Goal: Task Accomplishment & Management: Manage account settings

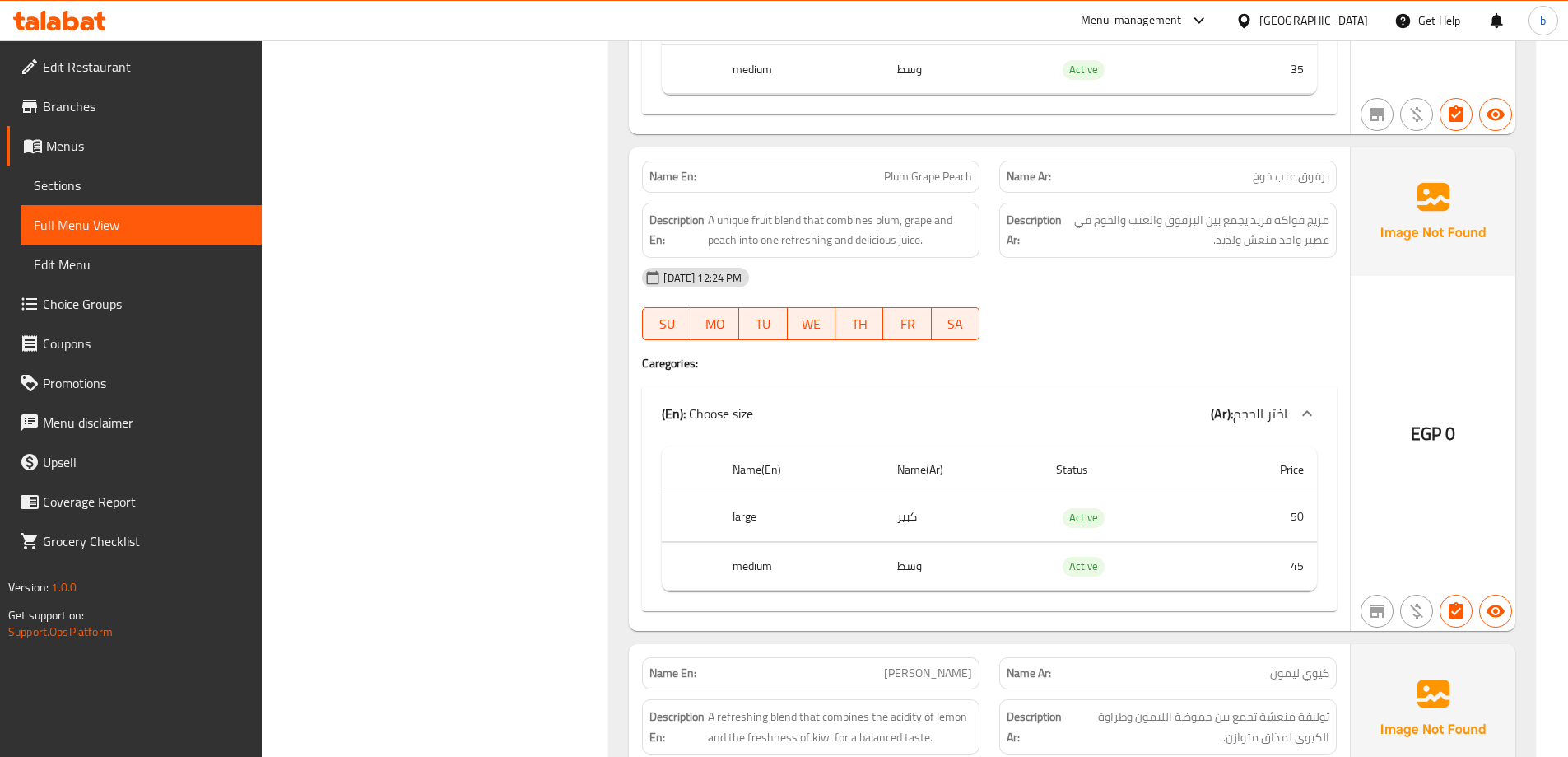
scroll to position [30252, 0]
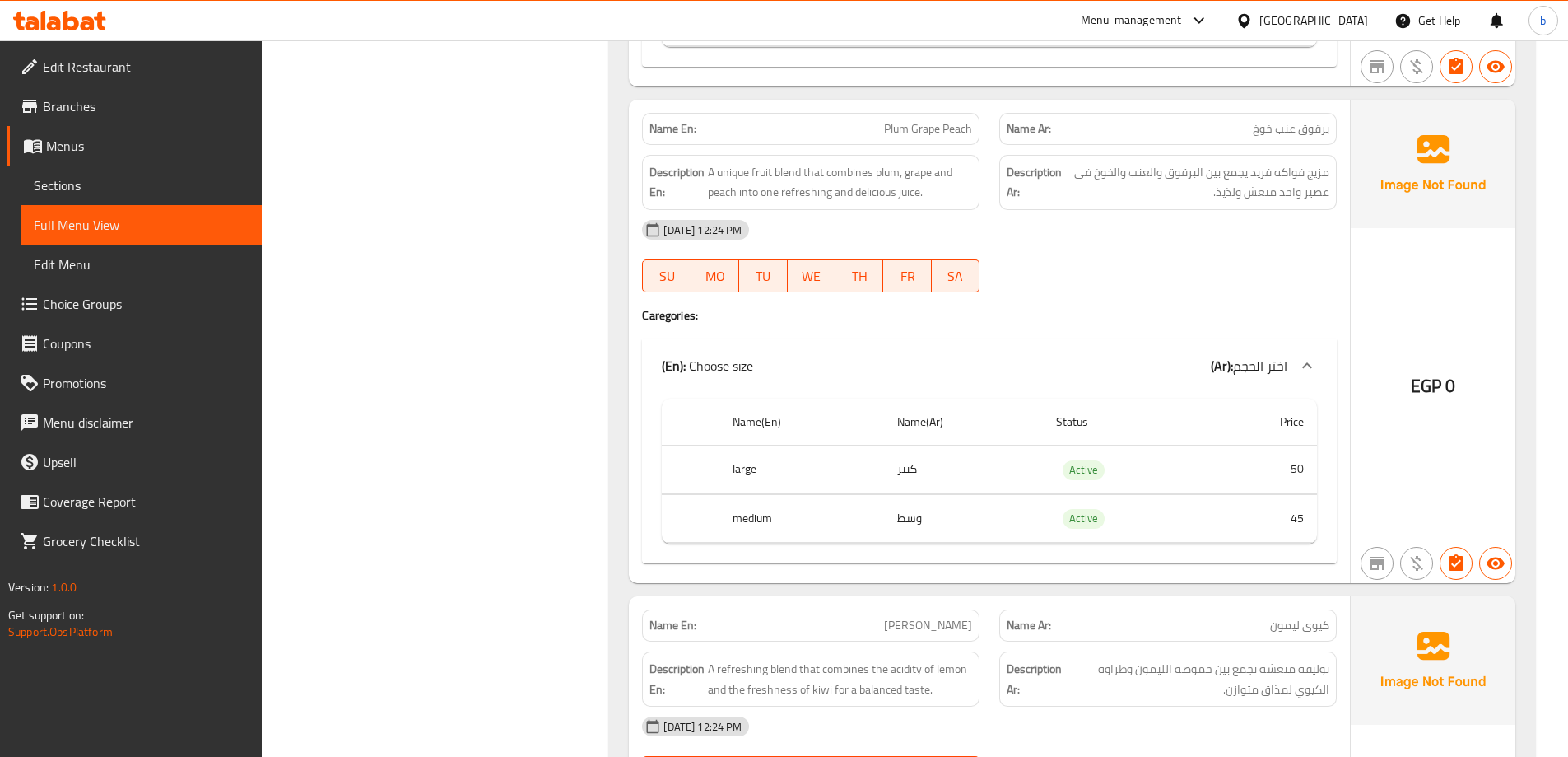
click at [66, 184] on span "Sections" at bounding box center [141, 185] width 215 height 20
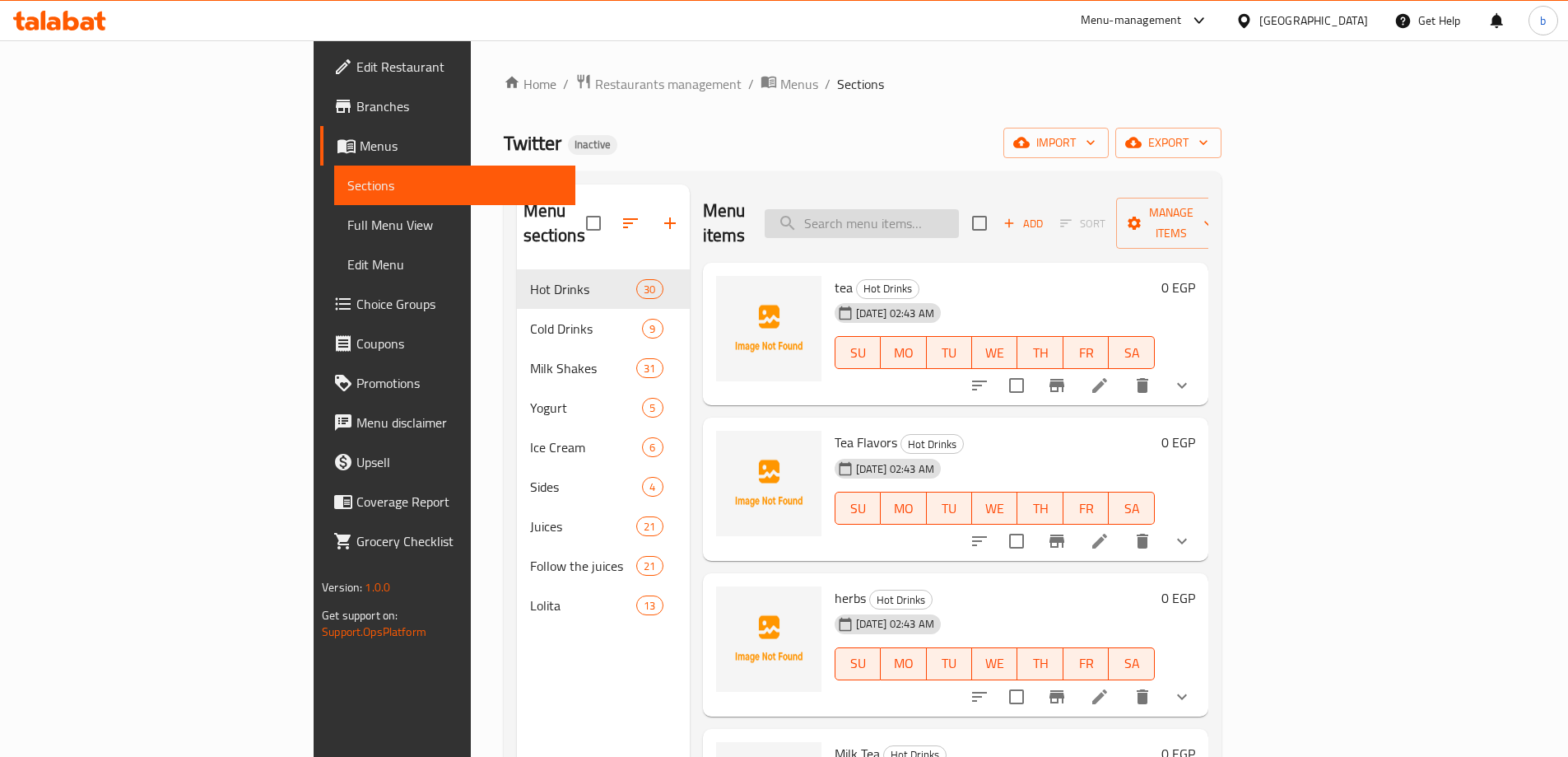
click at [923, 209] on input "search" at bounding box center [862, 224] width 194 height 29
paste input "Ice Chocolate"
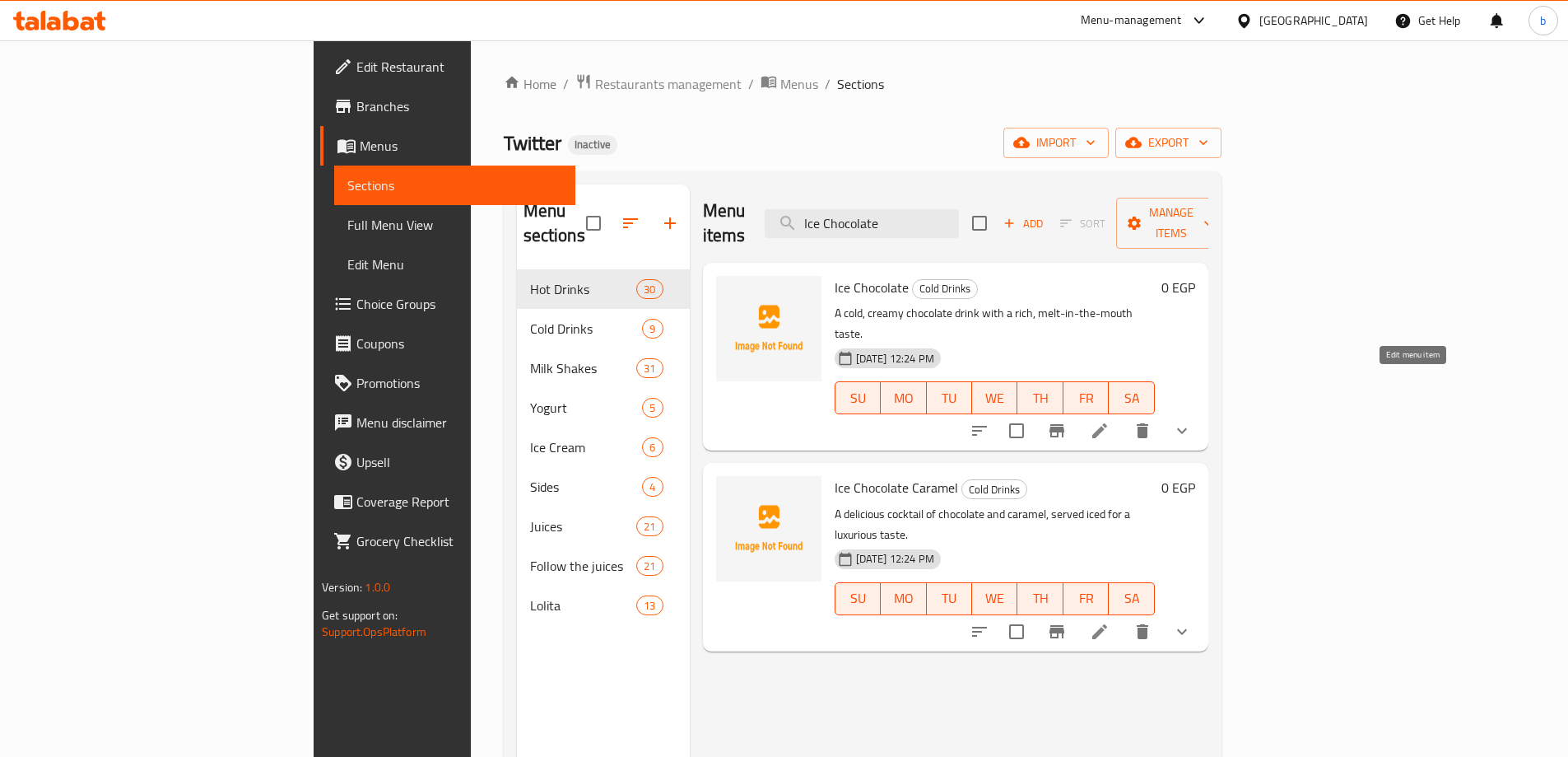
type input "Ice Chocolate"
click at [1108, 423] on icon at bounding box center [1099, 430] width 15 height 15
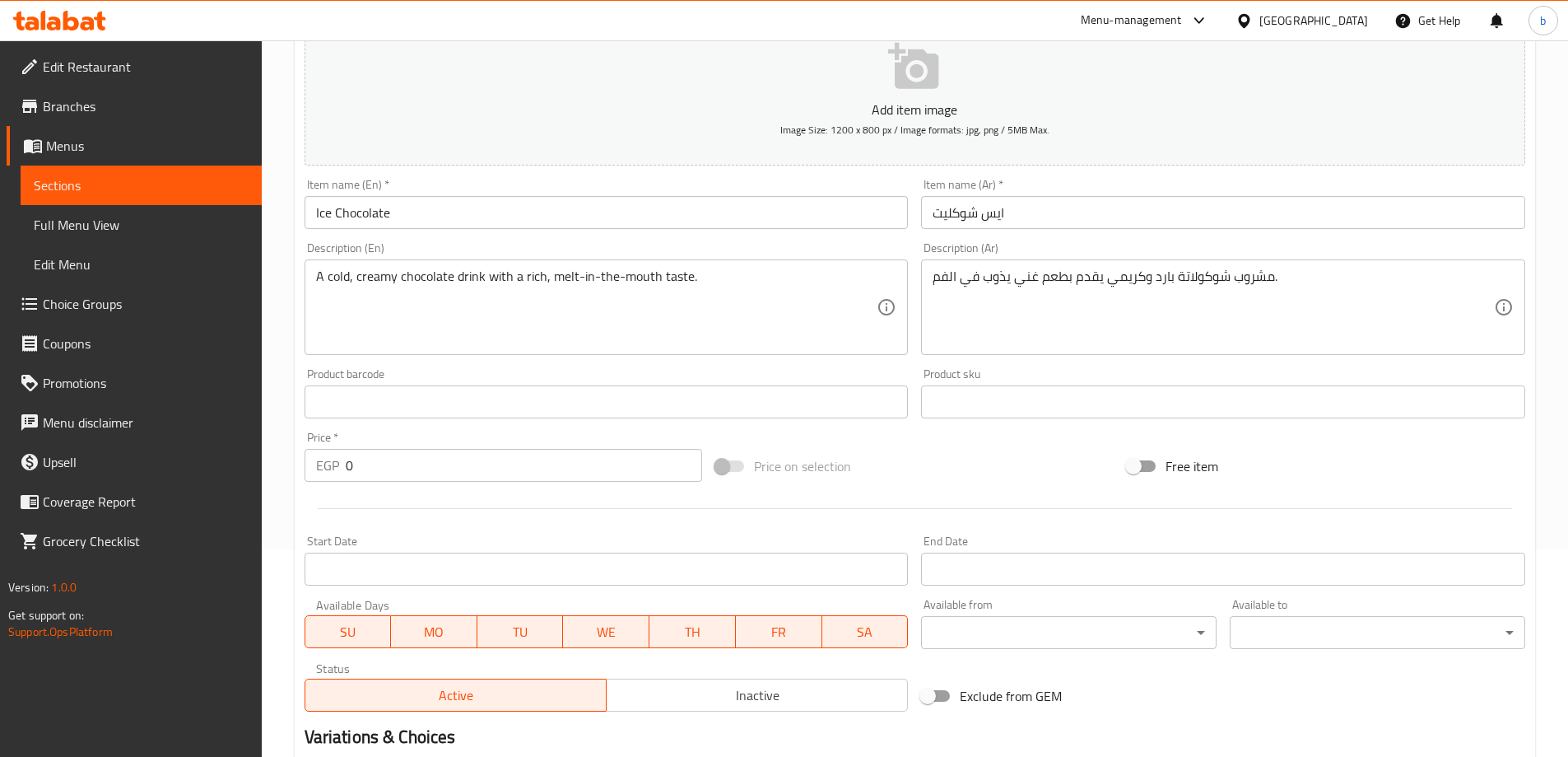
scroll to position [247, 0]
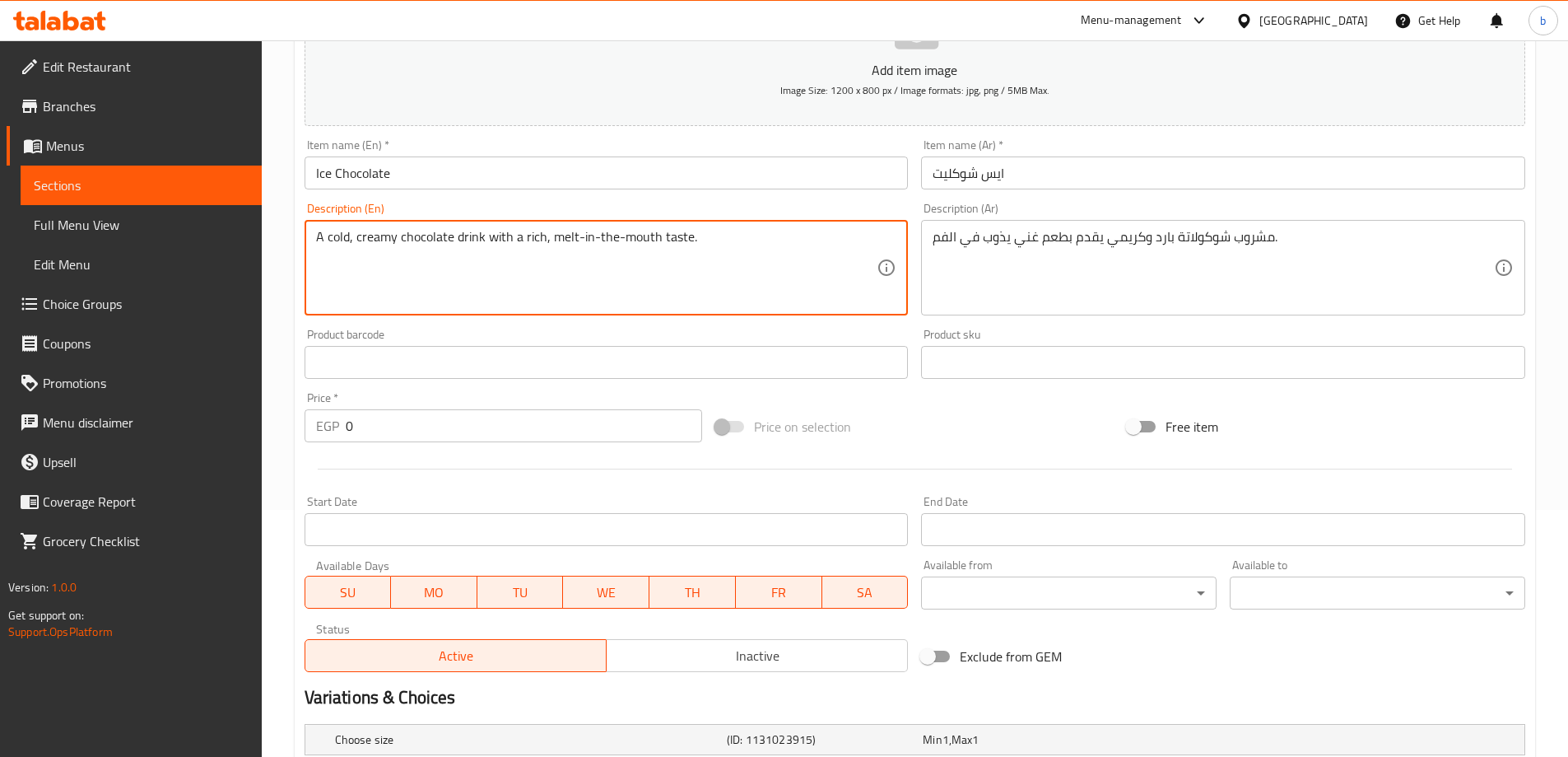
click at [472, 241] on textarea "A cold, creamy chocolate drink with a rich, melt-in-the-mouth taste." at bounding box center [597, 268] width 562 height 78
click at [485, 235] on textarea "A cold, creamy chocolate drink with a rich, melt-in-the-mouth taste." at bounding box center [597, 268] width 562 height 78
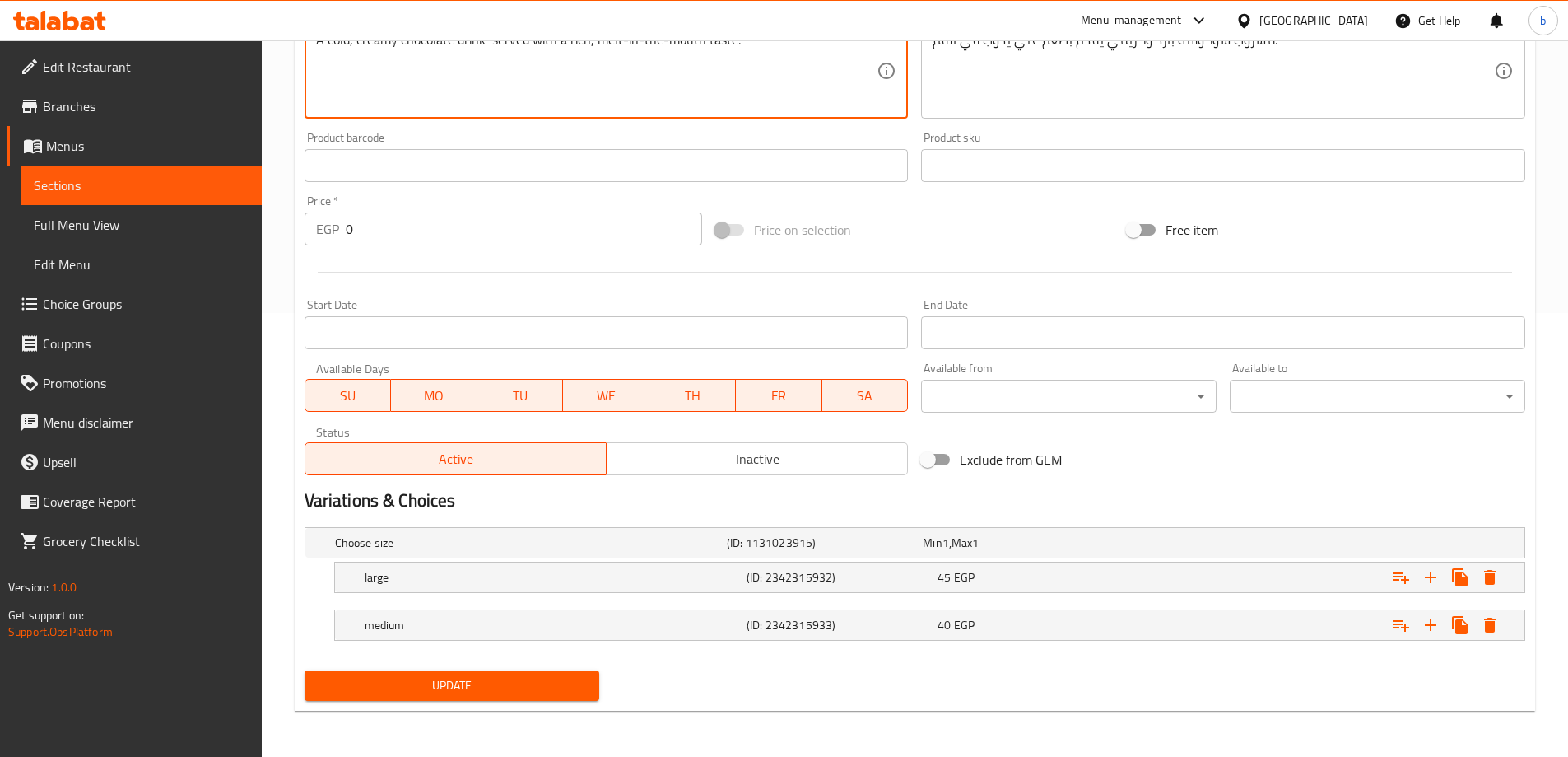
type textarea "A cold, creamy chocolate drink served with a rich, melt-in-the-mouth taste."
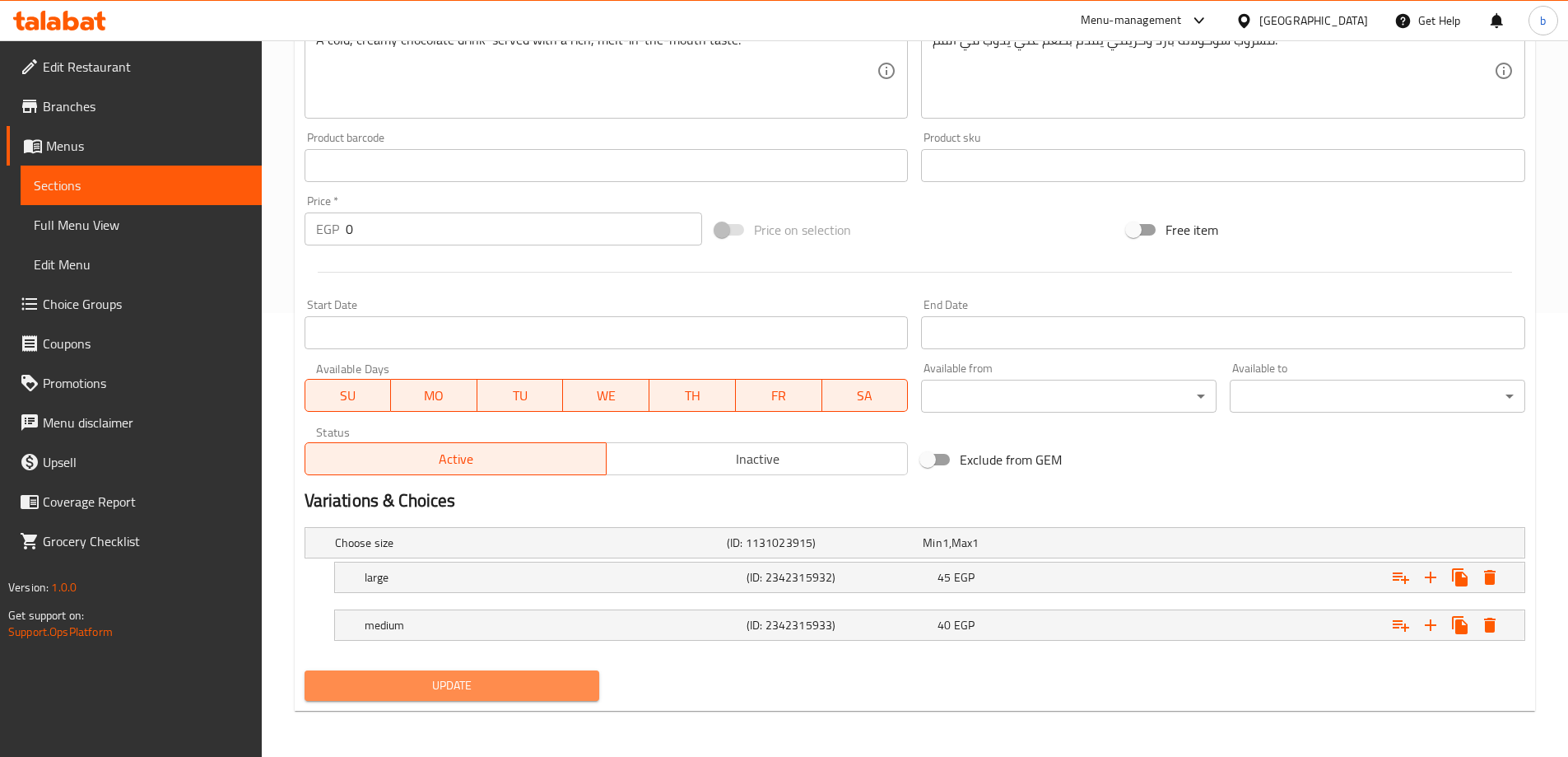
click at [528, 697] on button "Update" at bounding box center [451, 686] width 295 height 31
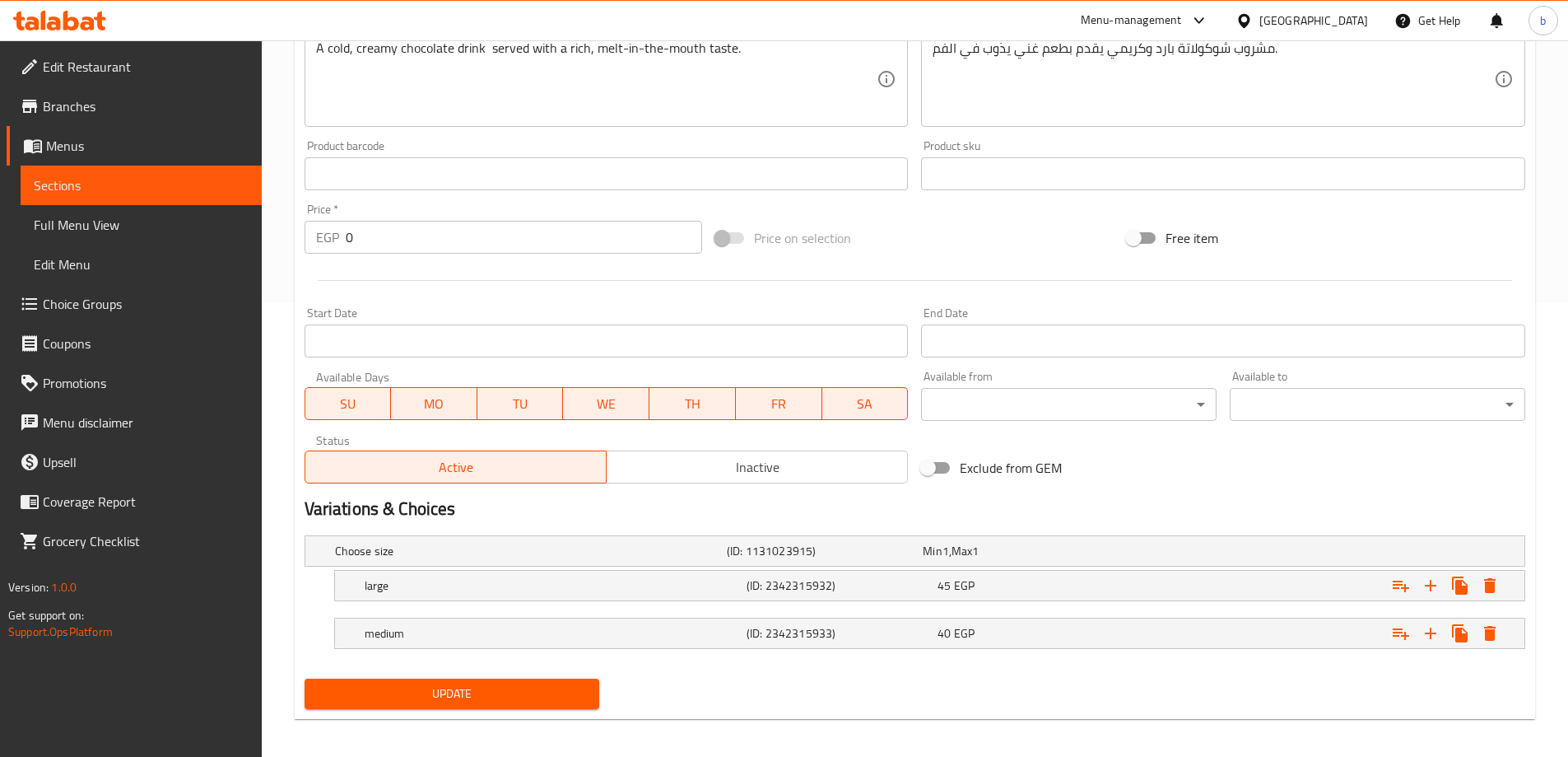
click at [512, 685] on span "Update" at bounding box center [452, 693] width 269 height 21
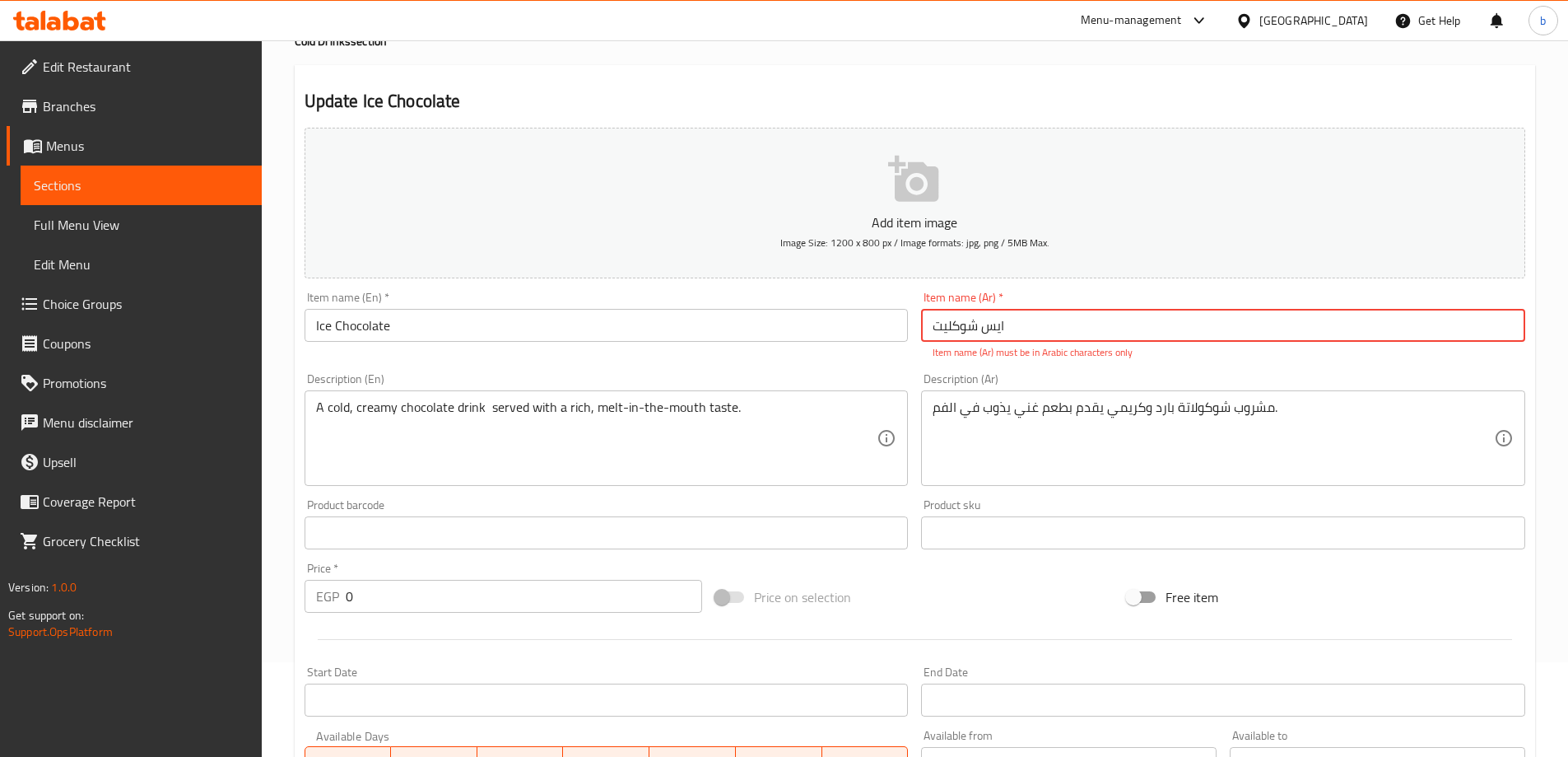
scroll to position [125, 0]
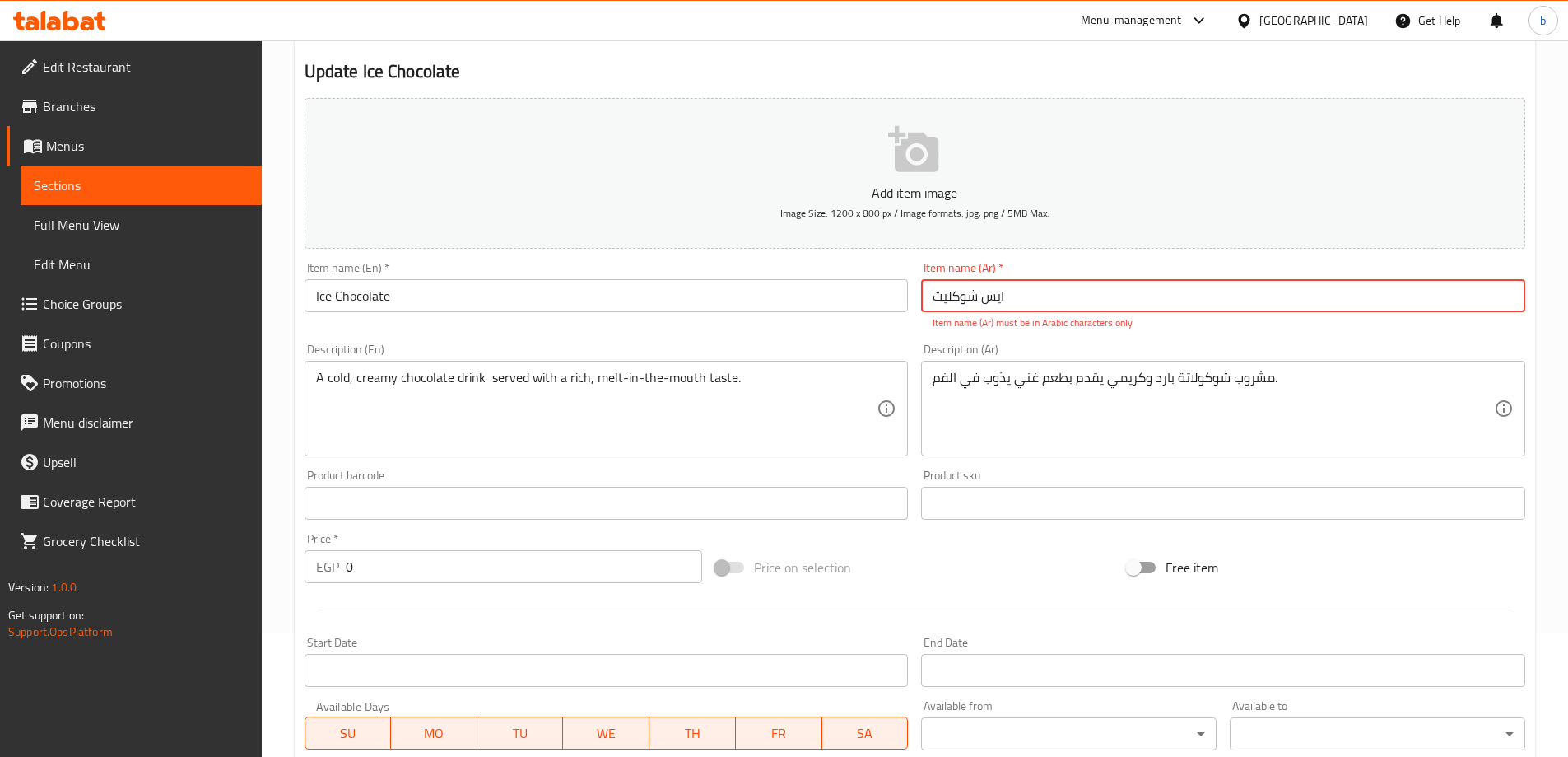
click at [930, 295] on input "ایس شوكليت" at bounding box center [1222, 295] width 604 height 33
click at [1050, 295] on input "ایس شوكليت" at bounding box center [1222, 295] width 604 height 33
type input "ایس شوكليت"
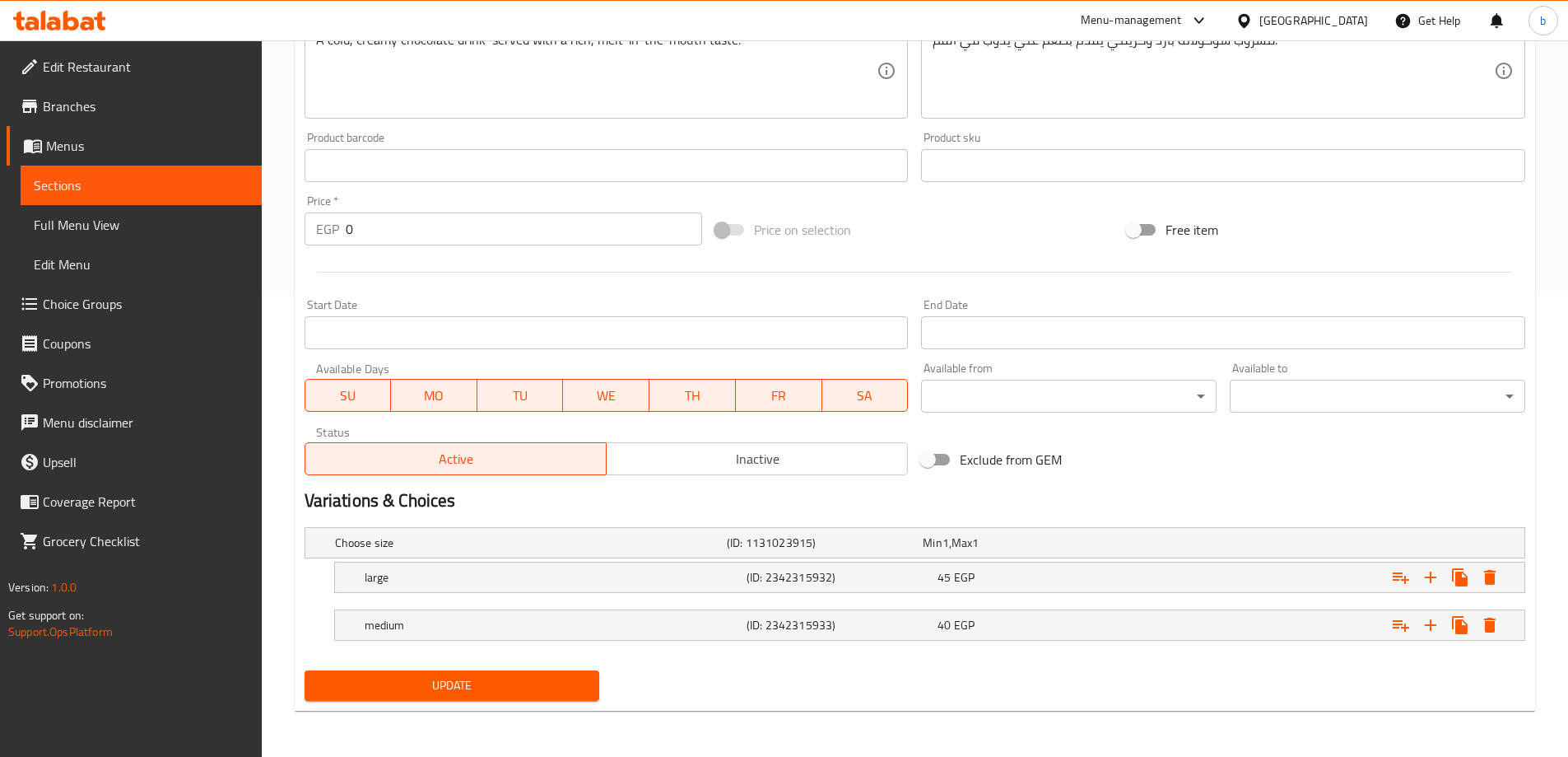
click at [503, 684] on span "Update" at bounding box center [452, 685] width 269 height 21
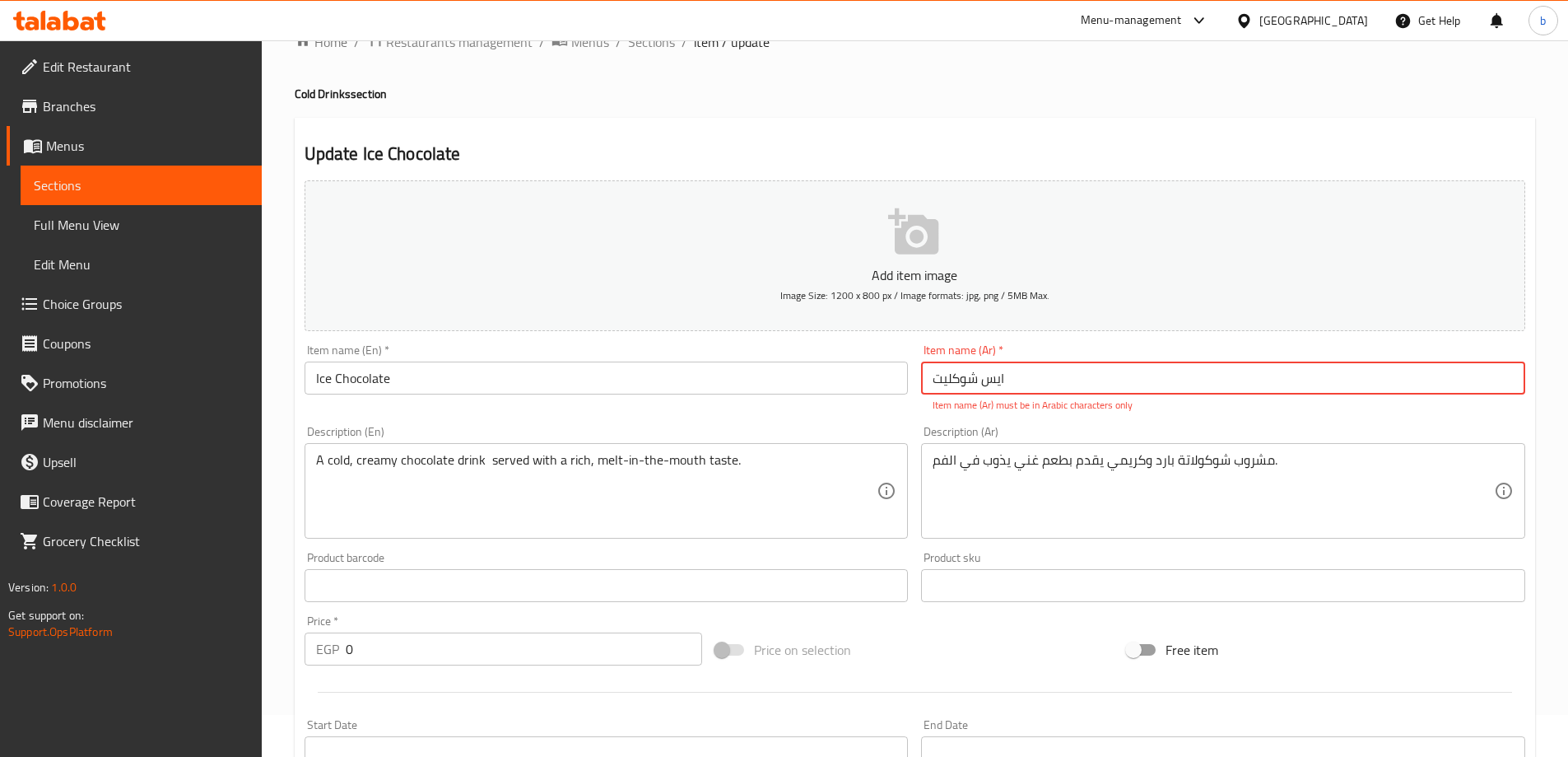
drag, startPoint x: 1029, startPoint y: 373, endPoint x: 756, endPoint y: 370, distance: 273.0
click at [755, 372] on div "Add item image Image Size: 1200 x 800 px / Image formats: jpg, png / 5MB Max. I…" at bounding box center [915, 538] width 1234 height 728
type input "h"
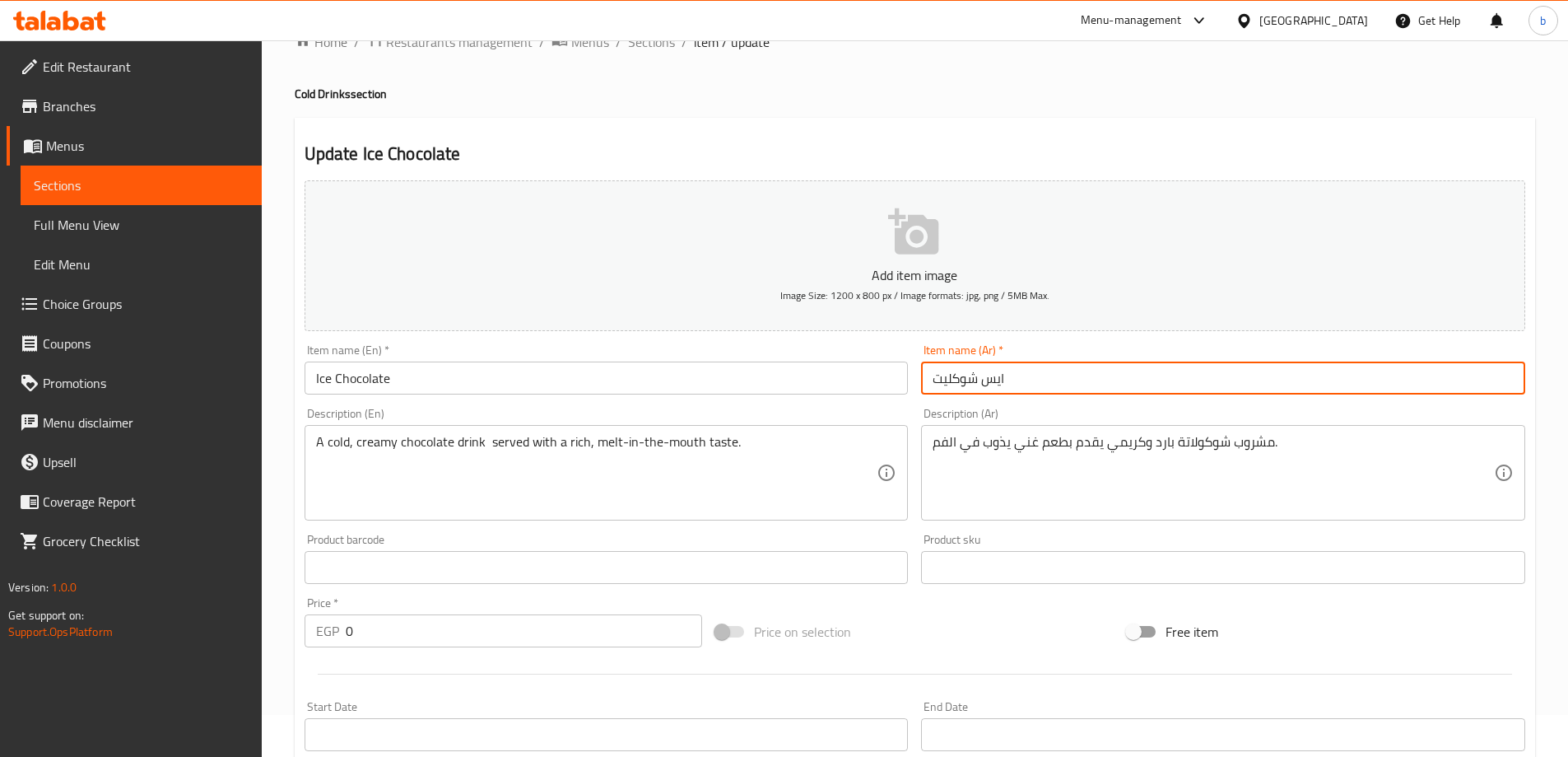
type input "ايس شوكليت"
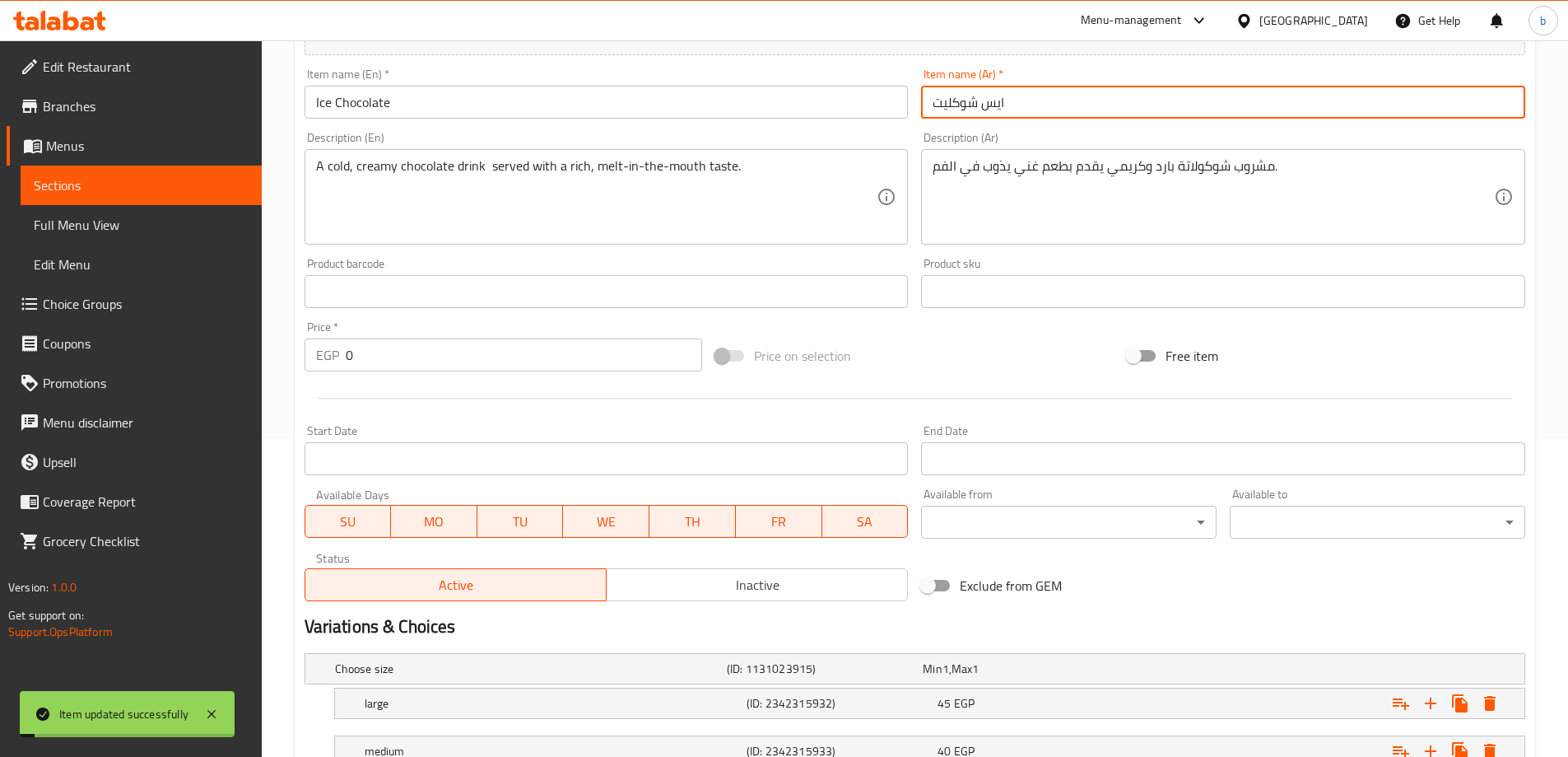
scroll to position [444, 0]
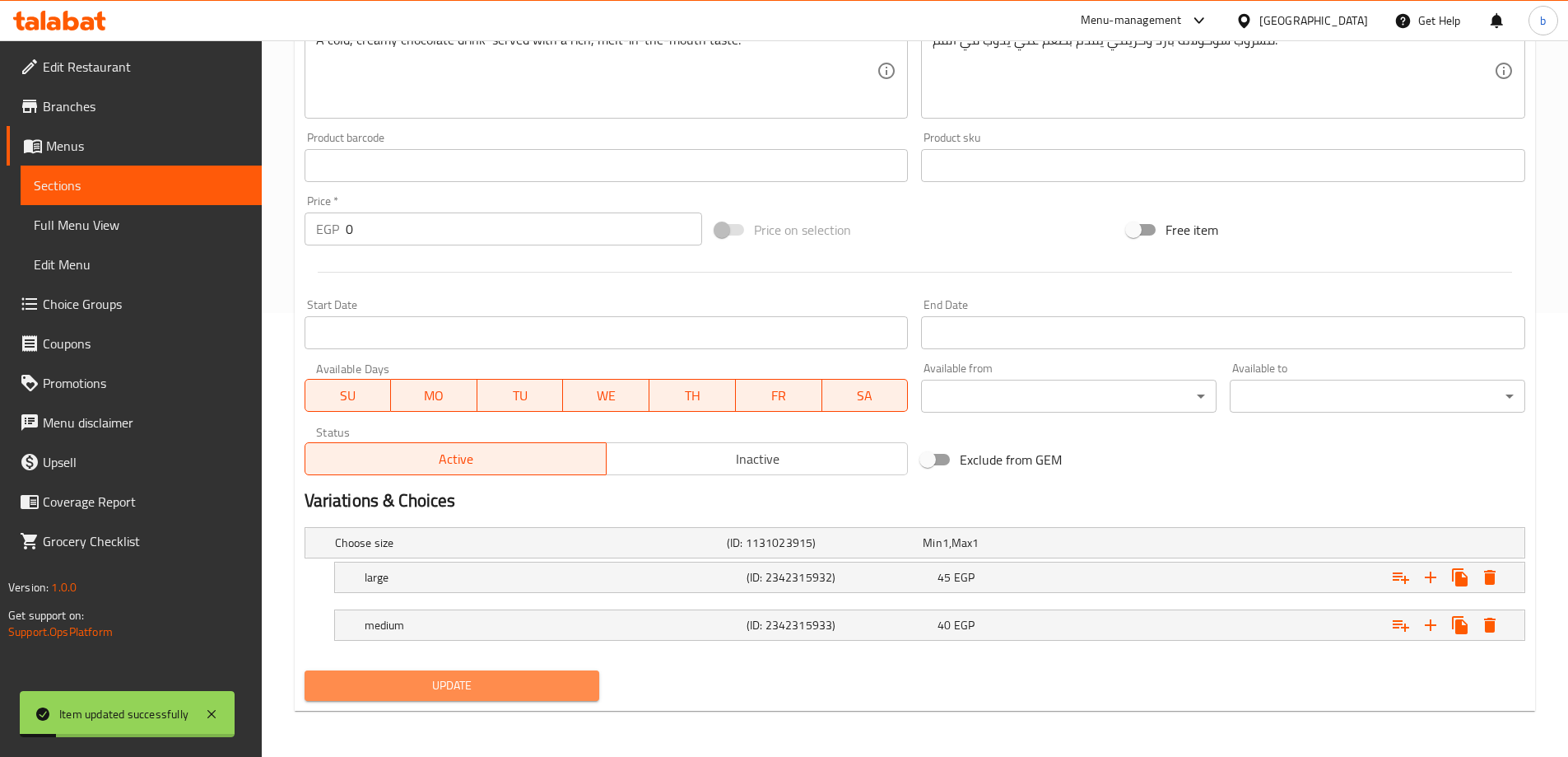
click at [549, 680] on span "Update" at bounding box center [452, 685] width 269 height 21
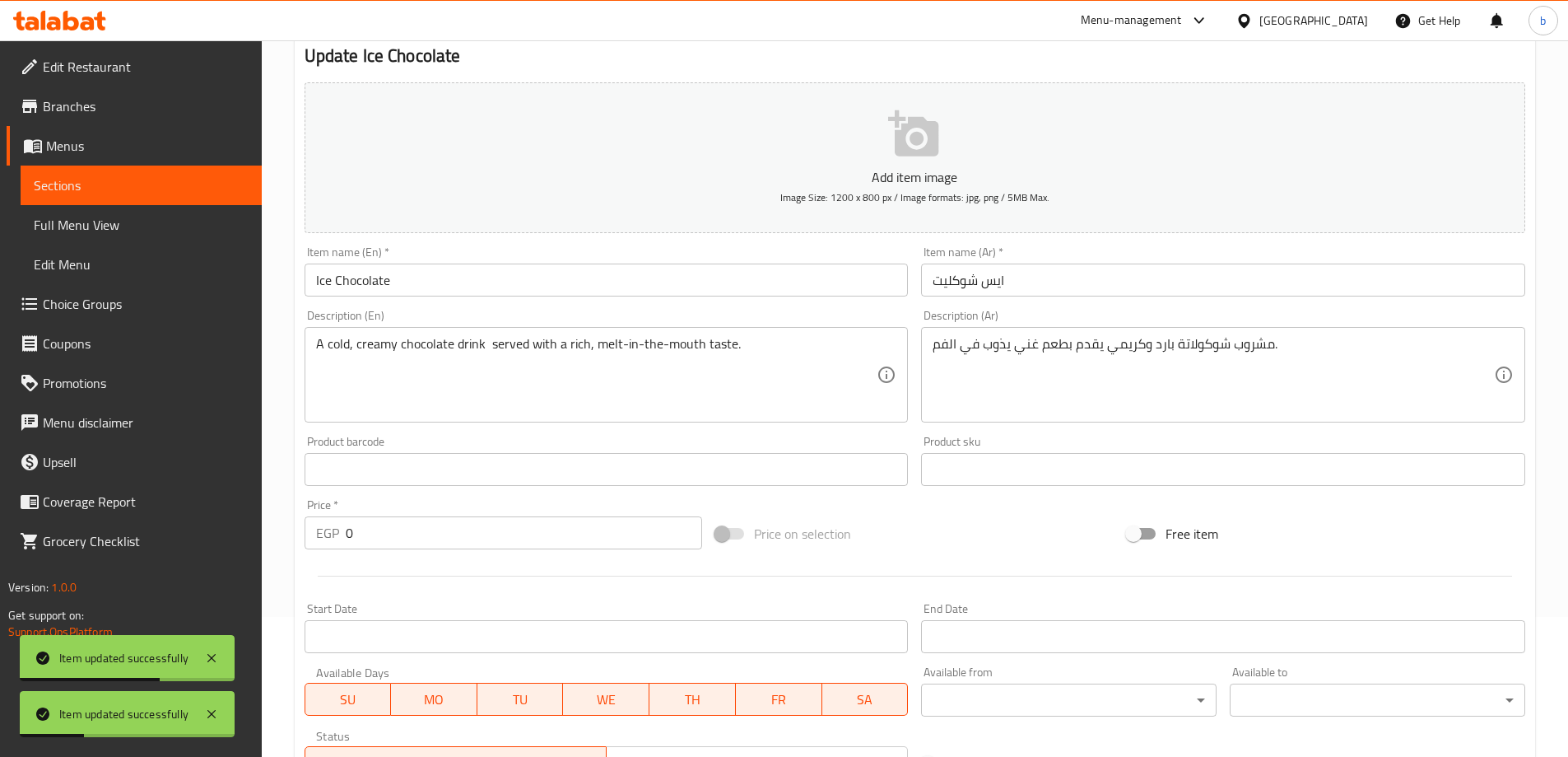
scroll to position [0, 0]
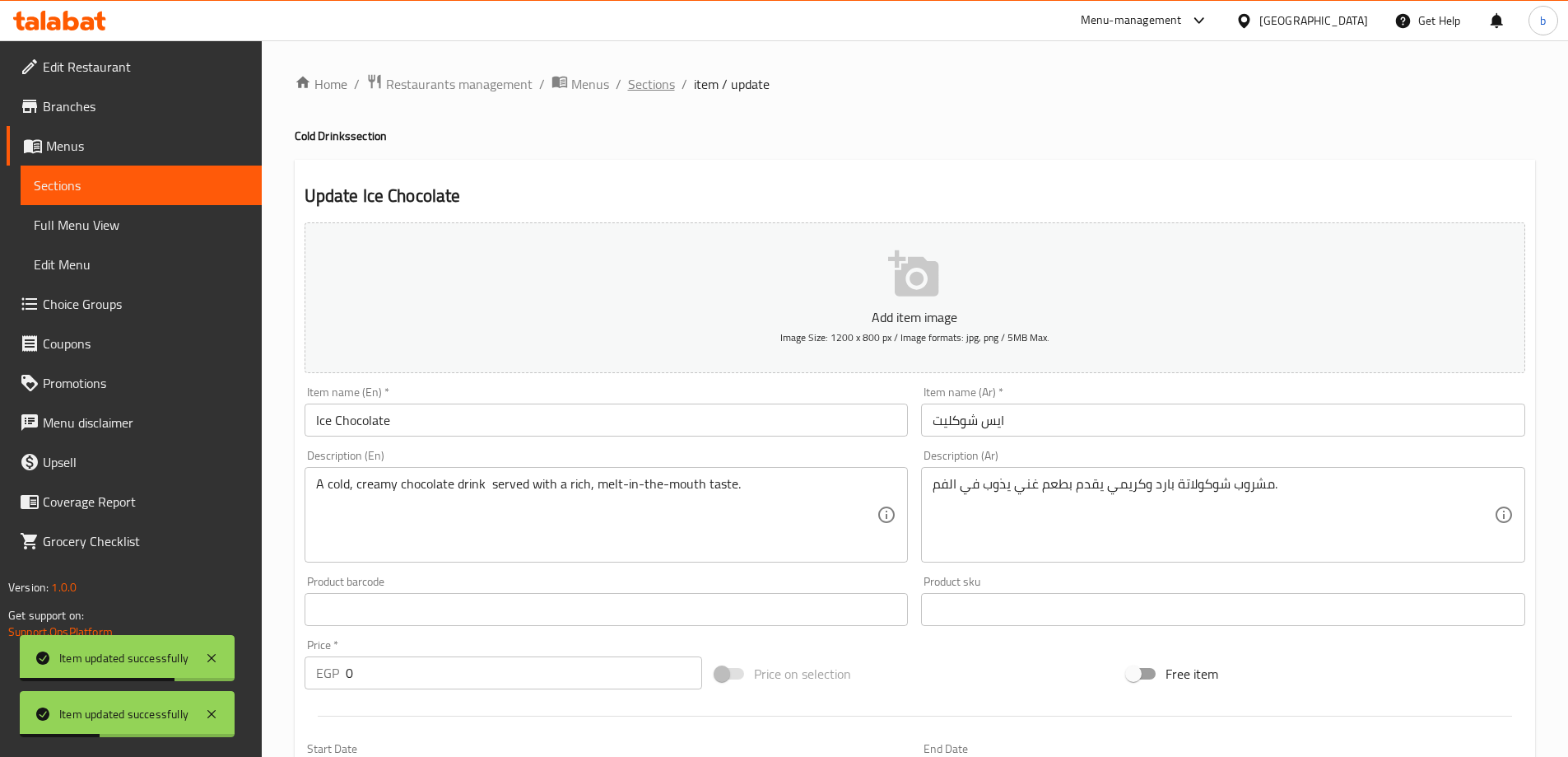
click at [653, 85] on span "Sections" at bounding box center [652, 84] width 47 height 20
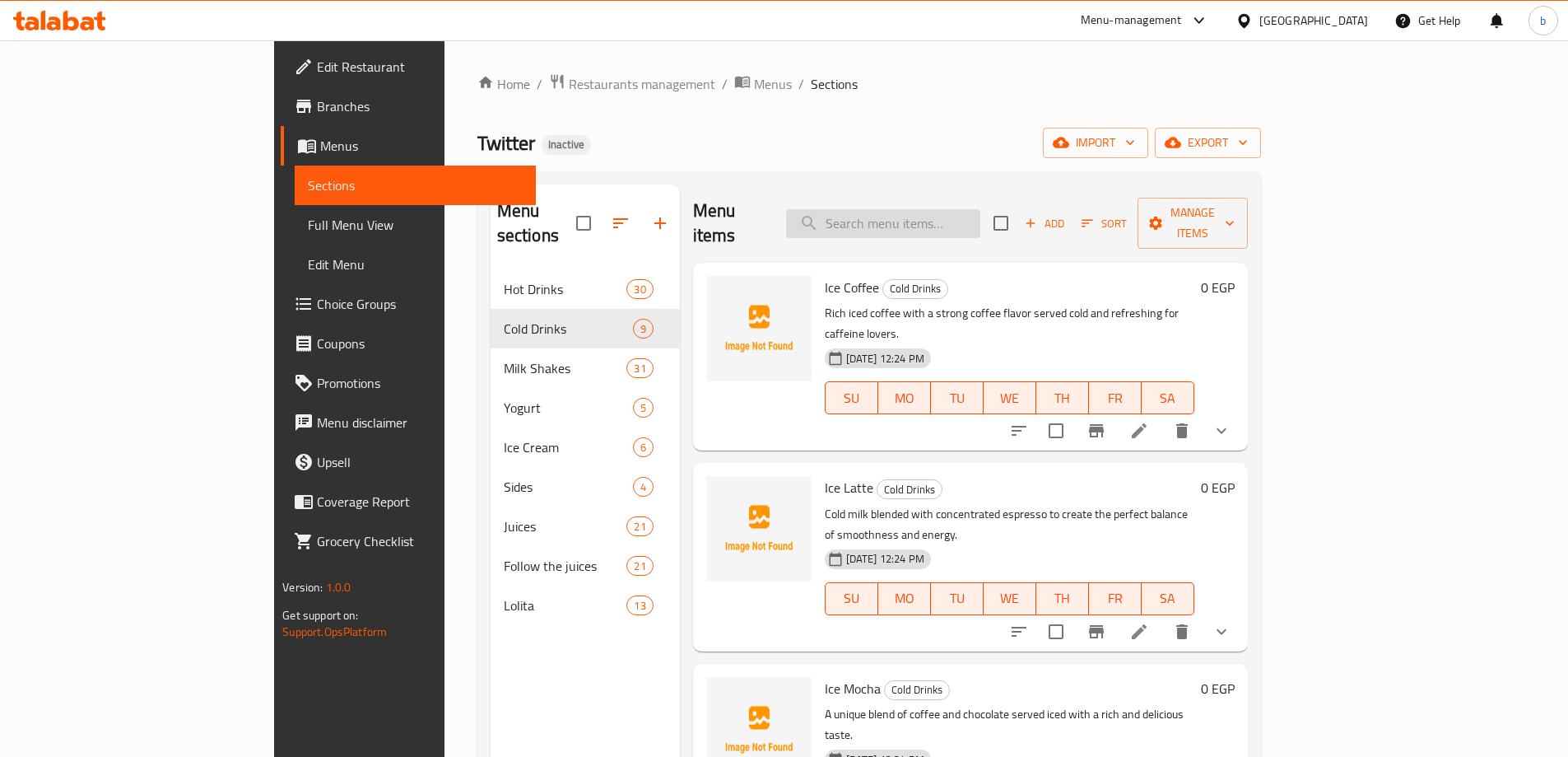
click at [972, 214] on input "search" at bounding box center [883, 224] width 194 height 29
paste input "Cheesecake"
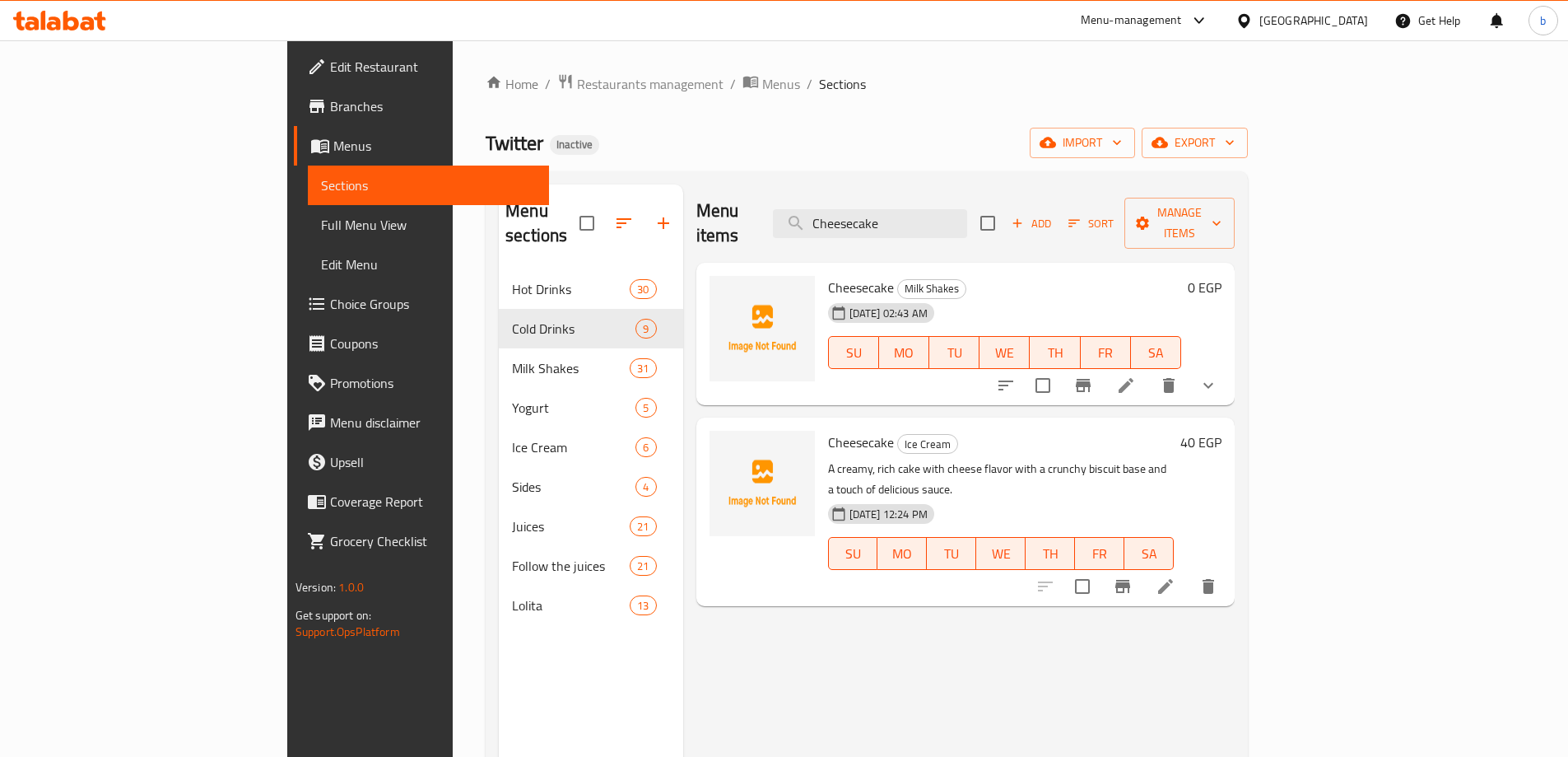
type input "Cheesecake"
click at [1176, 577] on icon at bounding box center [1166, 586] width 20 height 20
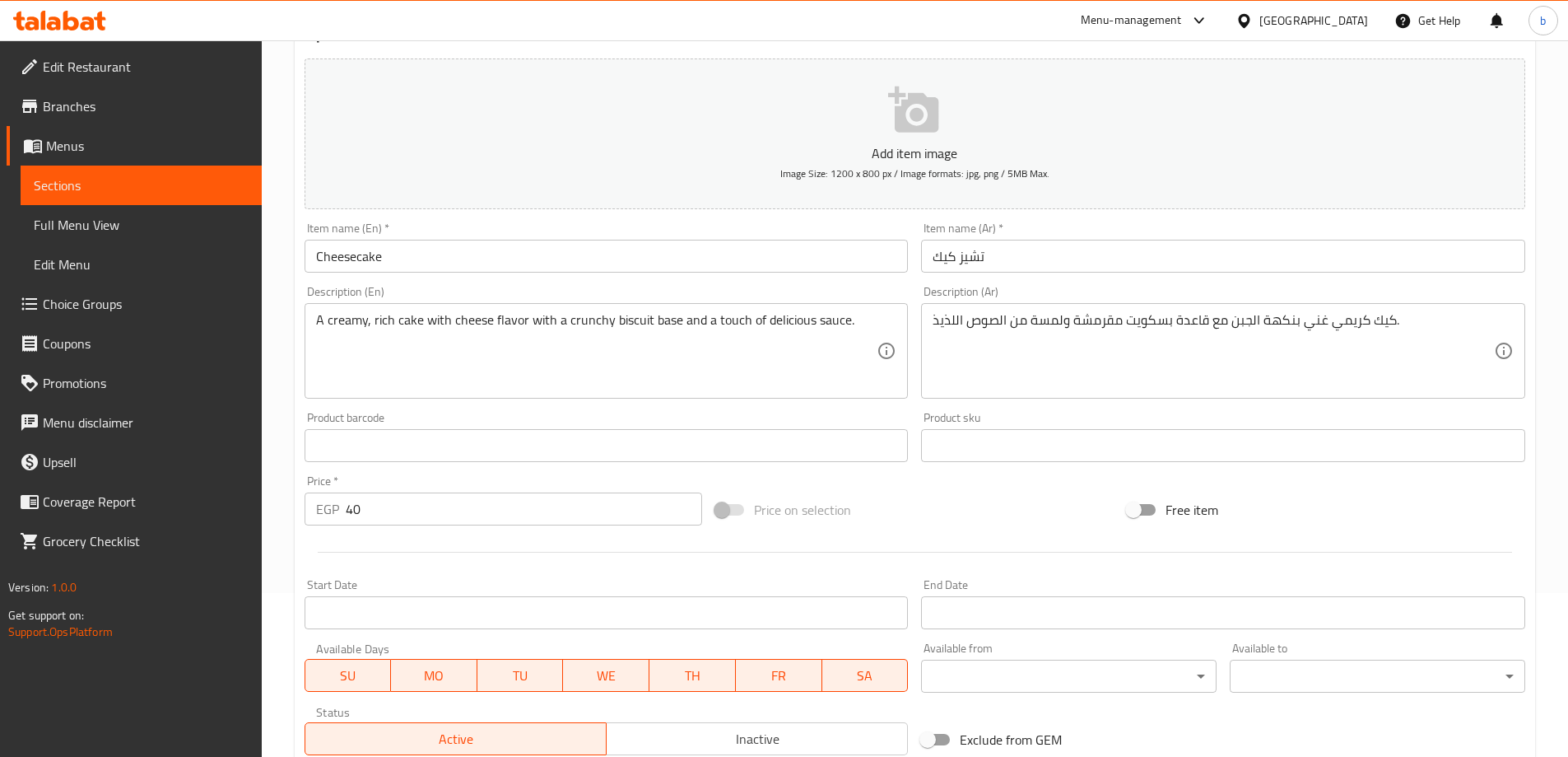
scroll to position [164, 0]
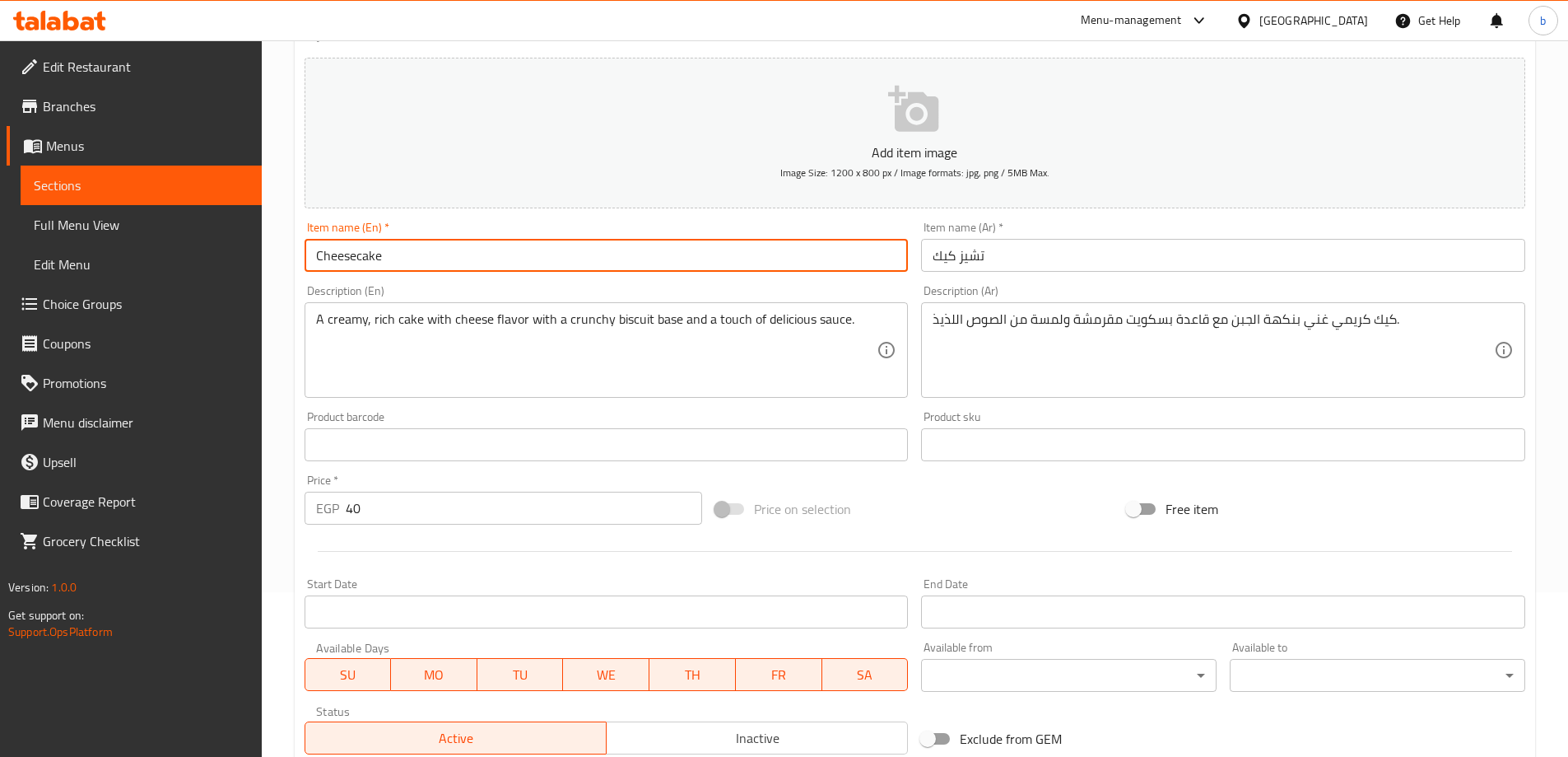
click at [438, 250] on input "Cheesecake" at bounding box center [606, 255] width 604 height 33
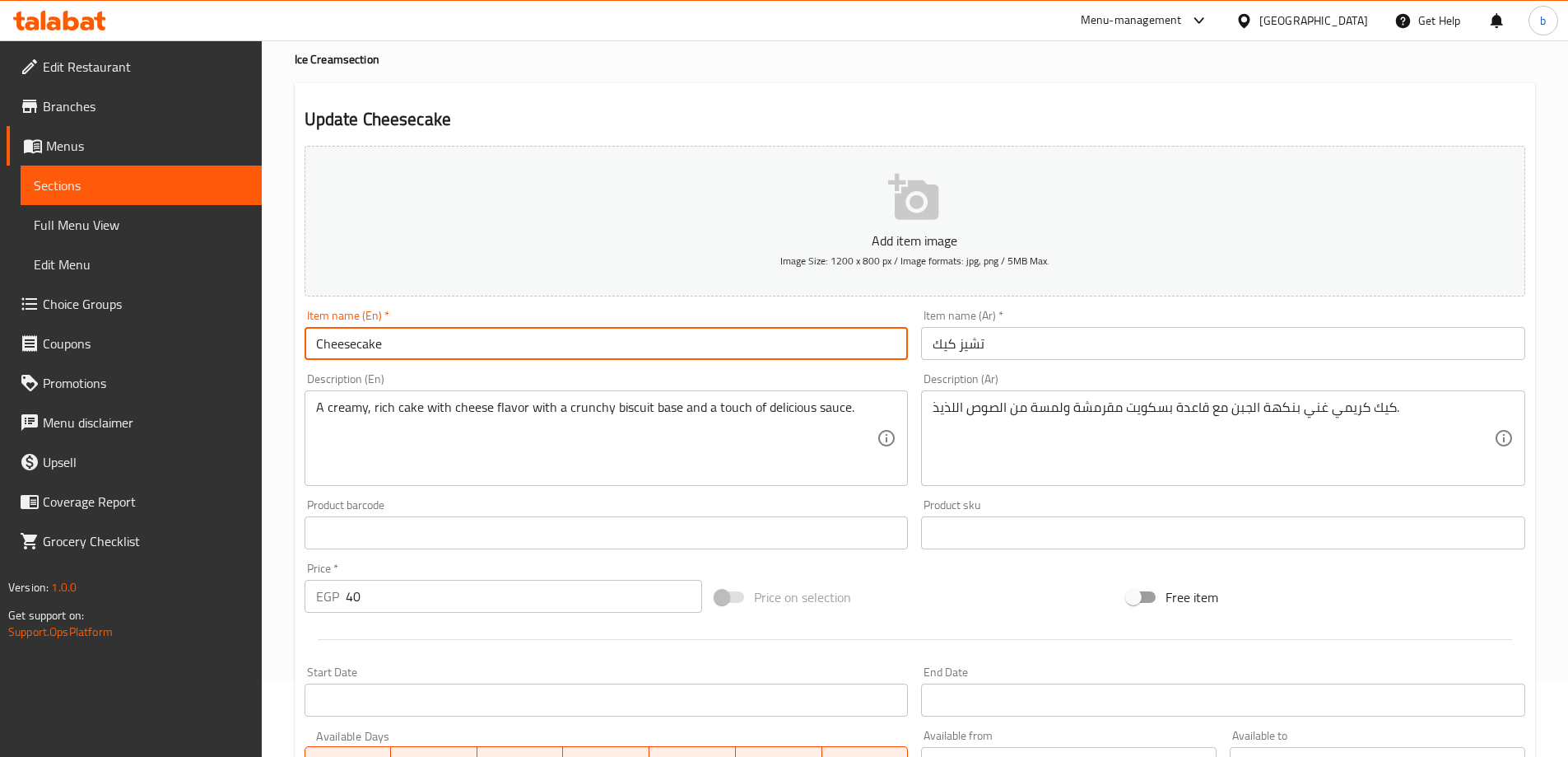
scroll to position [0, 0]
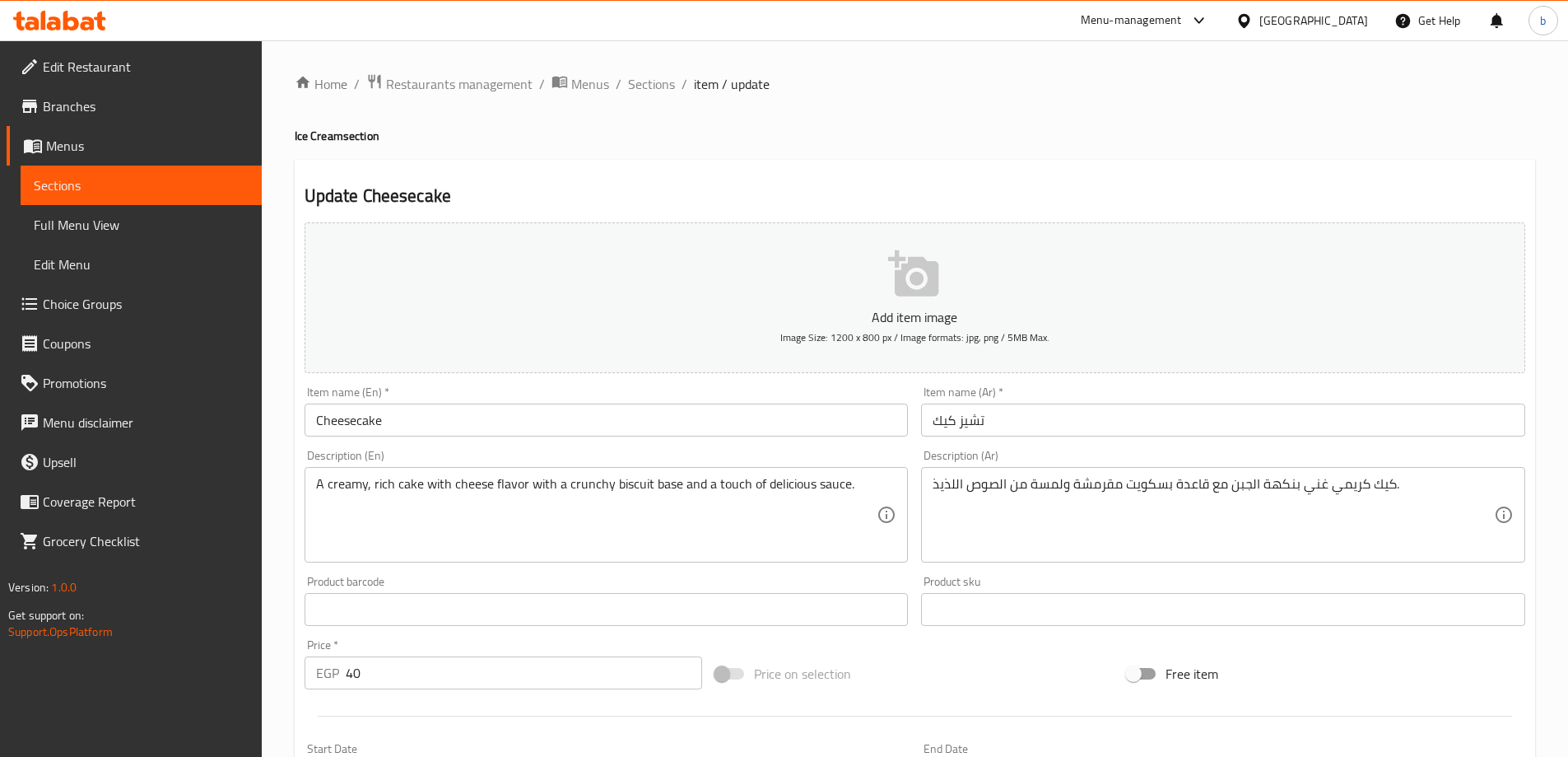
click at [450, 423] on input "Cheesecake" at bounding box center [606, 419] width 604 height 33
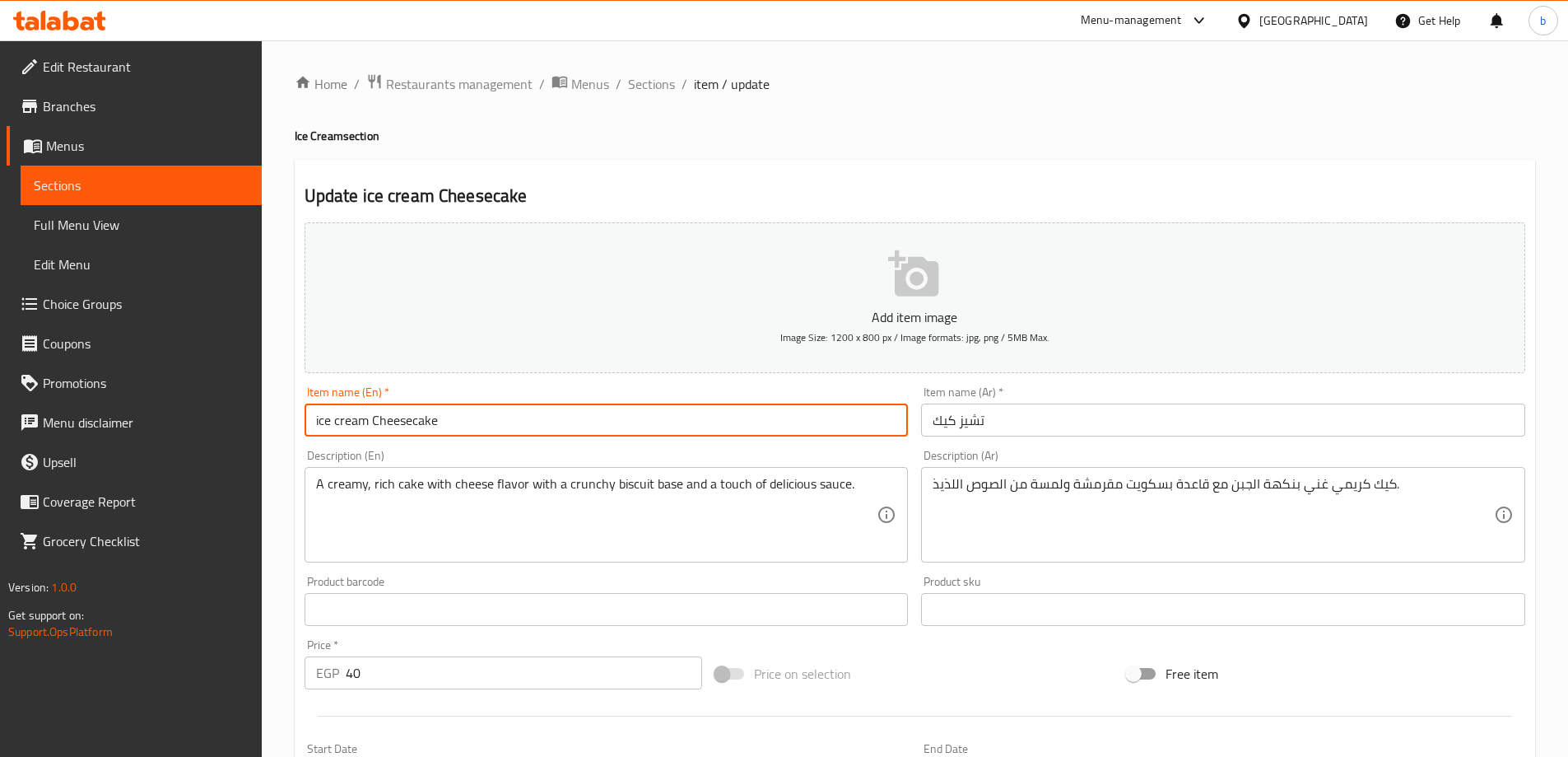
type input "ice cream Cheesecake"
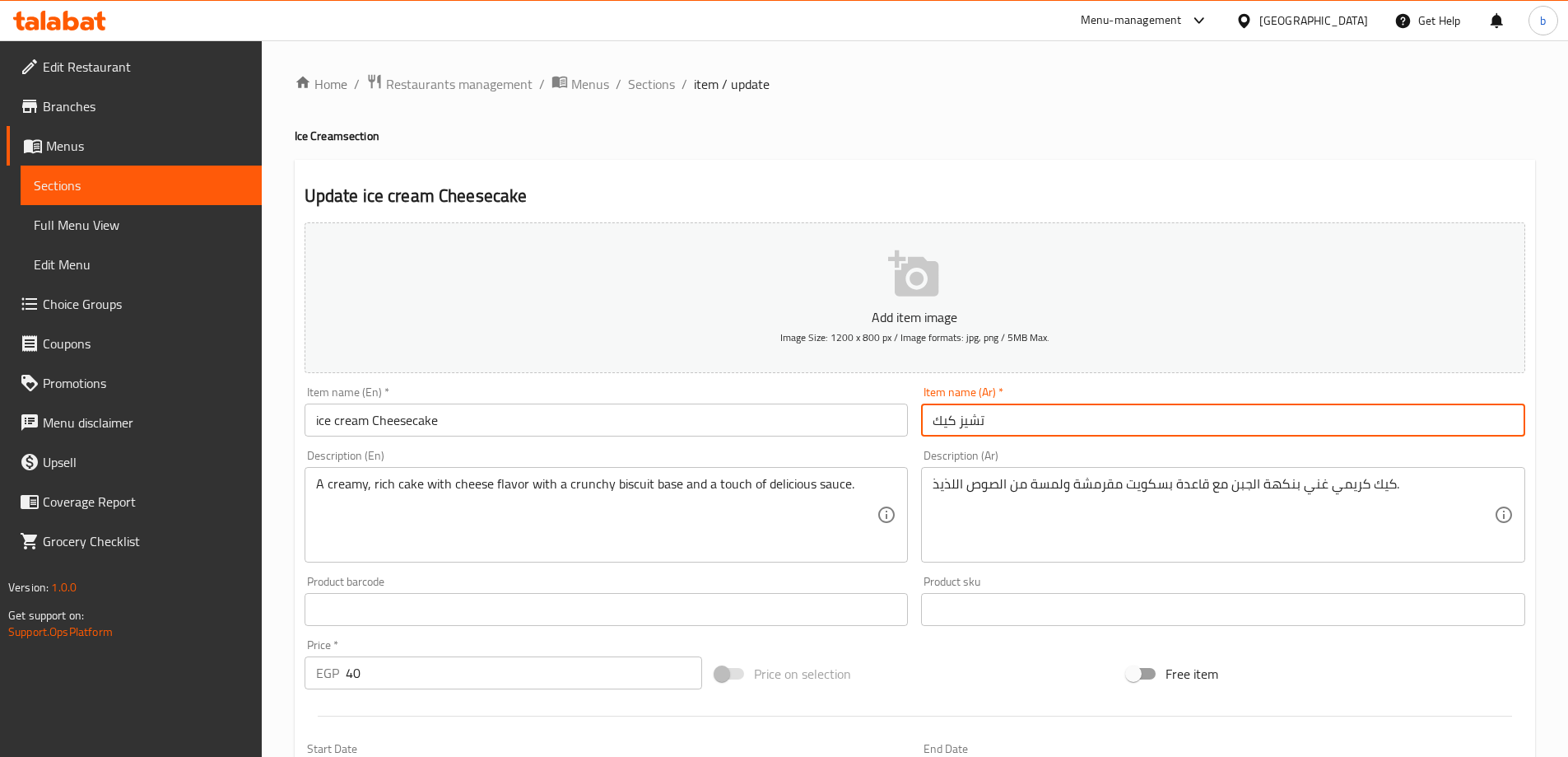
click at [1022, 411] on input "تشيز كيك" at bounding box center [1222, 419] width 604 height 33
type input "تشيز كيك [PERSON_NAME]"
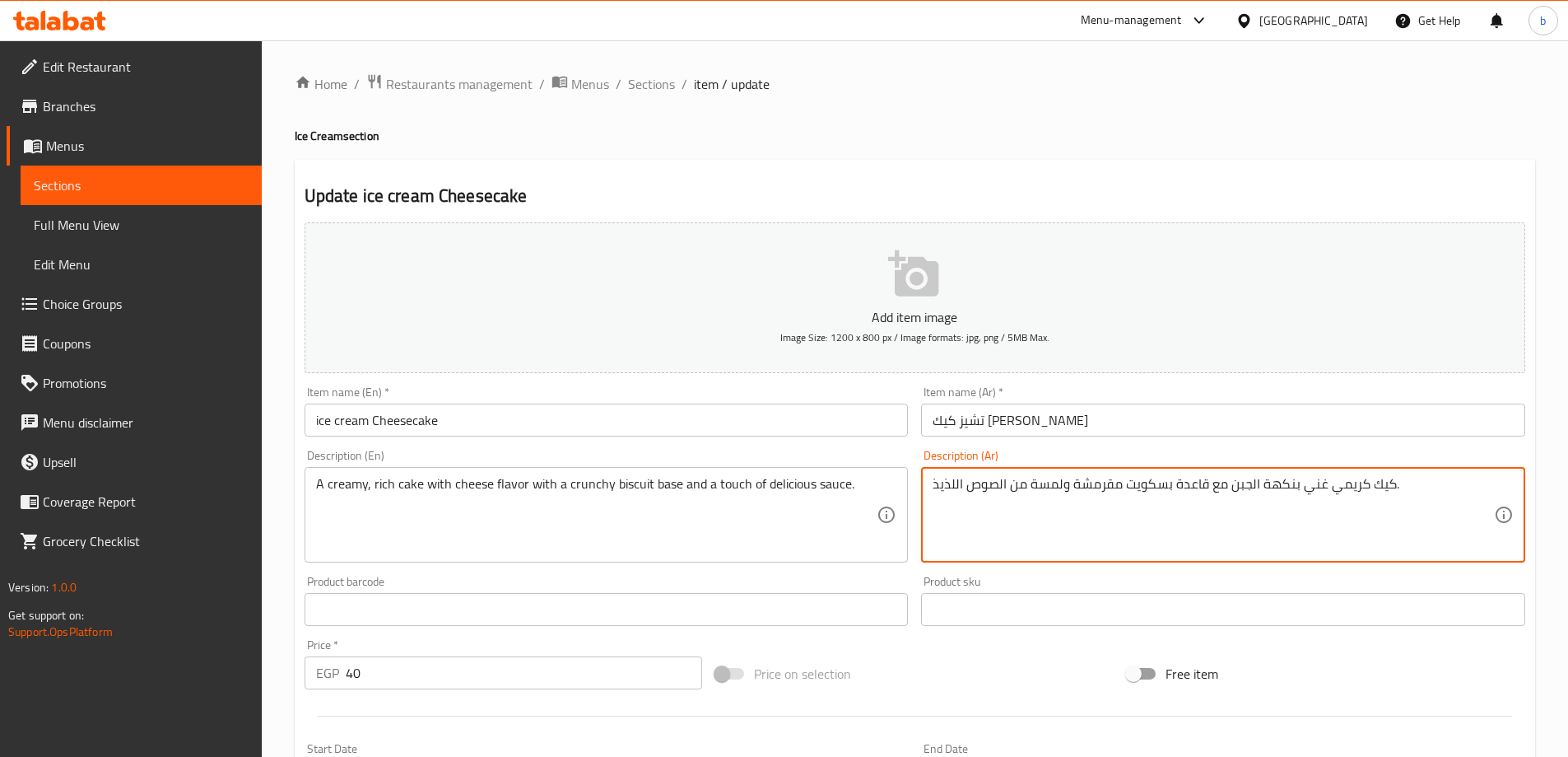
drag, startPoint x: 1072, startPoint y: 480, endPoint x: 1121, endPoint y: 482, distance: 49.0
click at [1109, 506] on textarea "كيك كريمي غني بنكهة الجبن مع قاعدة بسكويت مقرمشة ولمسة من الصوص اللذيذ." at bounding box center [1213, 515] width 562 height 78
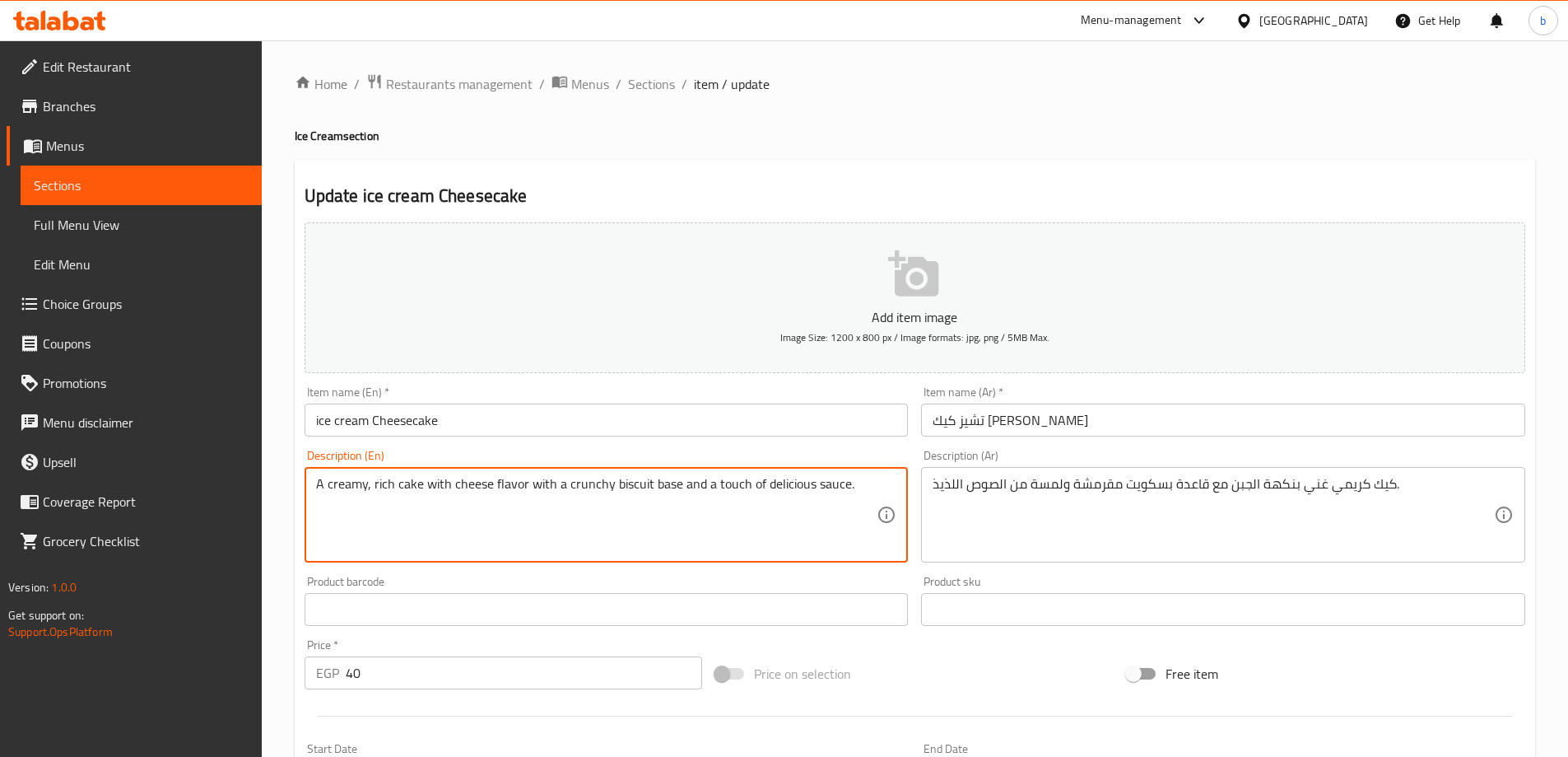
drag, startPoint x: 562, startPoint y: 480, endPoint x: 608, endPoint y: 487, distance: 46.5
click at [561, 487] on textarea "A creamy, rich cake with cheese flavor with acrispy biscuit base and a touch of…" at bounding box center [597, 515] width 562 height 78
click at [600, 489] on textarea "A creamy, rich cake with cheese flavor with a crispy biscuit base and a touch o…" at bounding box center [597, 515] width 562 height 78
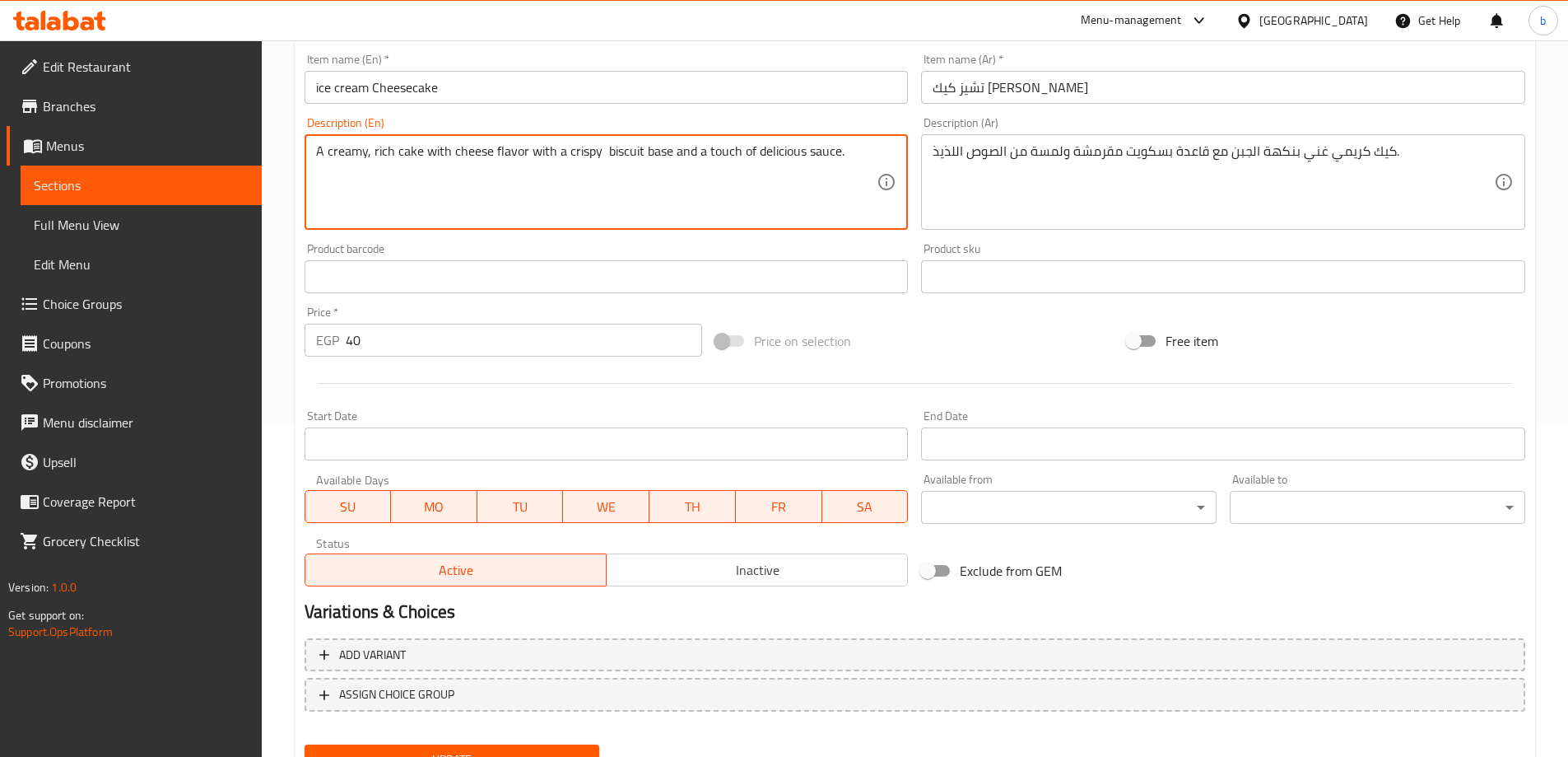
scroll to position [407, 0]
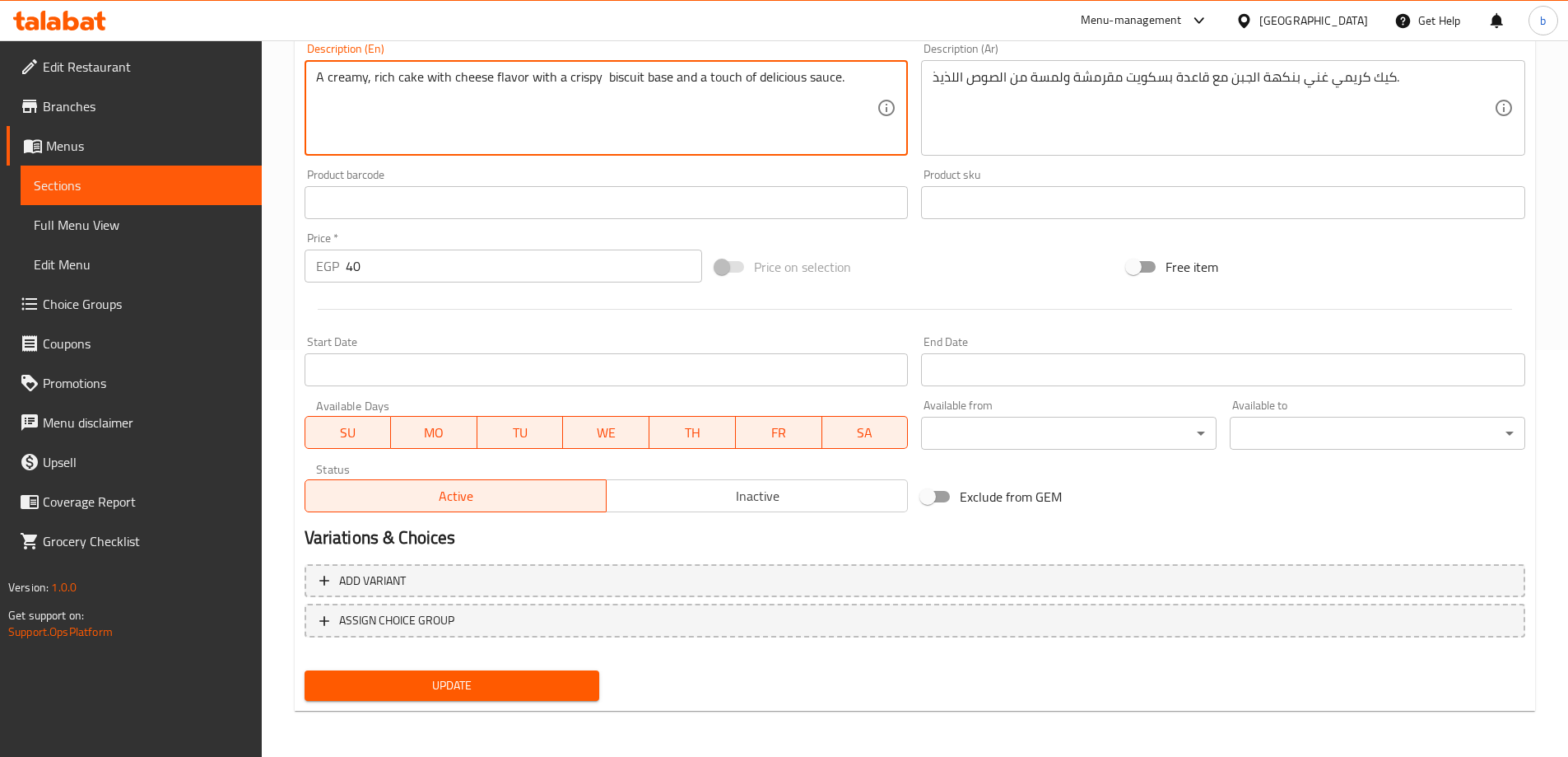
type textarea "A creamy, rich cake with cheese flavor with a crispy biscuit base and a touch o…"
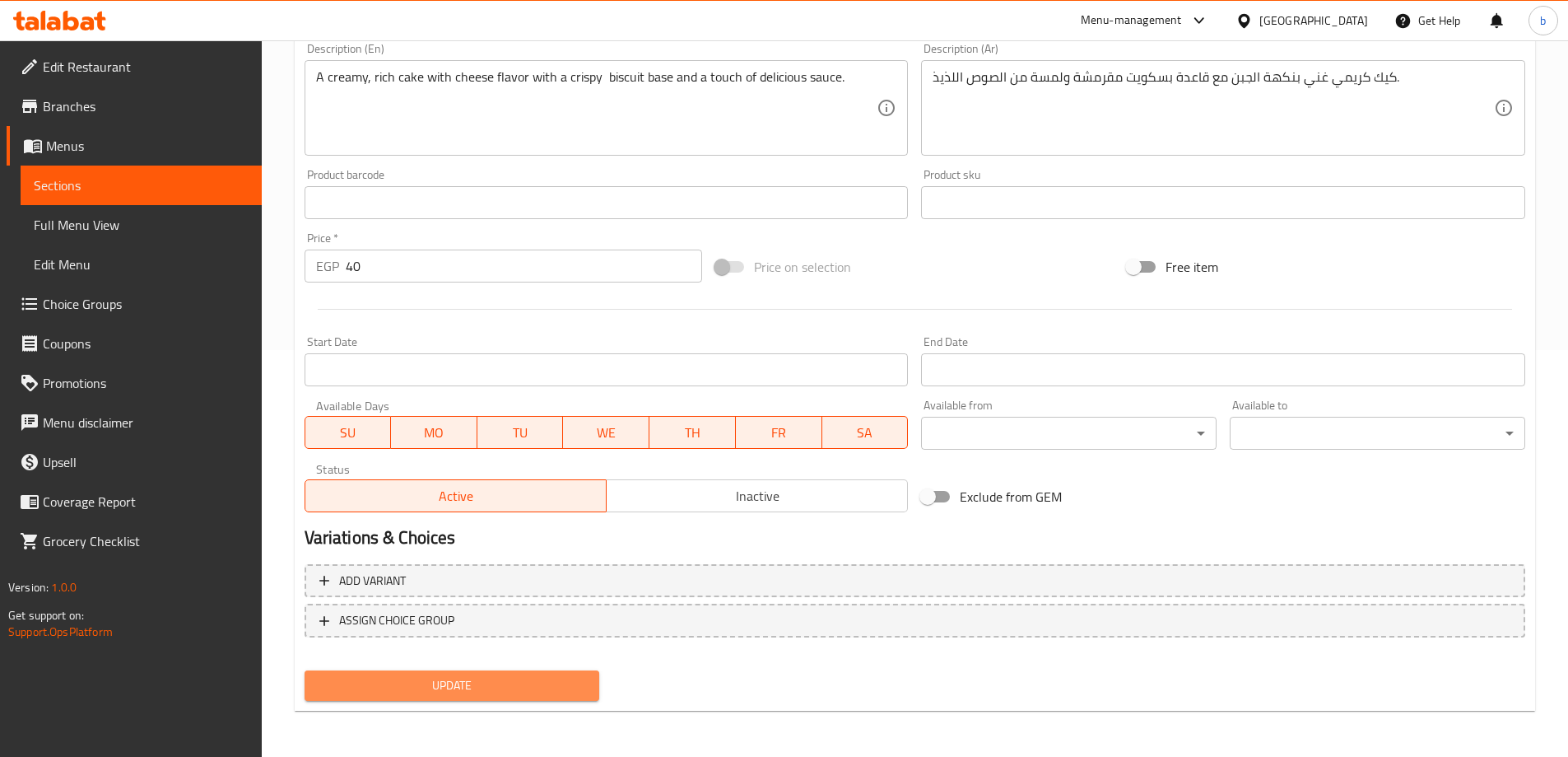
click at [538, 675] on span "Update" at bounding box center [452, 685] width 269 height 21
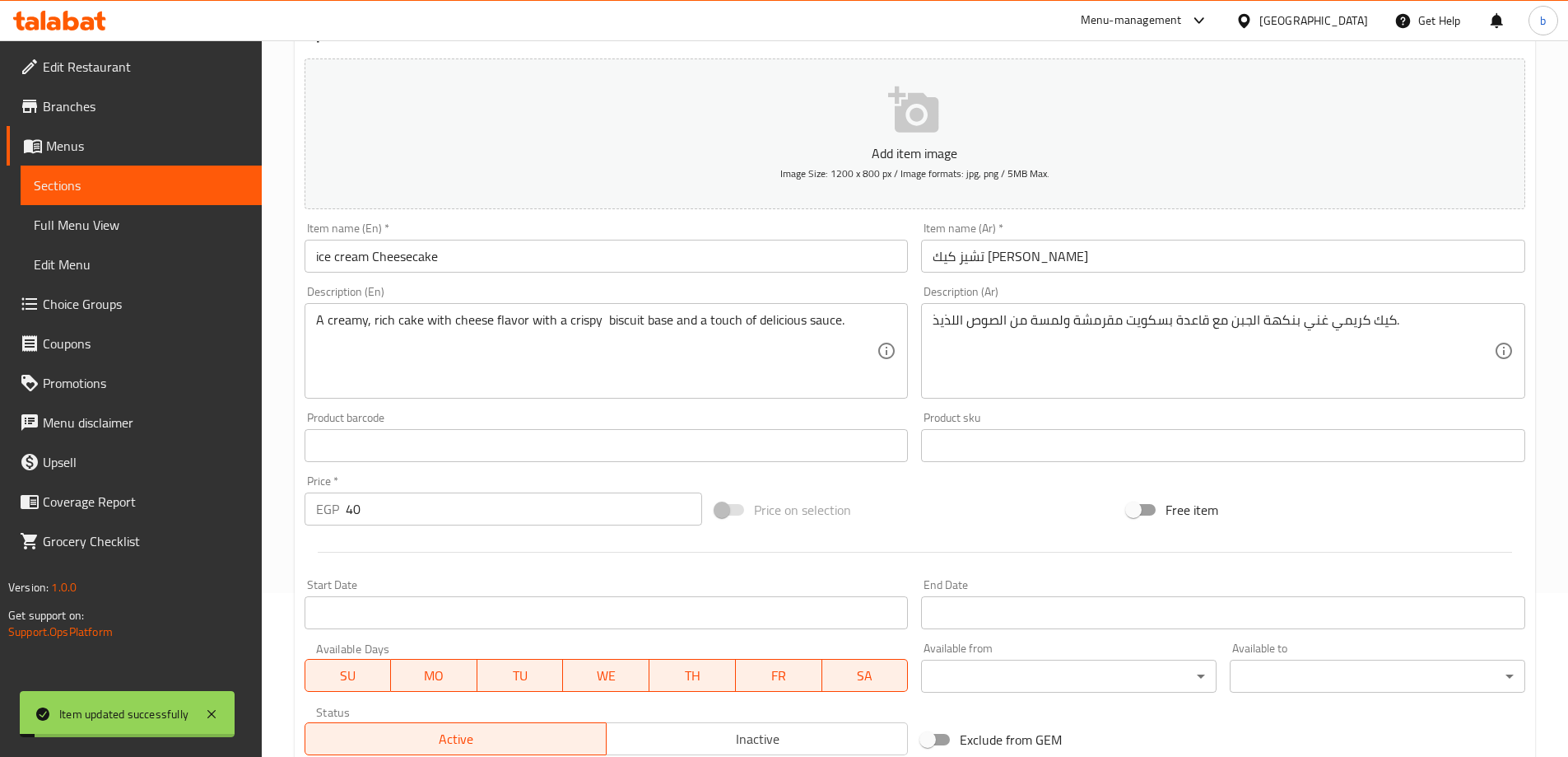
scroll to position [0, 0]
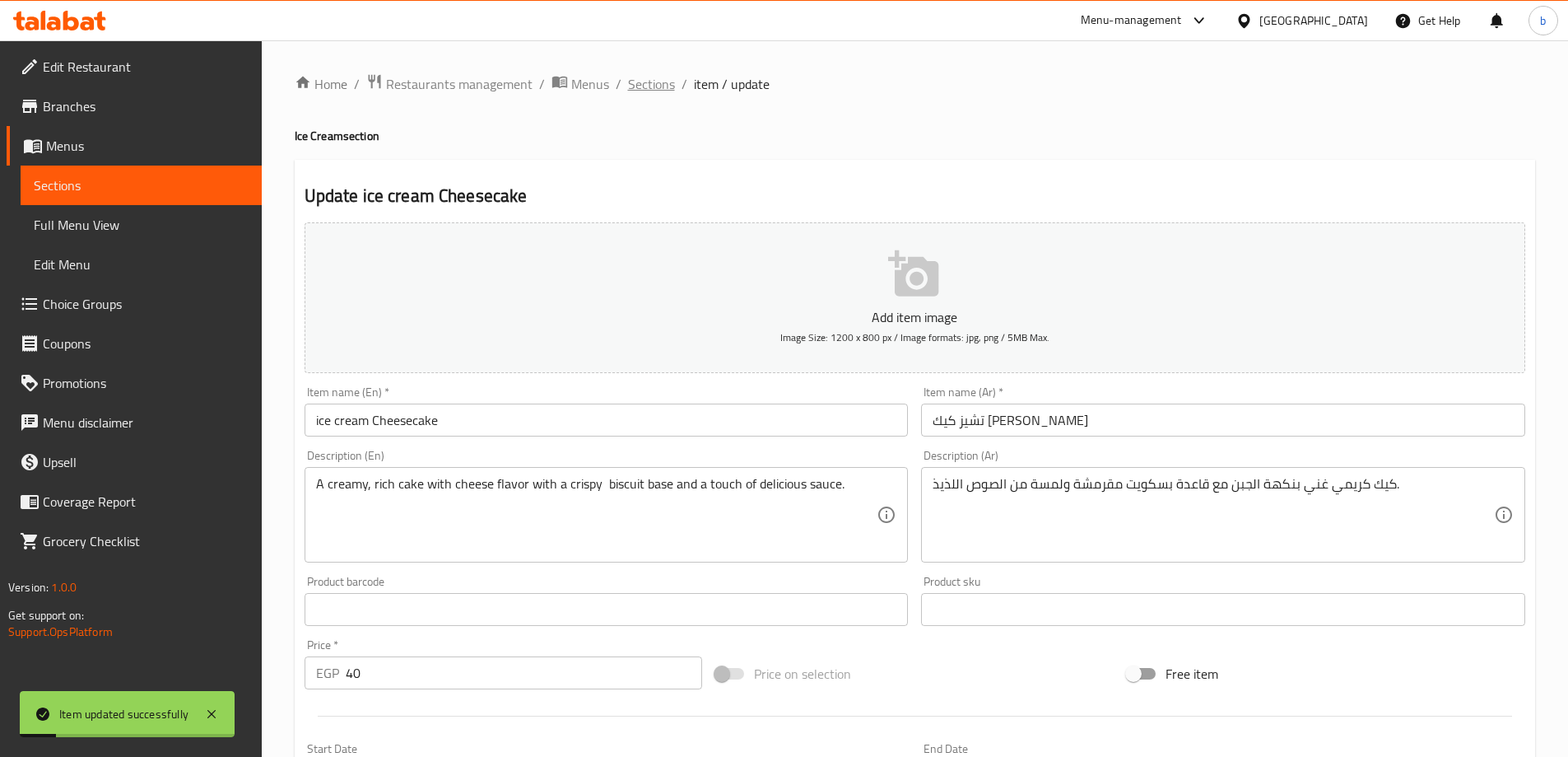
click at [662, 84] on span "Sections" at bounding box center [652, 84] width 47 height 20
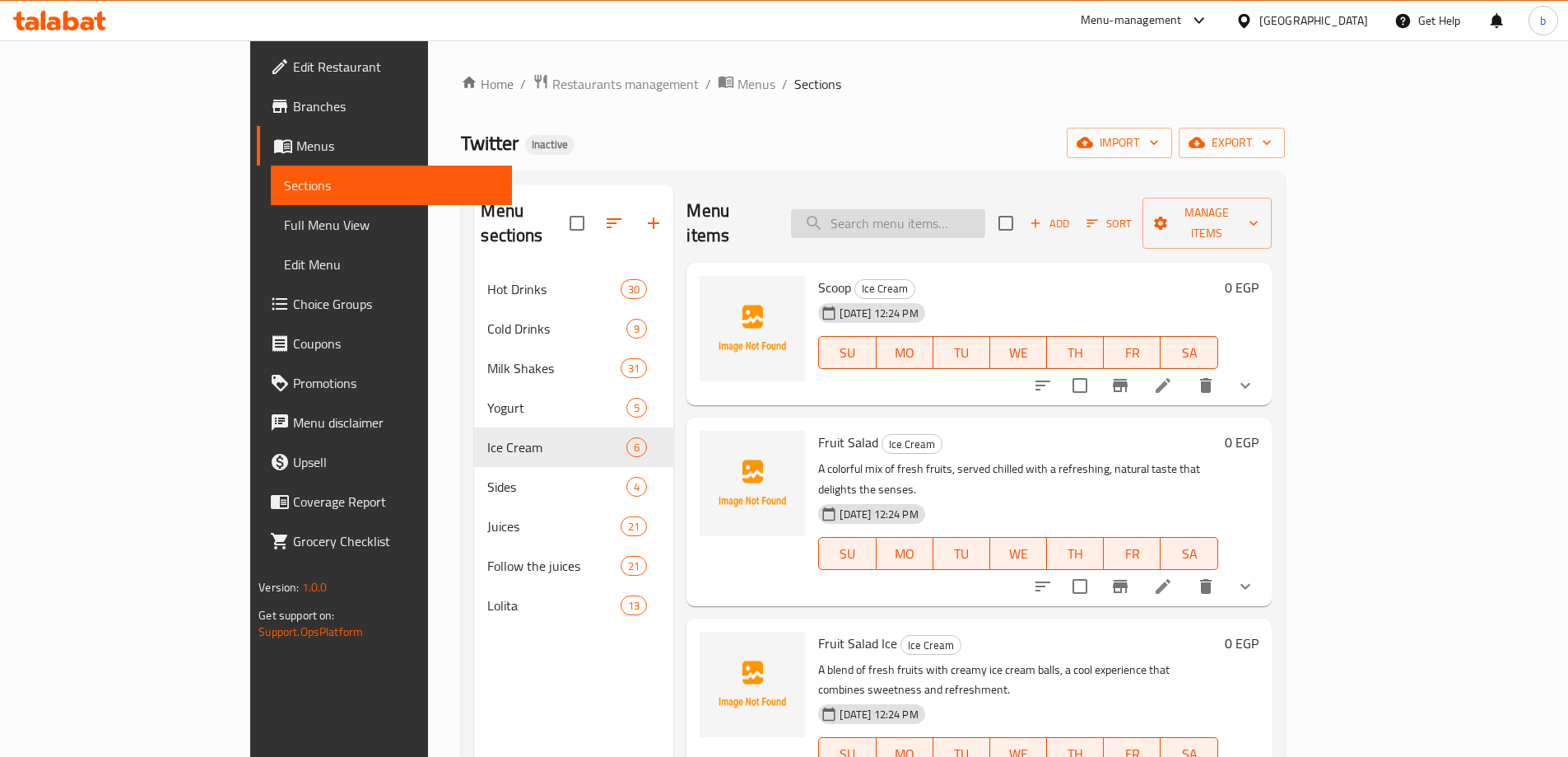
click at [985, 209] on input "search" at bounding box center [889, 224] width 194 height 29
paste input "Avocado"
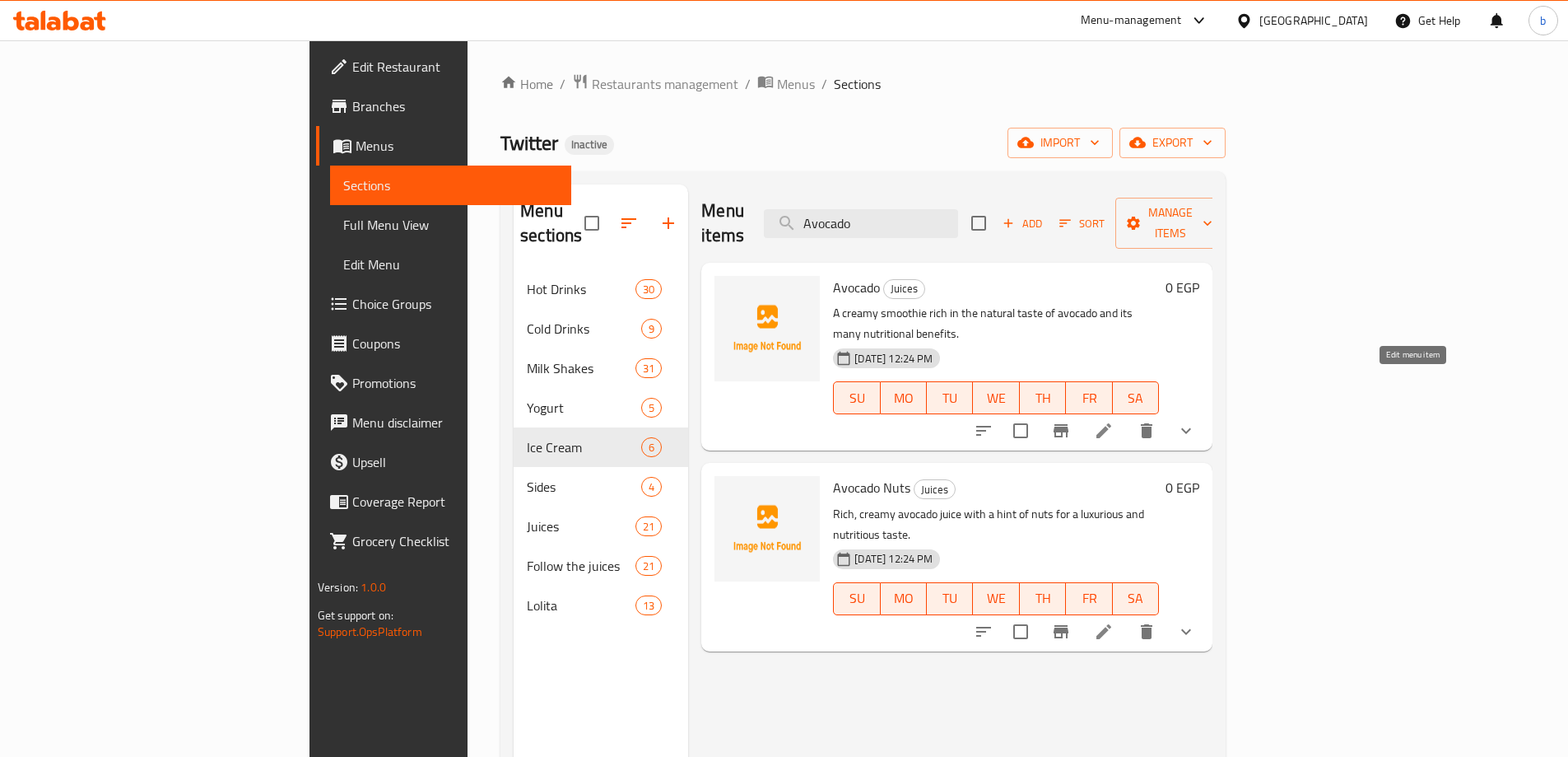
type input "Avocado"
click at [1114, 421] on icon at bounding box center [1104, 431] width 20 height 20
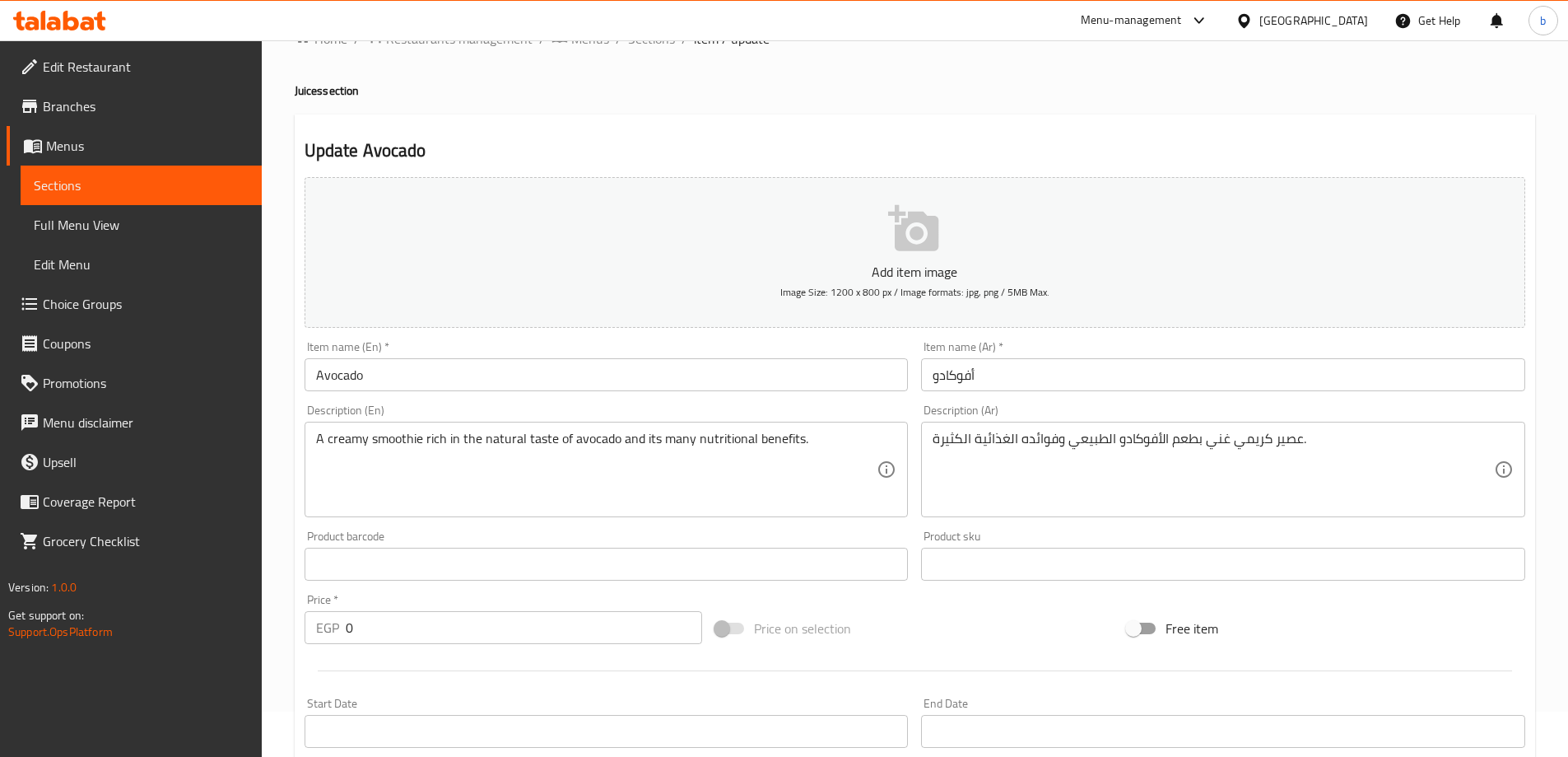
scroll to position [83, 0]
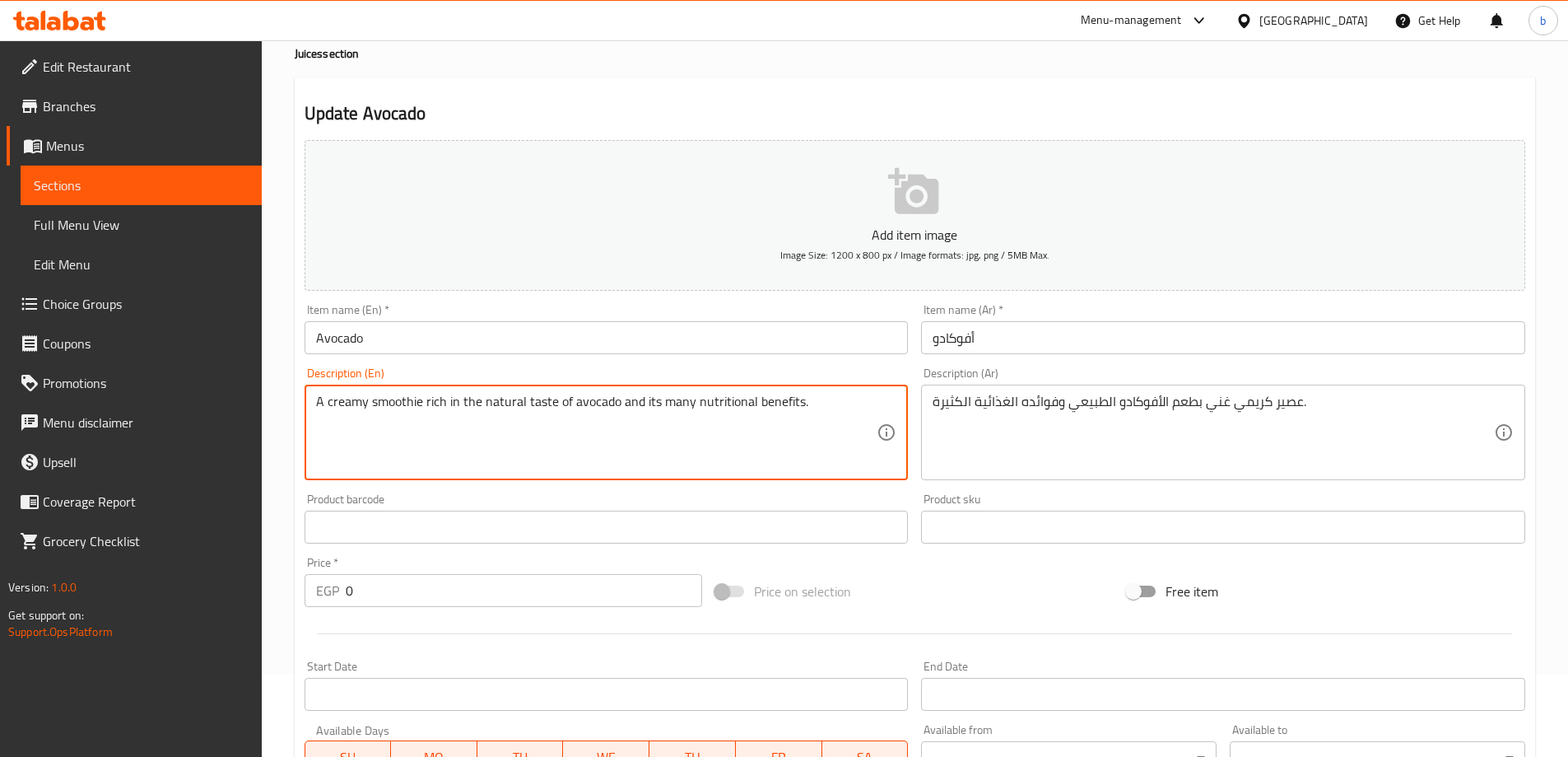
drag, startPoint x: 422, startPoint y: 402, endPoint x: 372, endPoint y: 403, distance: 50.0
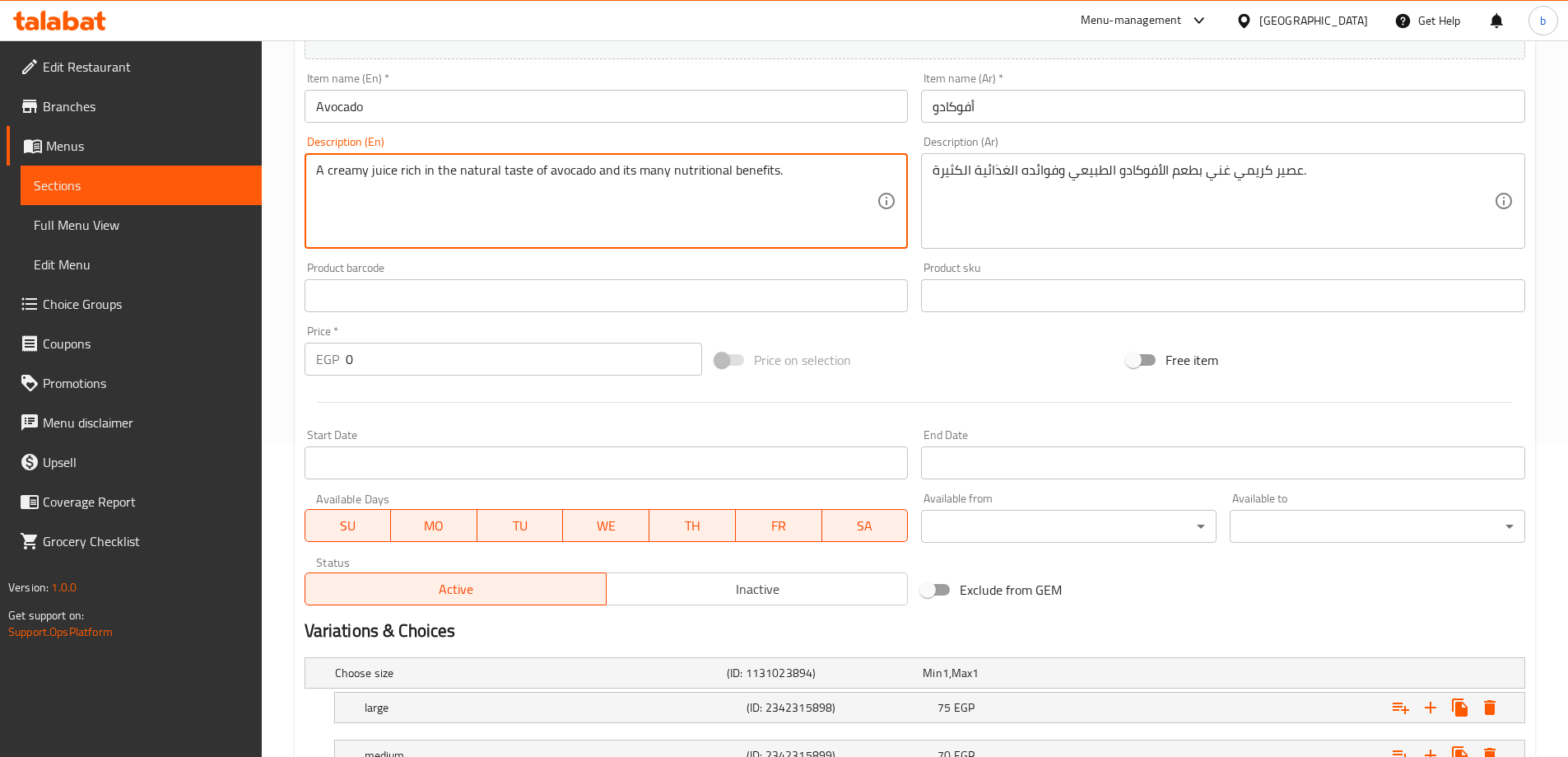
scroll to position [444, 0]
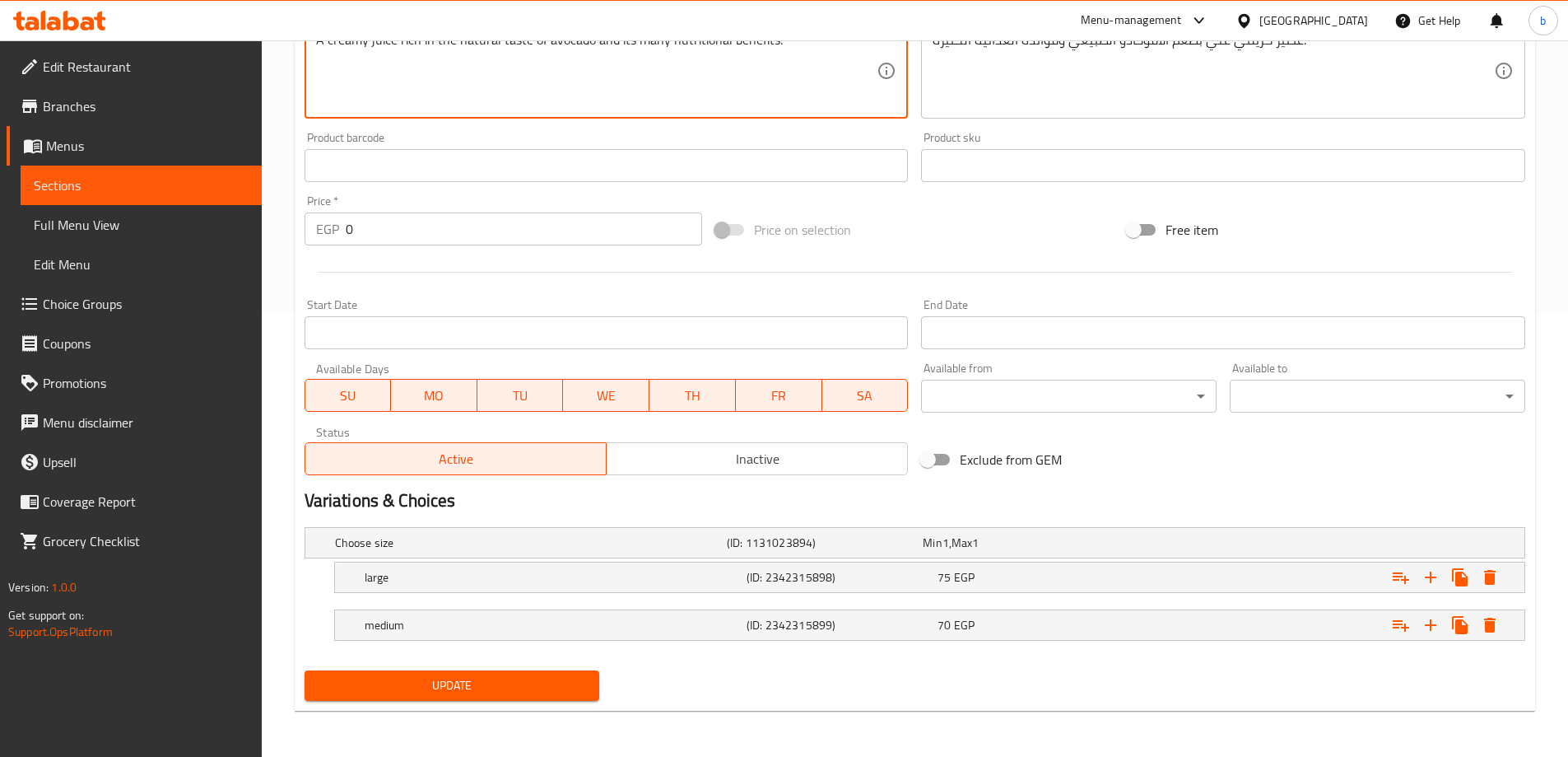
type textarea "A creamy juice rich in the natural taste of avocado and its many nutritional be…"
click at [494, 685] on span "Update" at bounding box center [452, 685] width 269 height 21
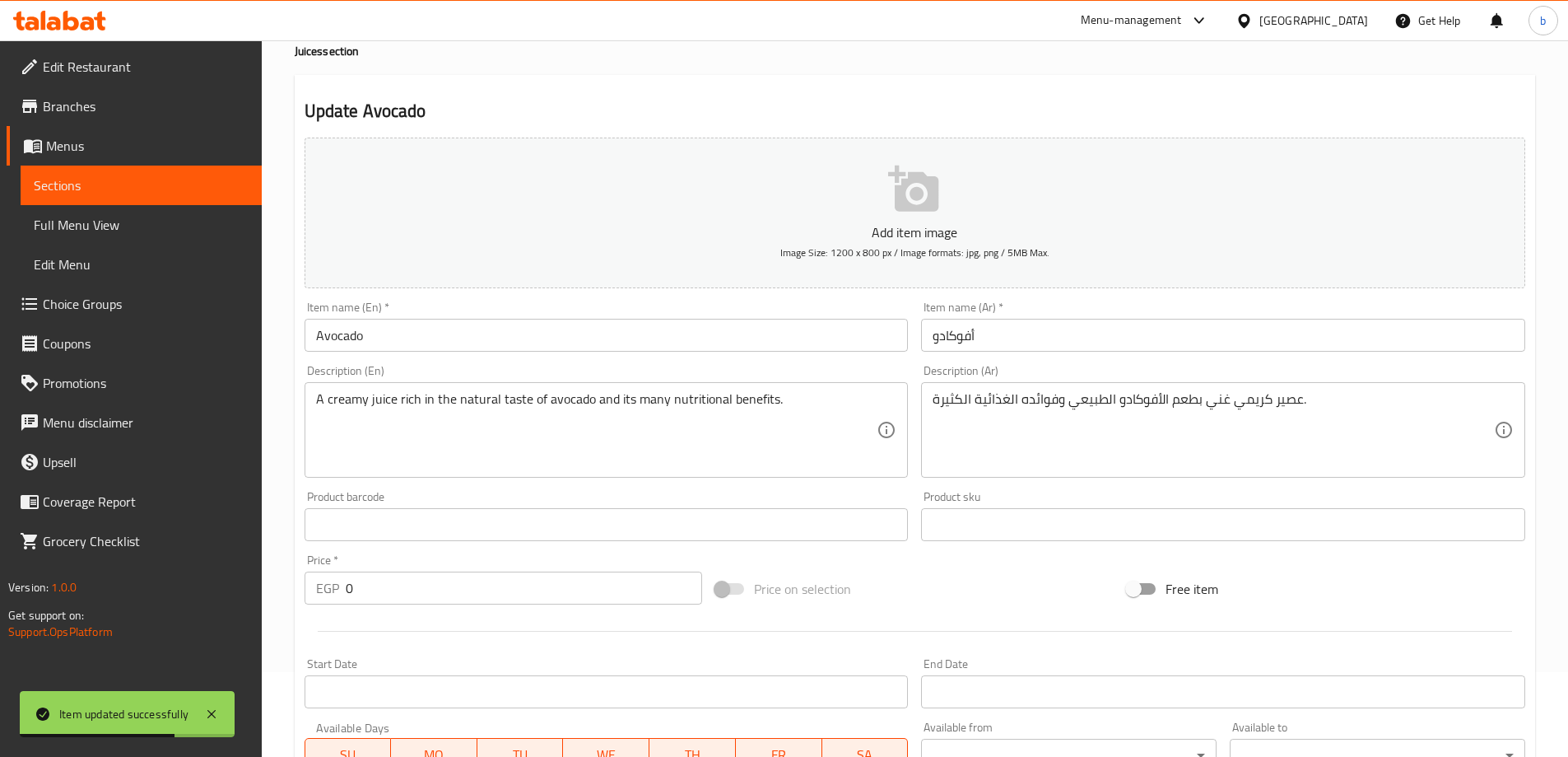
scroll to position [0, 0]
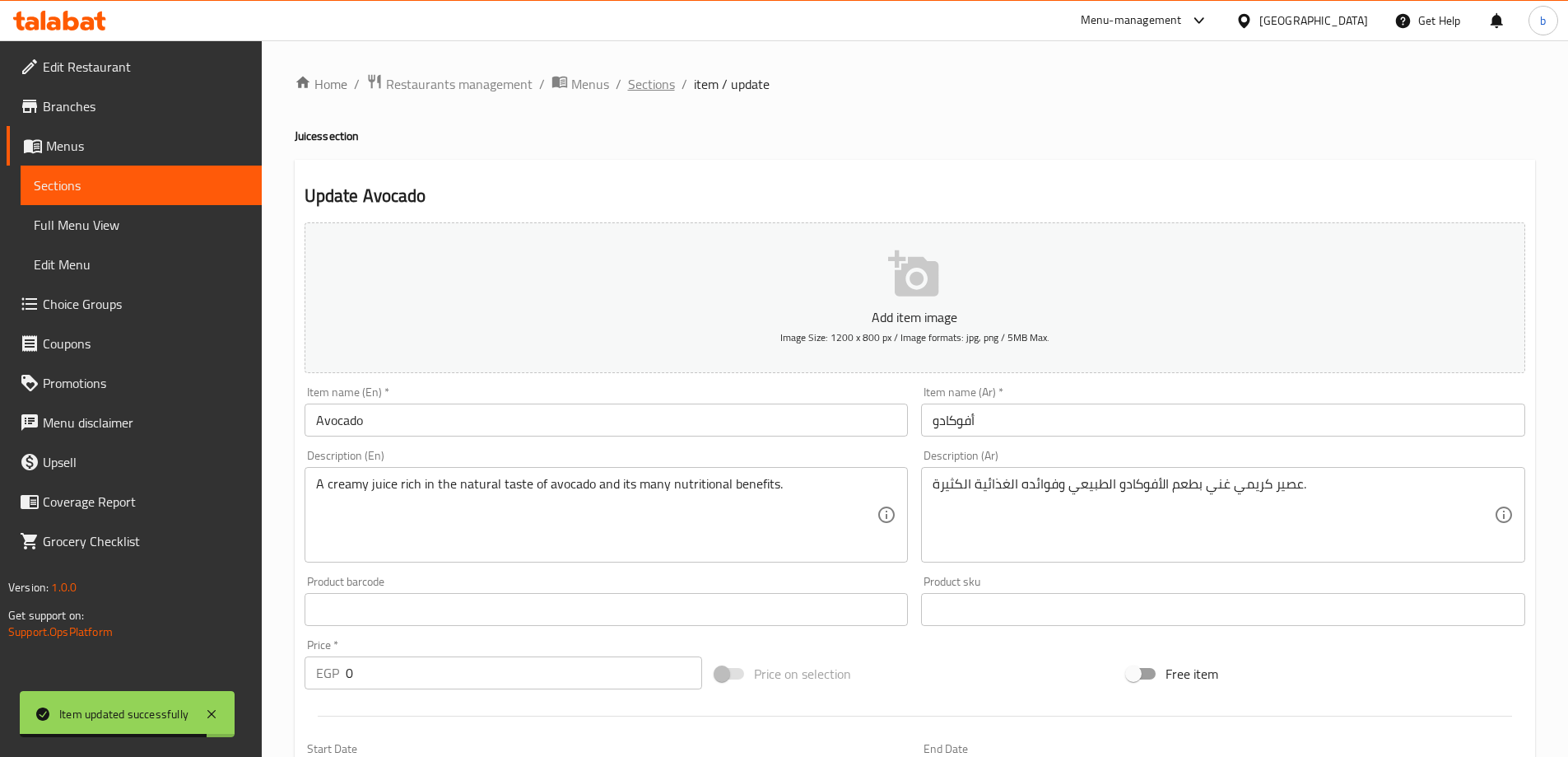
click at [662, 81] on span "Sections" at bounding box center [652, 84] width 47 height 20
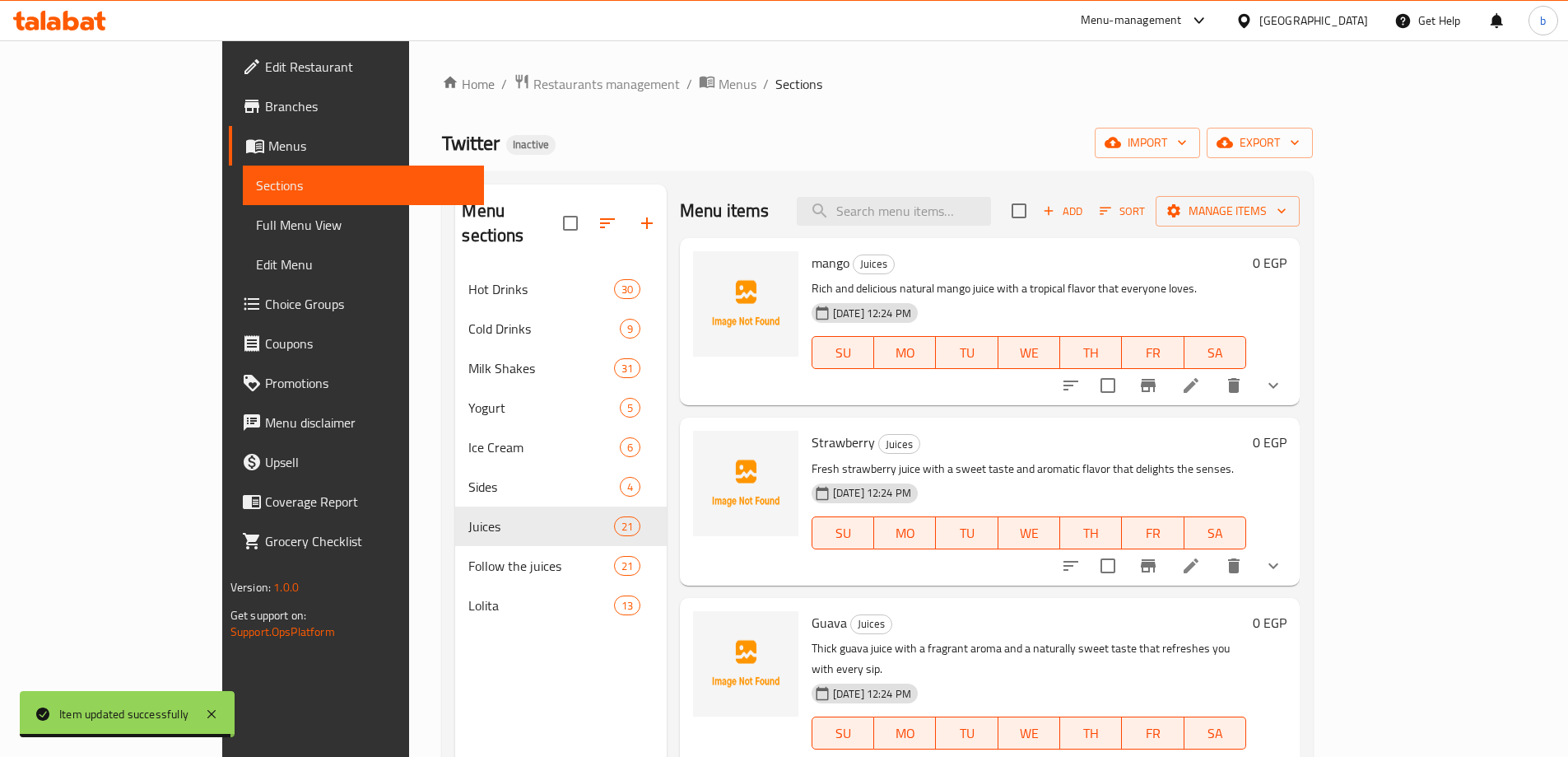
click at [939, 195] on div "Menu items Add Sort Manage items" at bounding box center [990, 211] width 620 height 54
click at [941, 222] on input "search" at bounding box center [894, 211] width 194 height 29
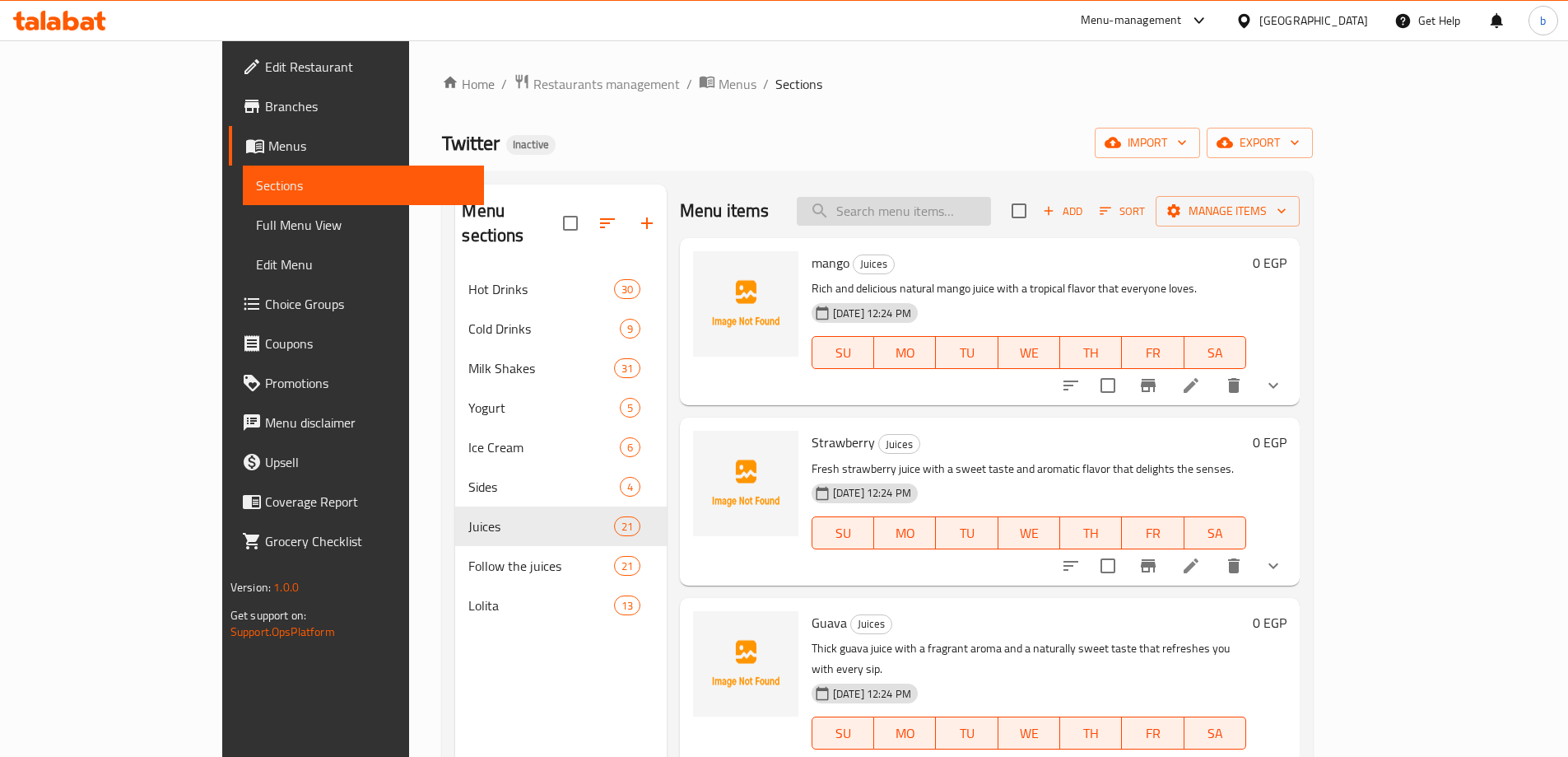
paste input "Plum"
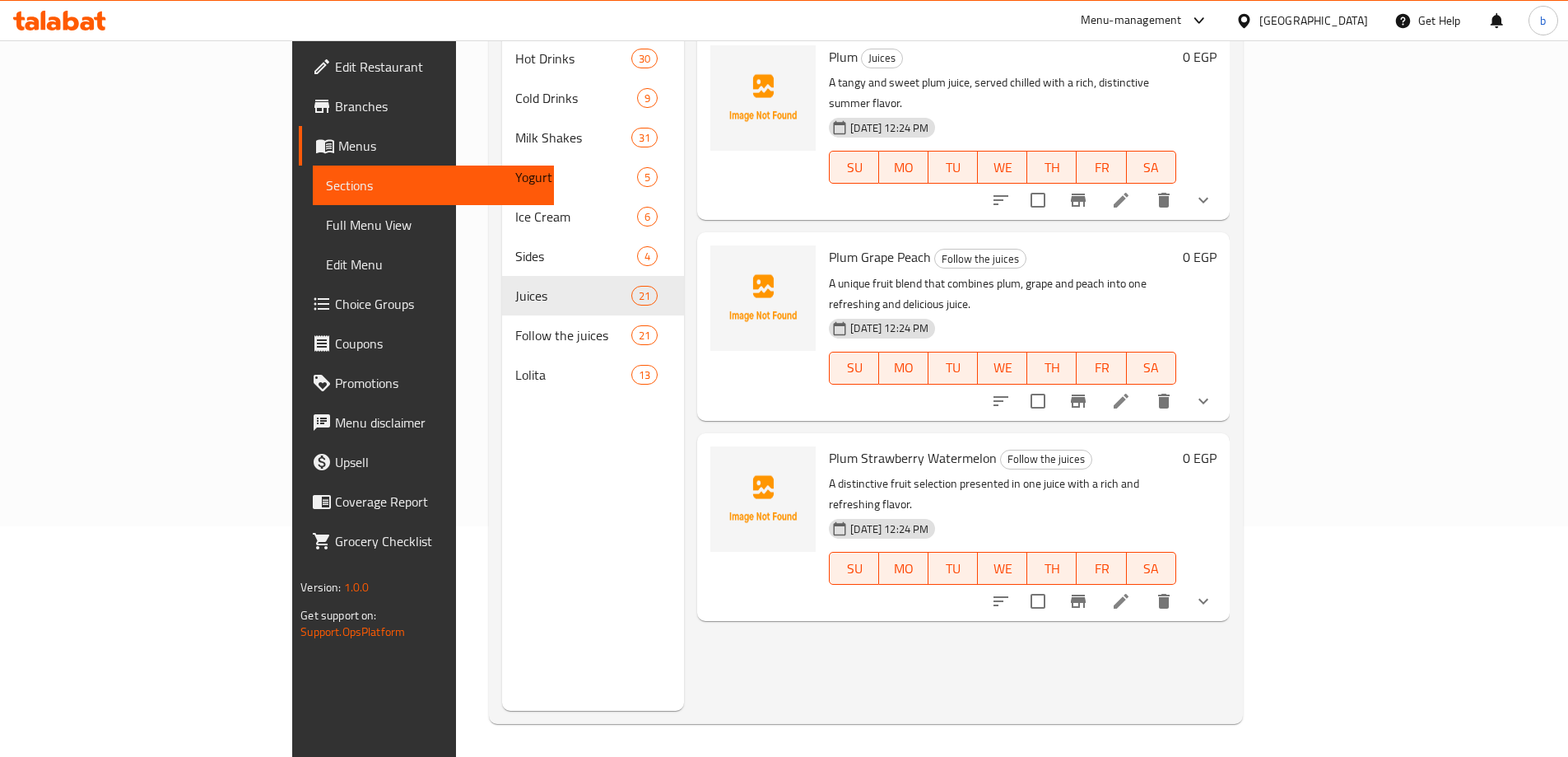
scroll to position [148, 0]
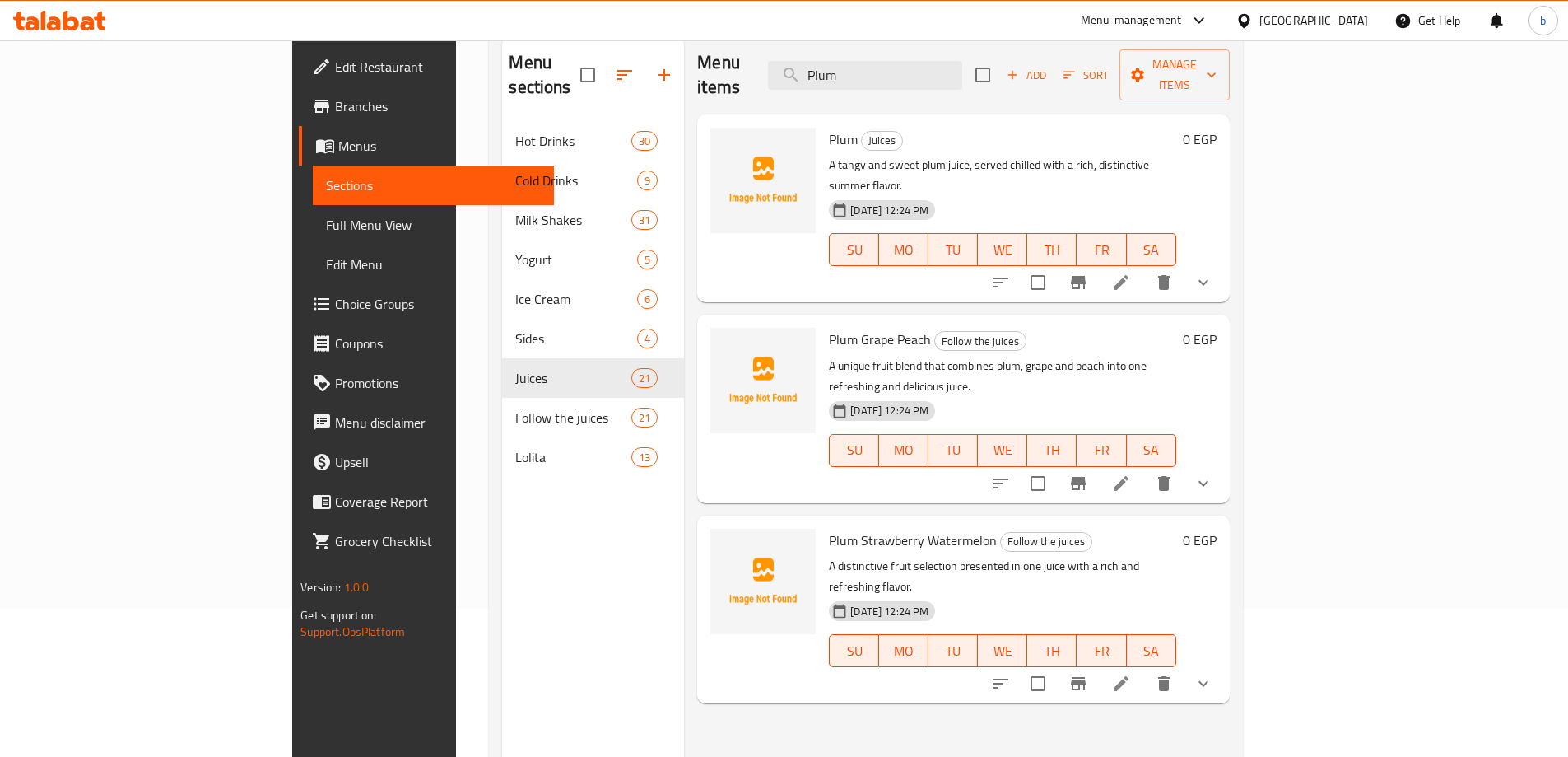
type input "Plum"
click at [1131, 273] on icon at bounding box center [1121, 283] width 20 height 20
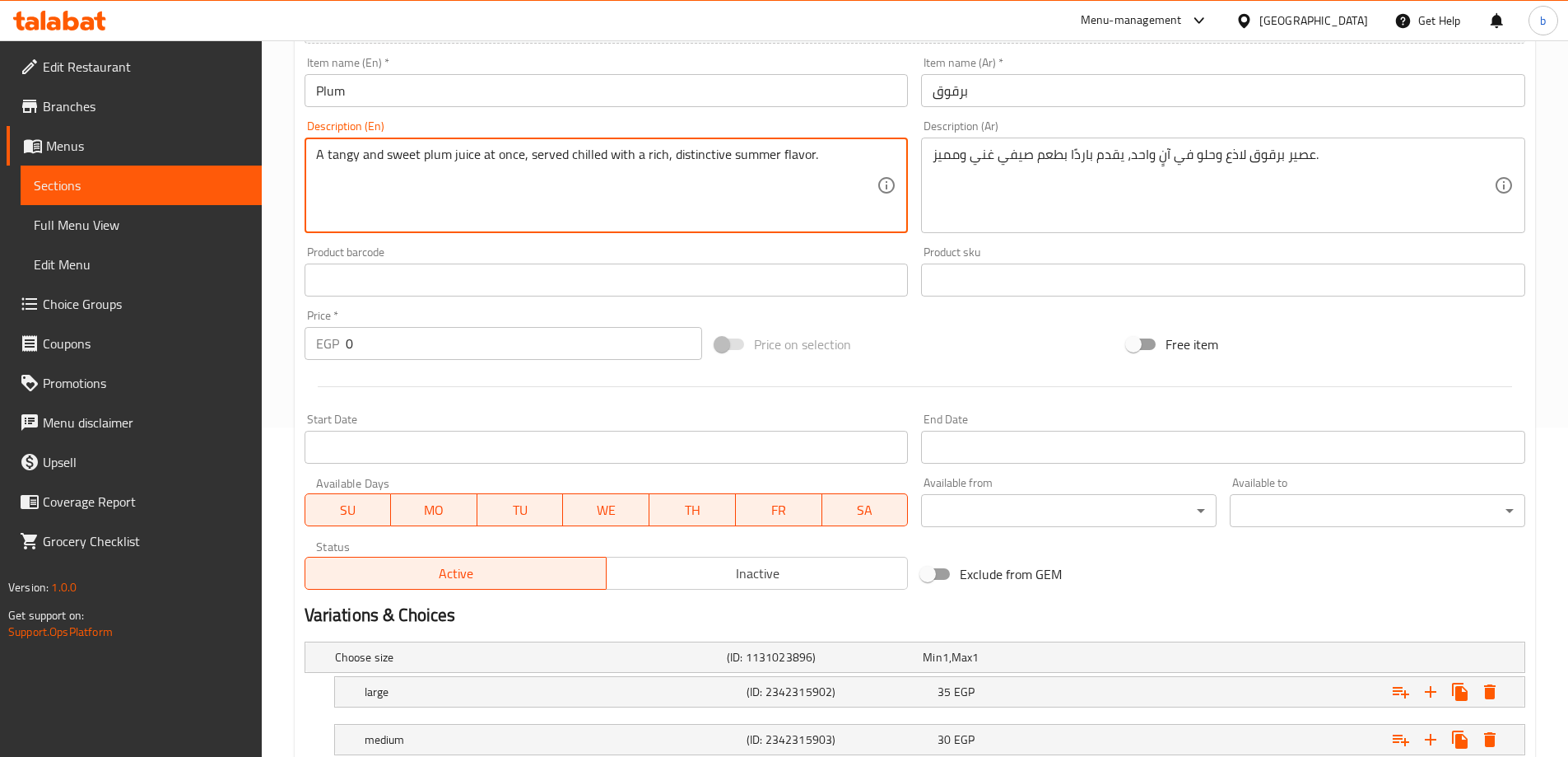
scroll to position [444, 0]
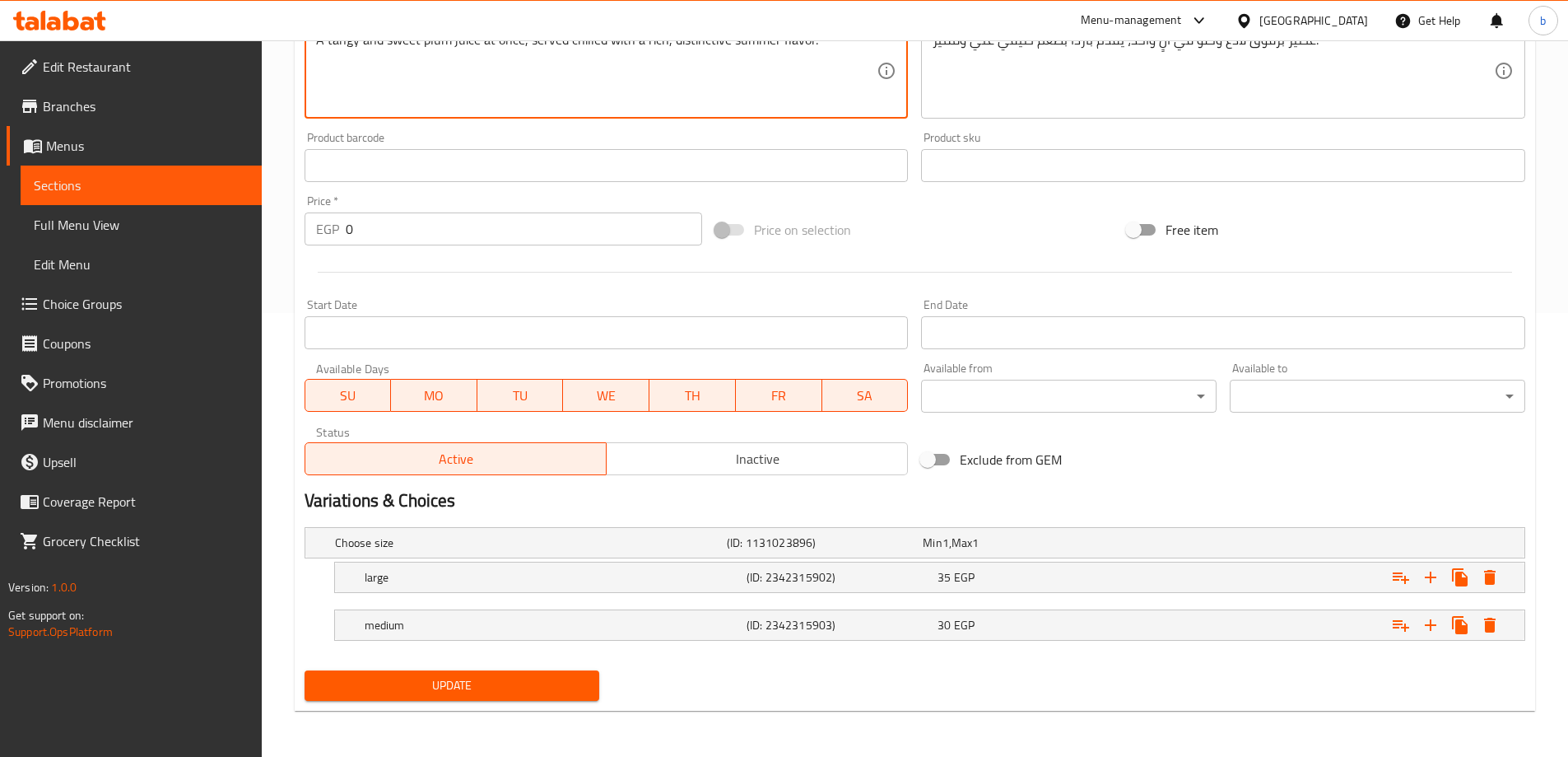
type textarea "A tangy and sweet plum juice at once, served chilled with a rich, distinctive s…"
click at [515, 699] on button "Update" at bounding box center [451, 686] width 295 height 31
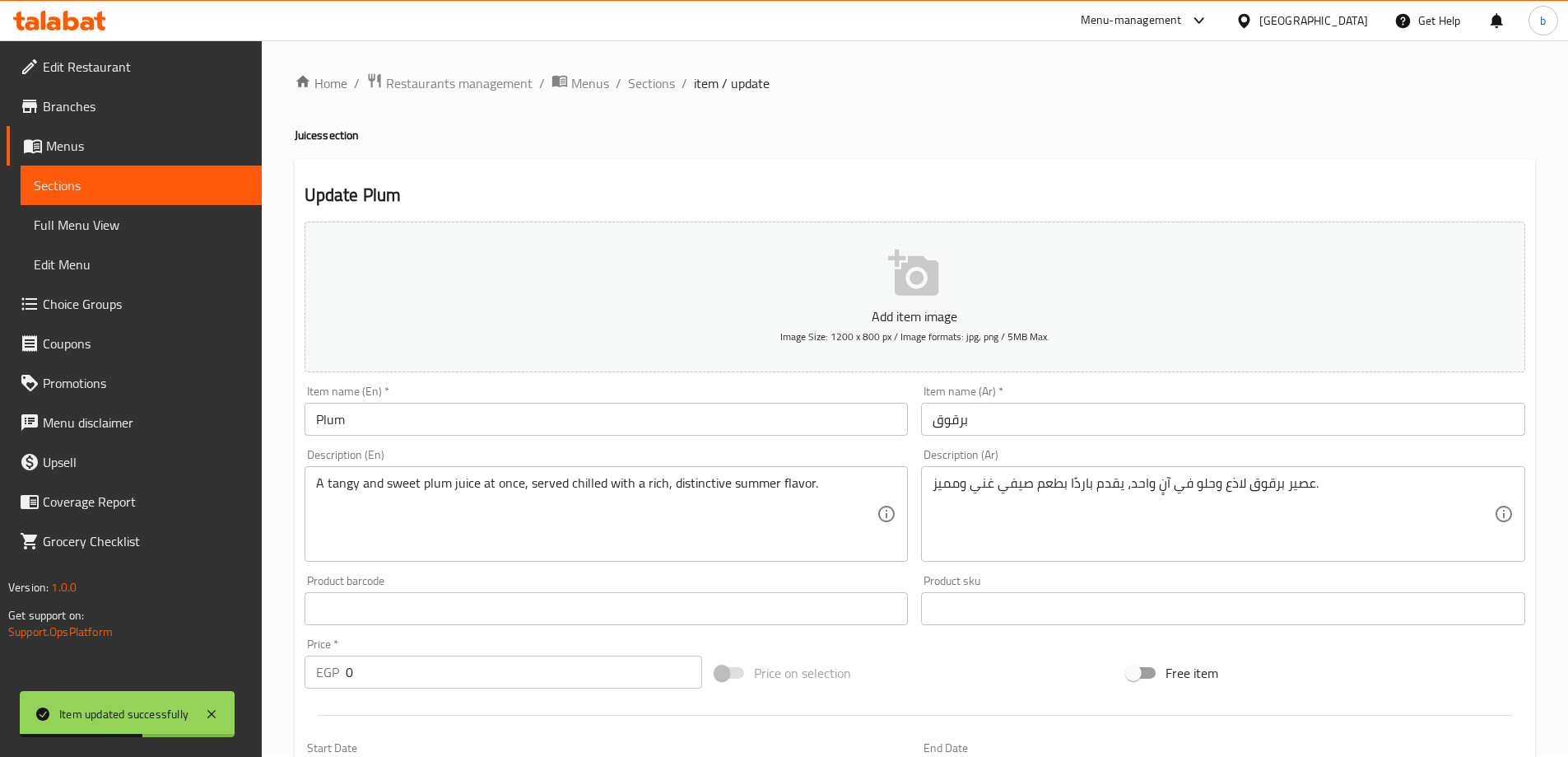
scroll to position [0, 0]
click at [636, 87] on span "Sections" at bounding box center [652, 84] width 47 height 20
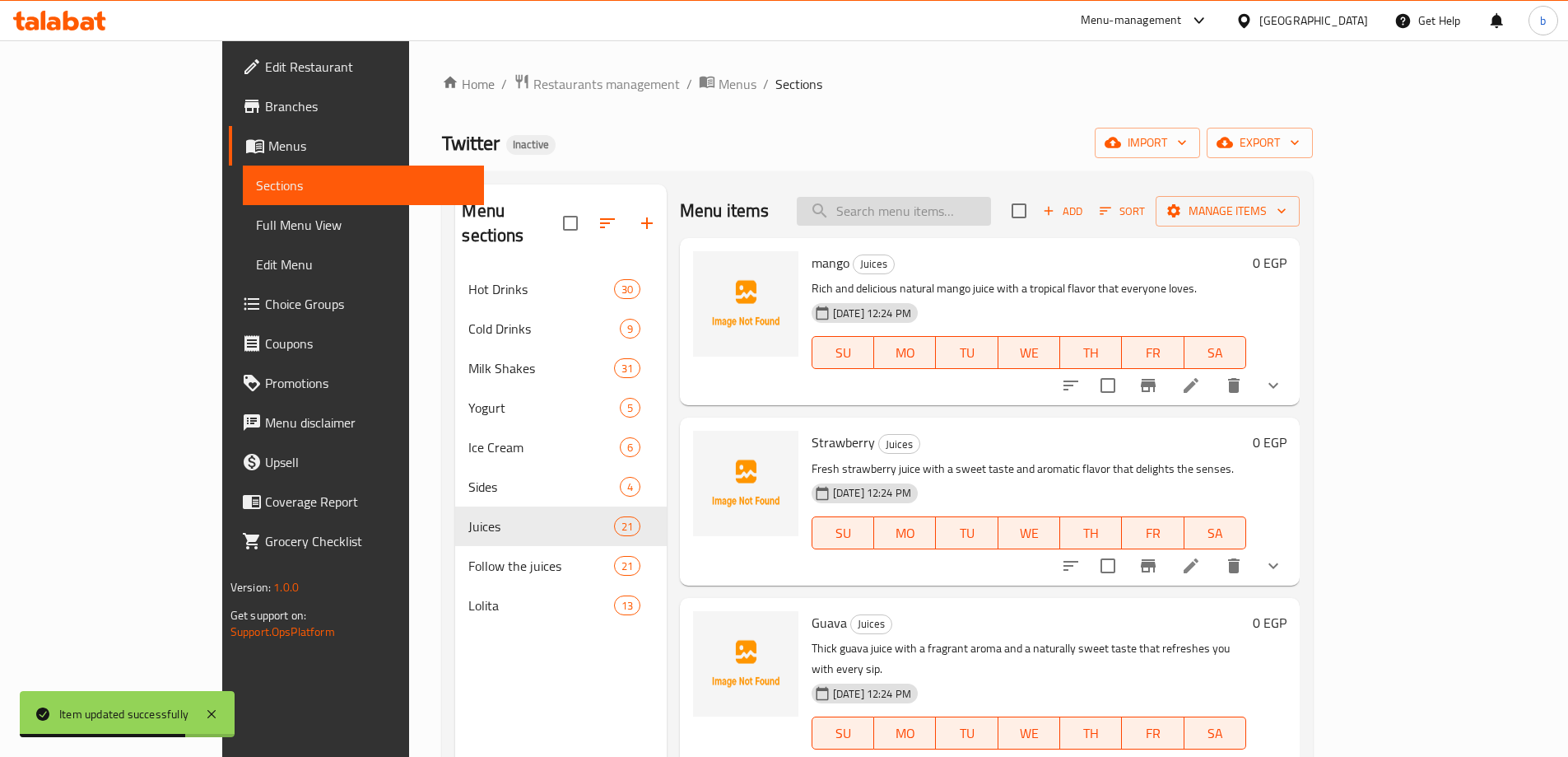
click at [959, 216] on input "search" at bounding box center [894, 211] width 194 height 29
paste input "Avocado Nuts"
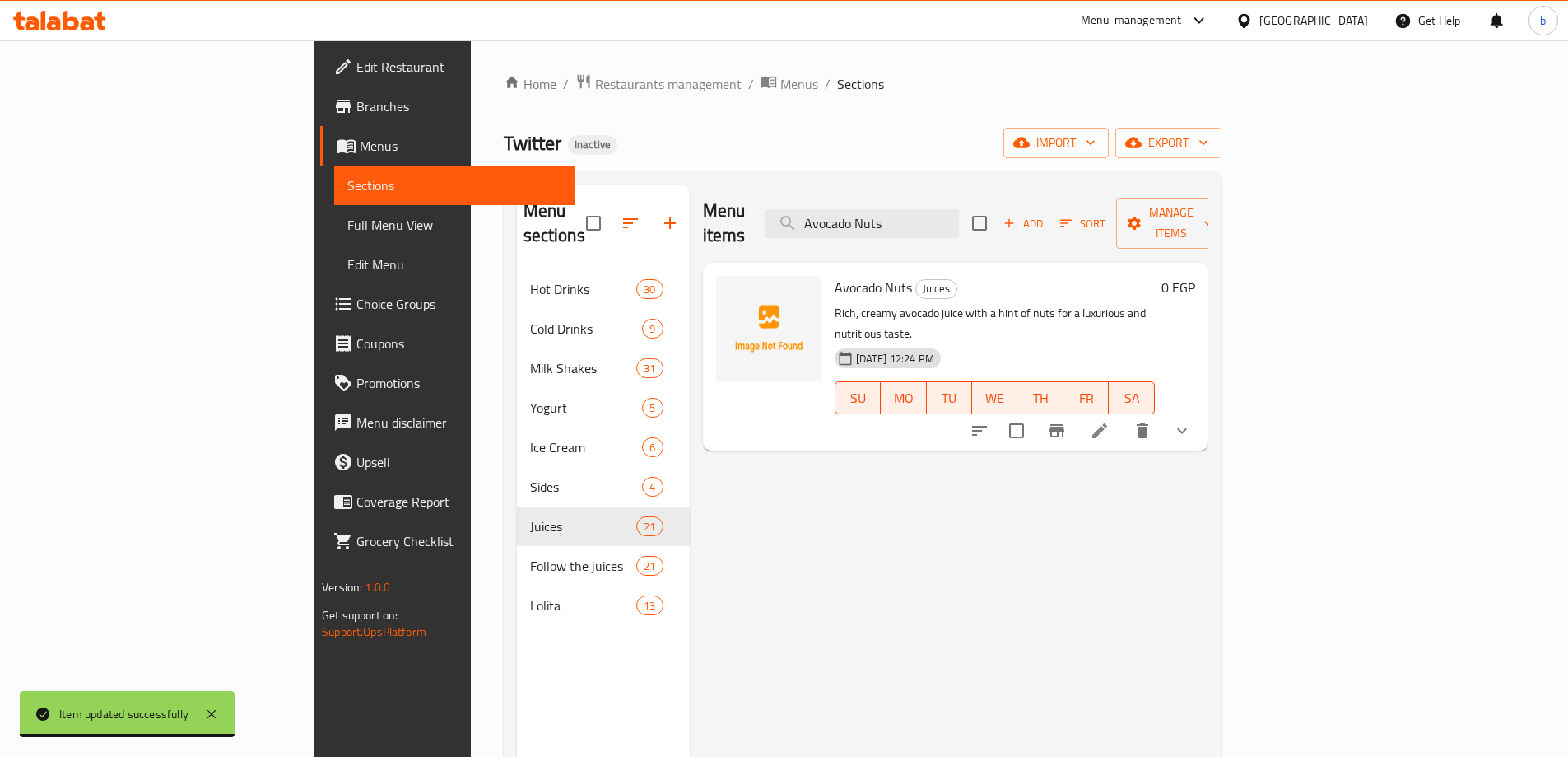
type input "Avocado Nuts"
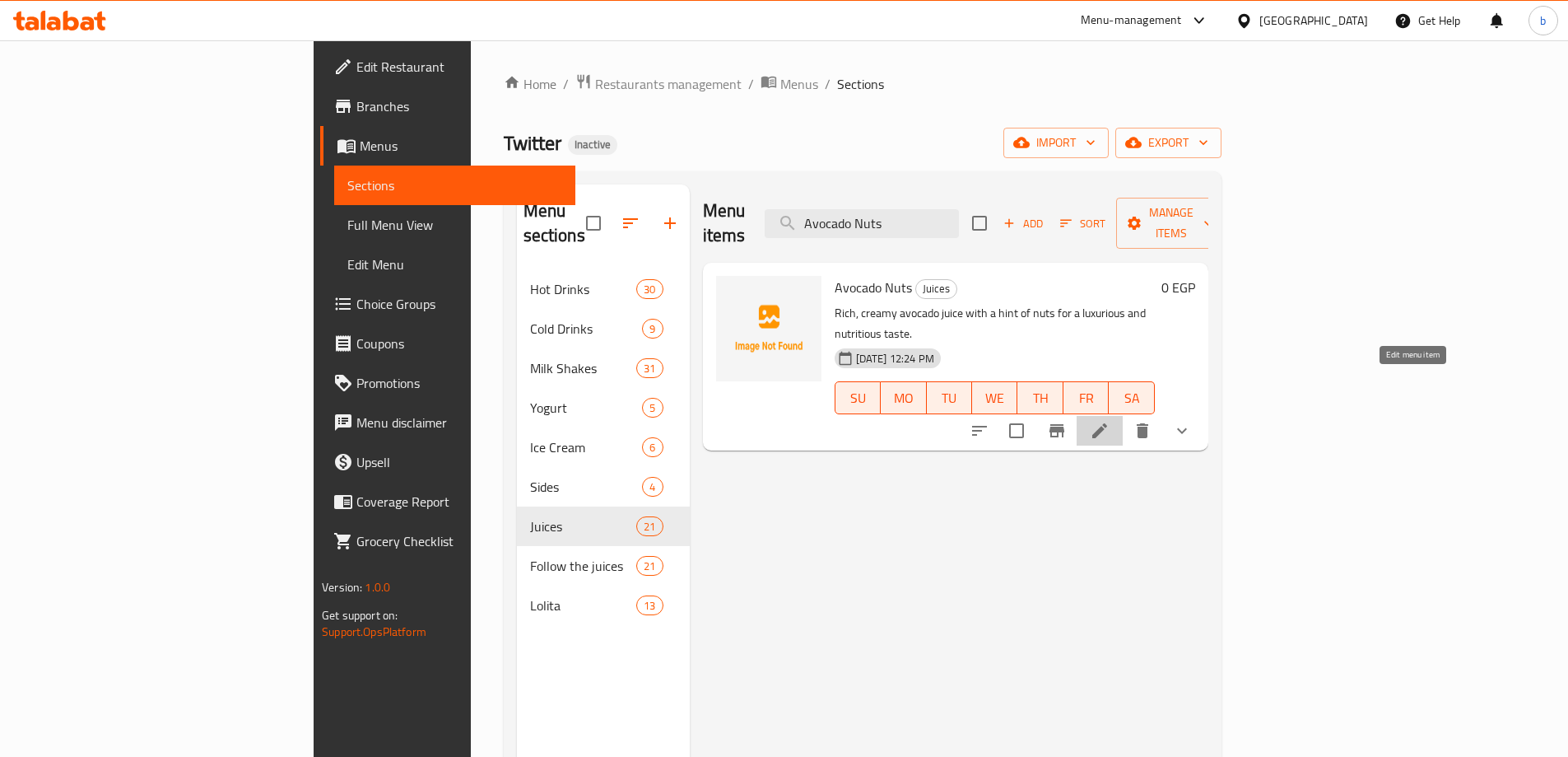
click at [1108, 423] on icon at bounding box center [1099, 430] width 15 height 15
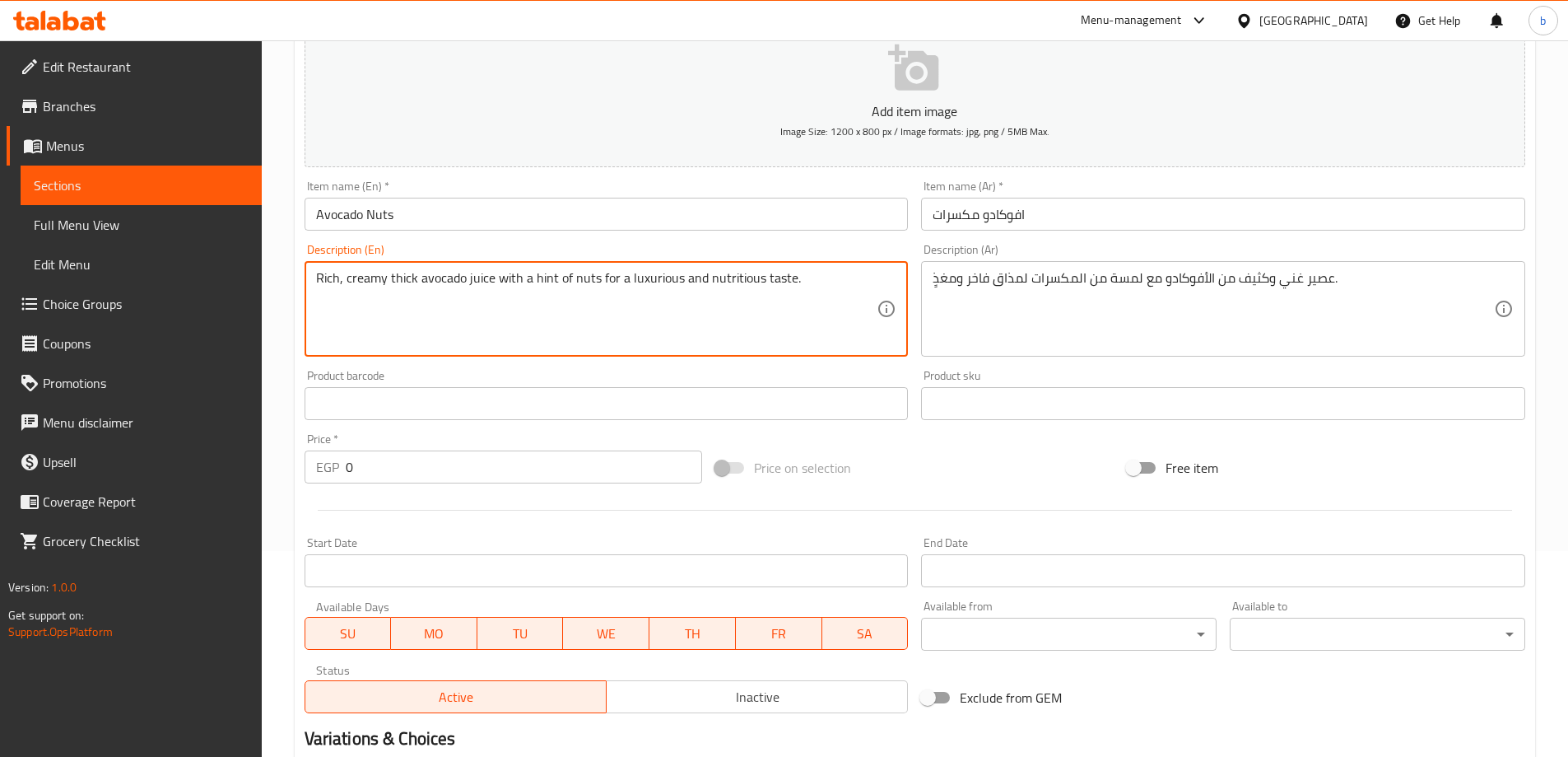
scroll to position [444, 0]
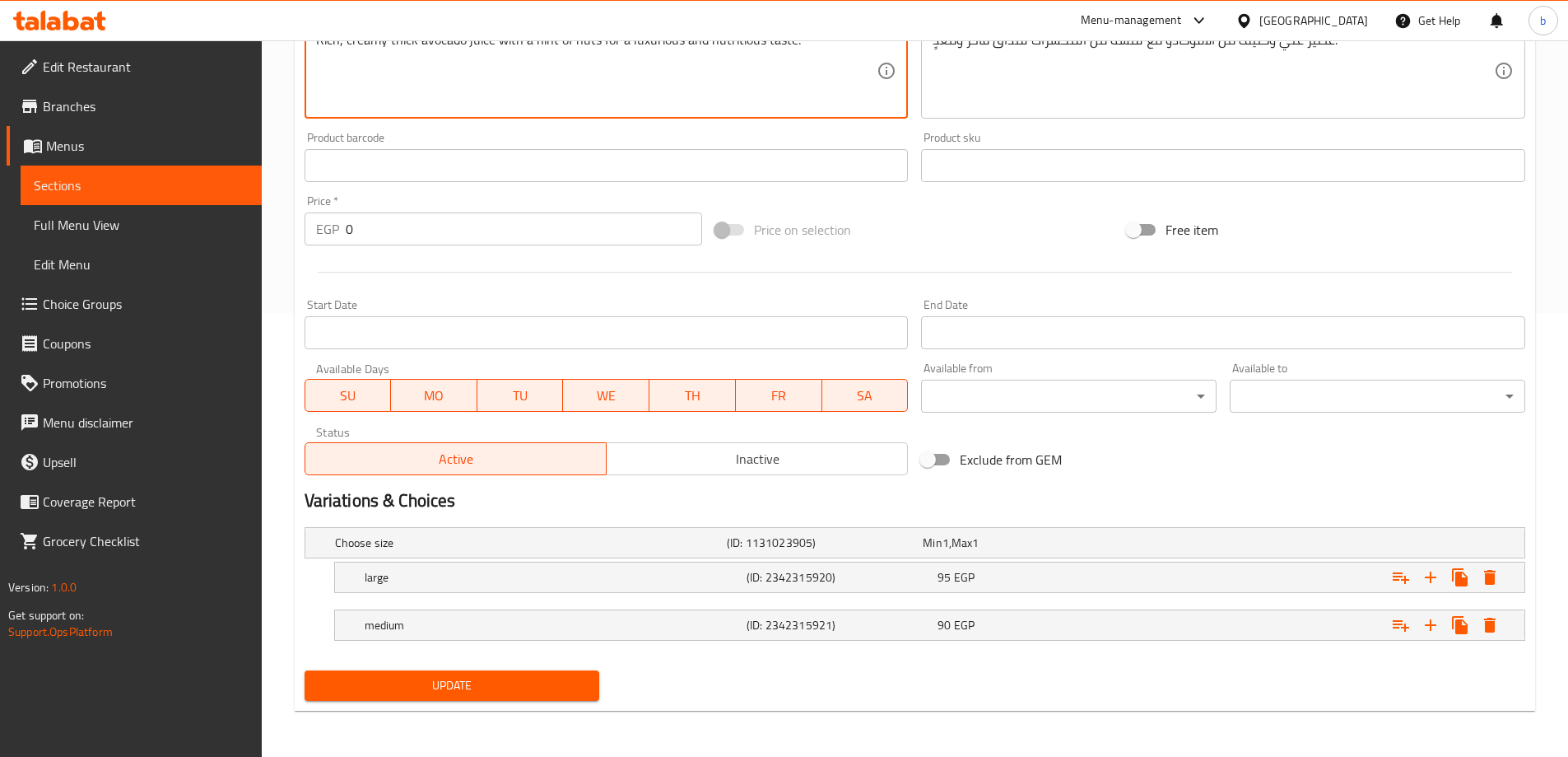
type textarea "Rich, creamy thick avocado juice with a hint of nuts for a luxurious and nutrit…"
click at [530, 691] on span "Update" at bounding box center [452, 685] width 269 height 21
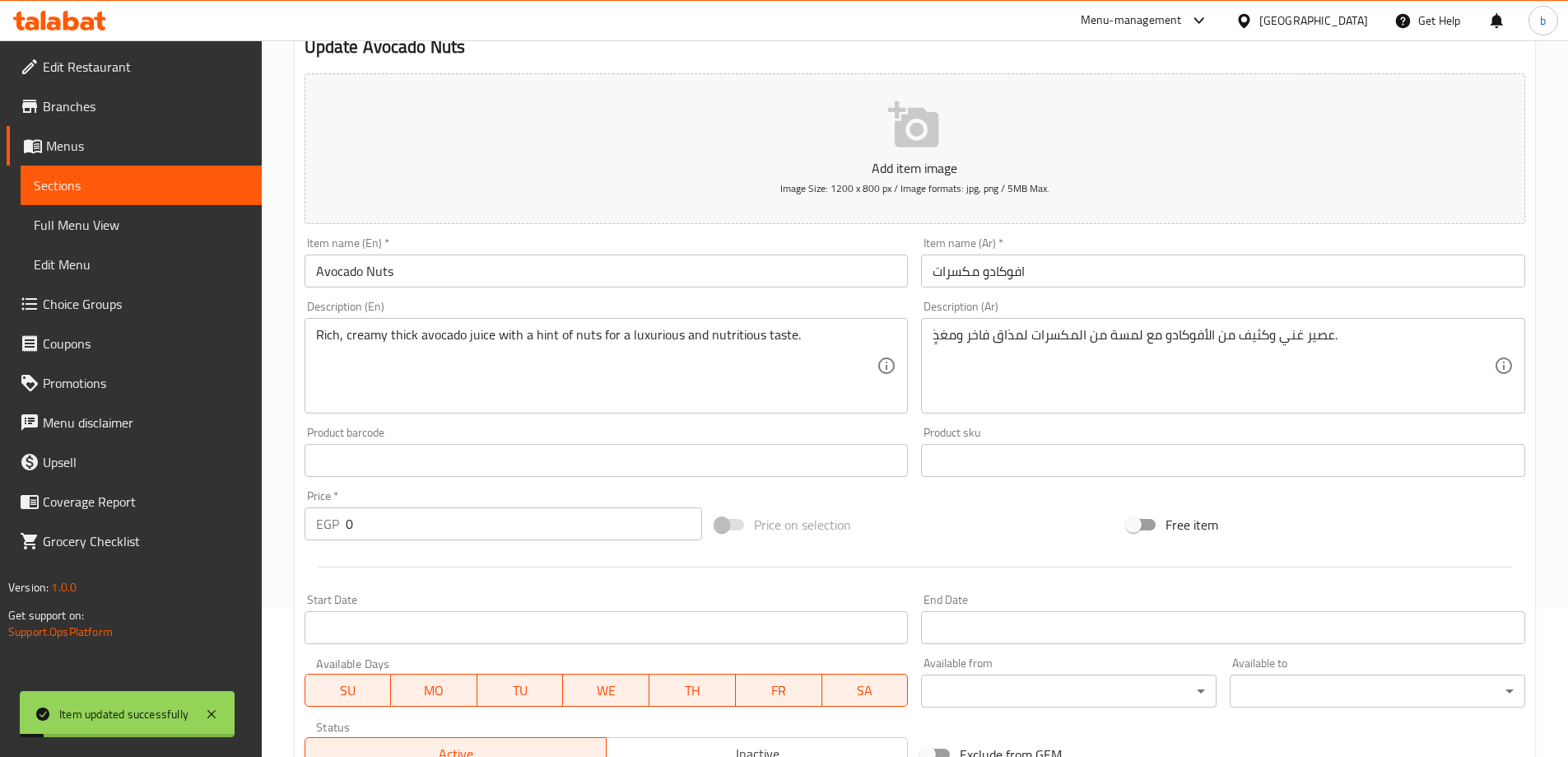
scroll to position [0, 0]
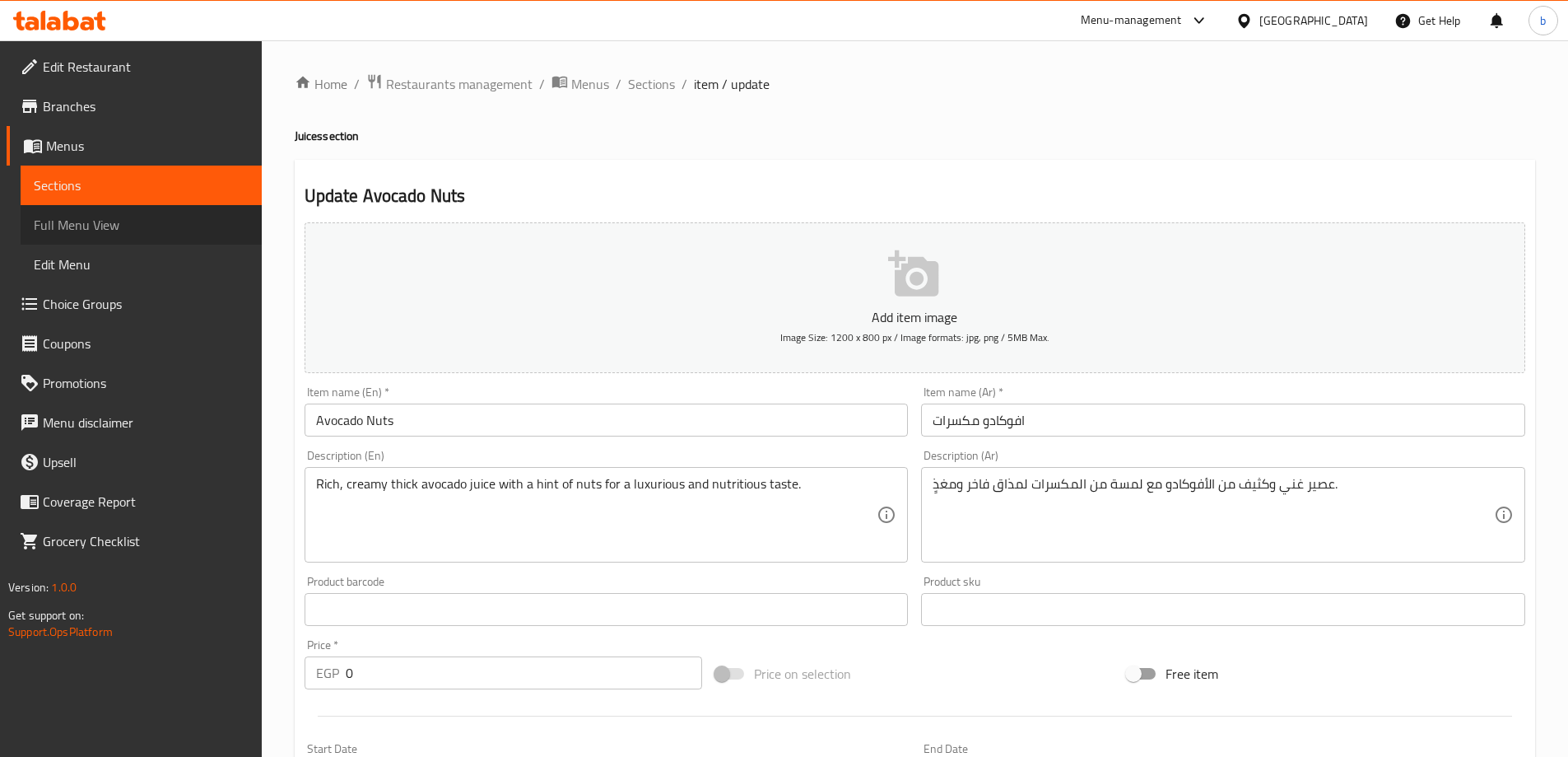
click at [118, 222] on span "Full Menu View" at bounding box center [141, 224] width 215 height 20
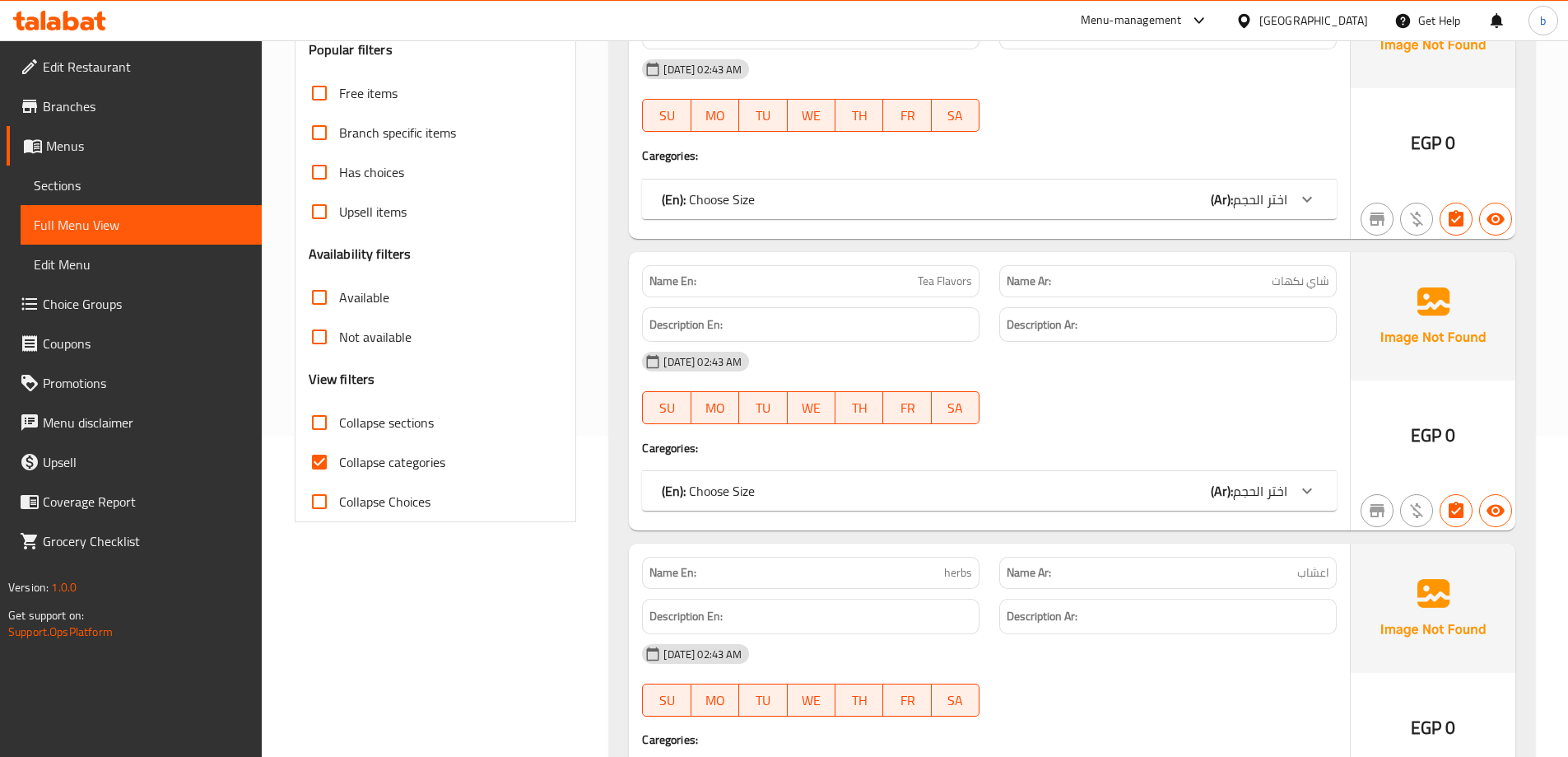
scroll to position [330, 0]
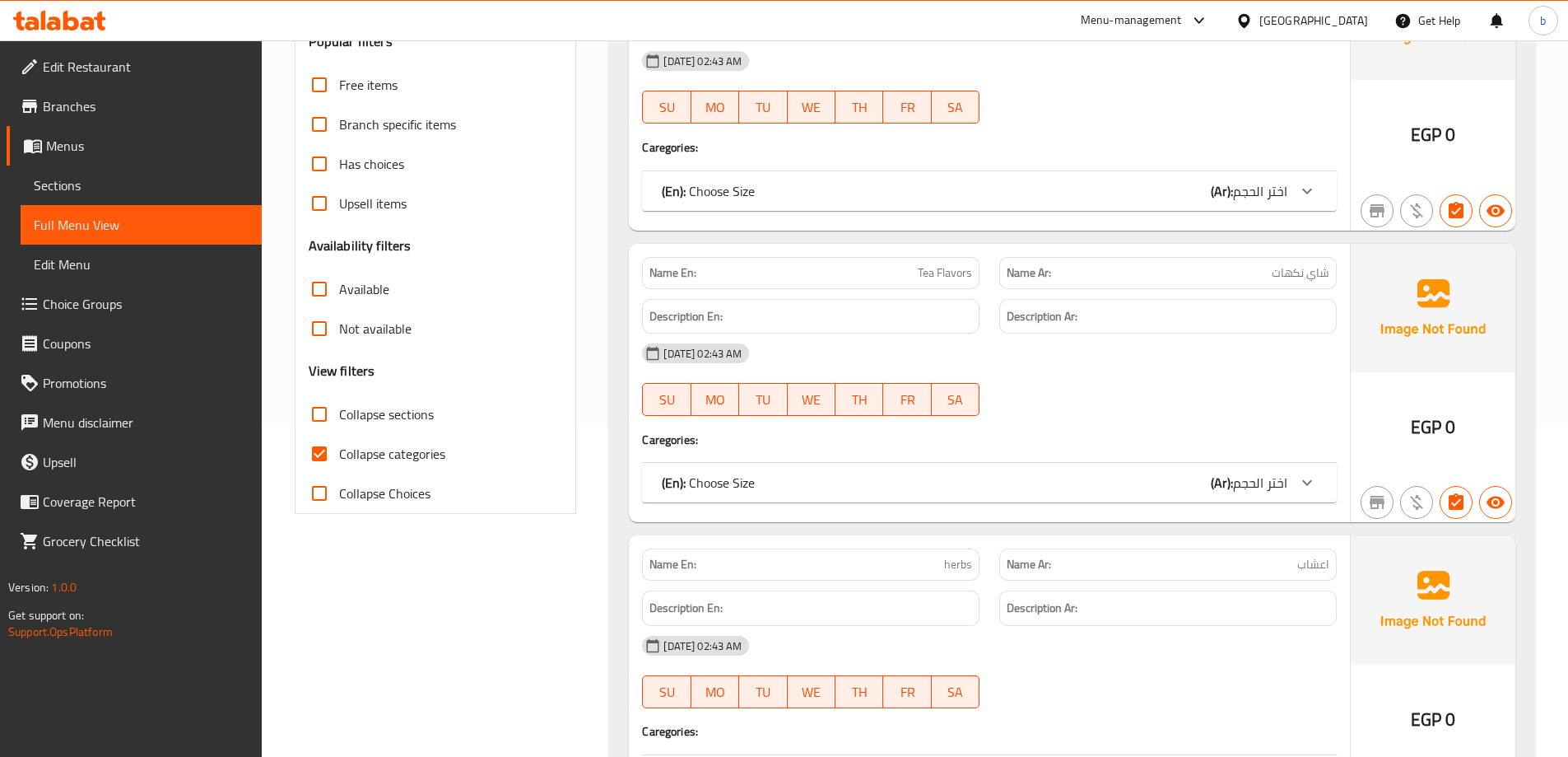
click at [323, 455] on input "Collapse categories" at bounding box center [320, 453] width 39 height 40
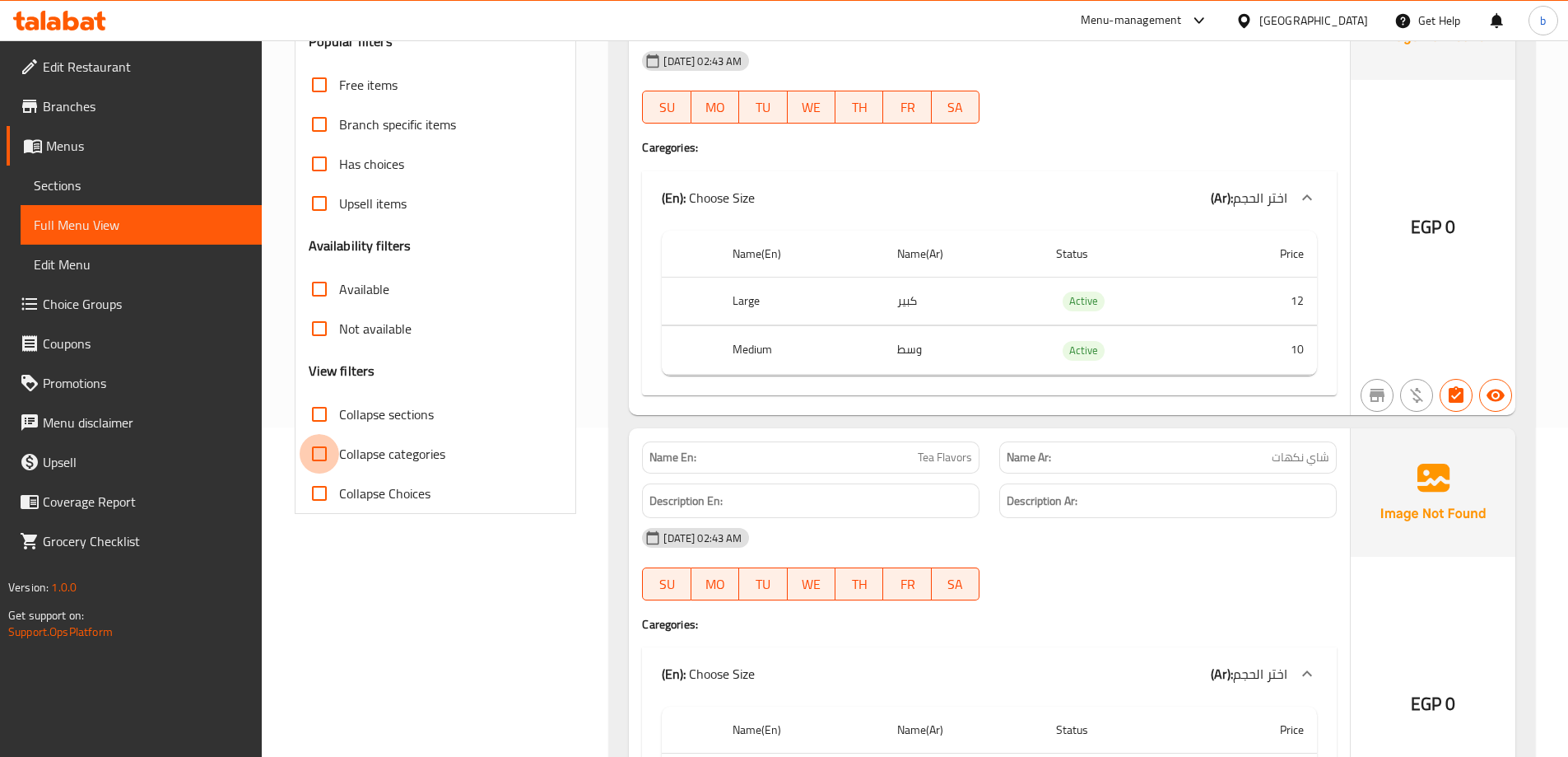
click at [320, 448] on input "Collapse categories" at bounding box center [320, 453] width 39 height 40
checkbox input "true"
click at [323, 415] on input "Collapse sections" at bounding box center [320, 414] width 39 height 40
checkbox input "true"
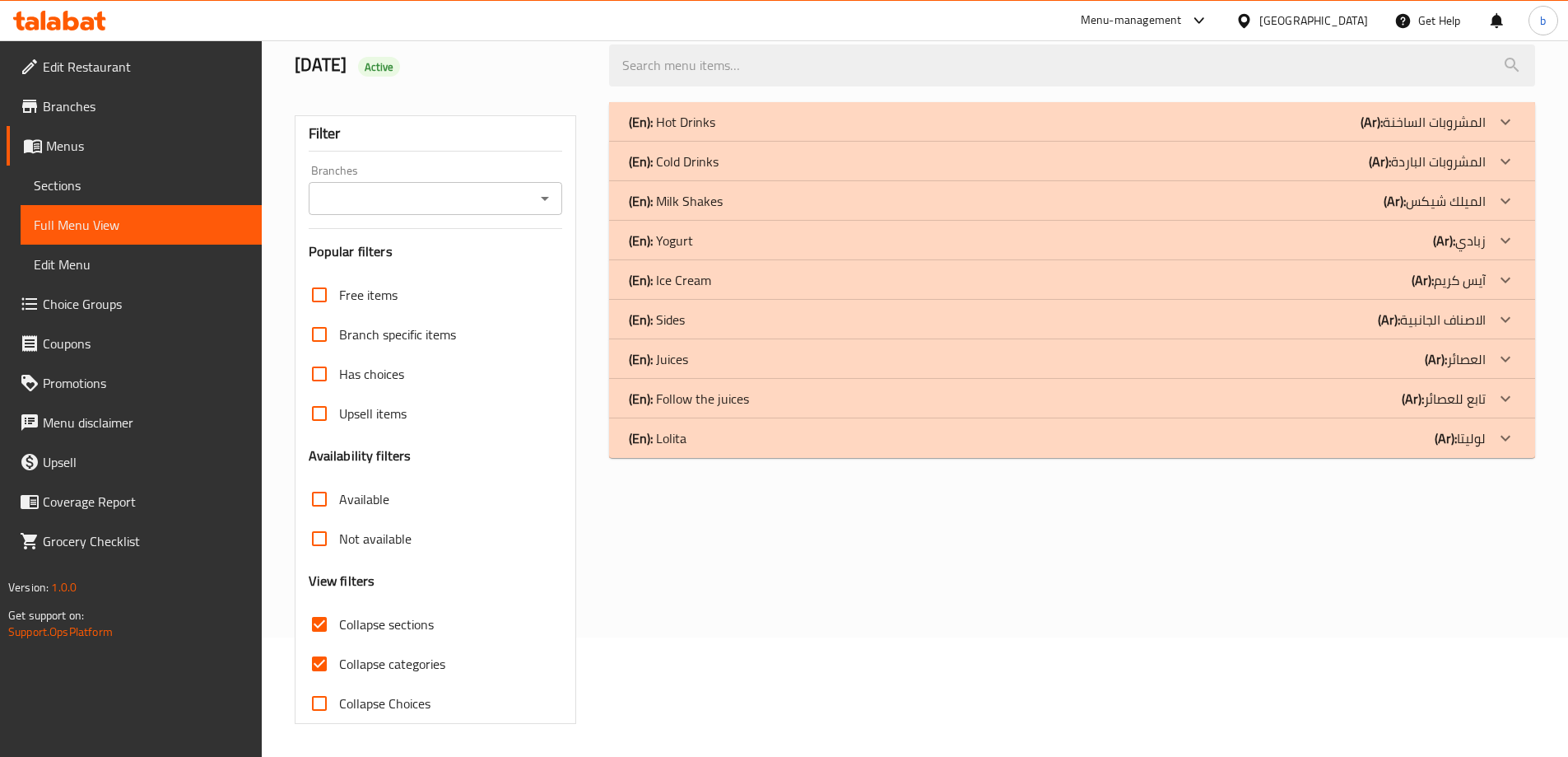
click at [323, 644] on input "Collapse categories" at bounding box center [320, 664] width 39 height 40
checkbox input "false"
click at [884, 152] on div "(En): Cold Drinks (Ar): المشروبات الباردة" at bounding box center [1057, 162] width 857 height 20
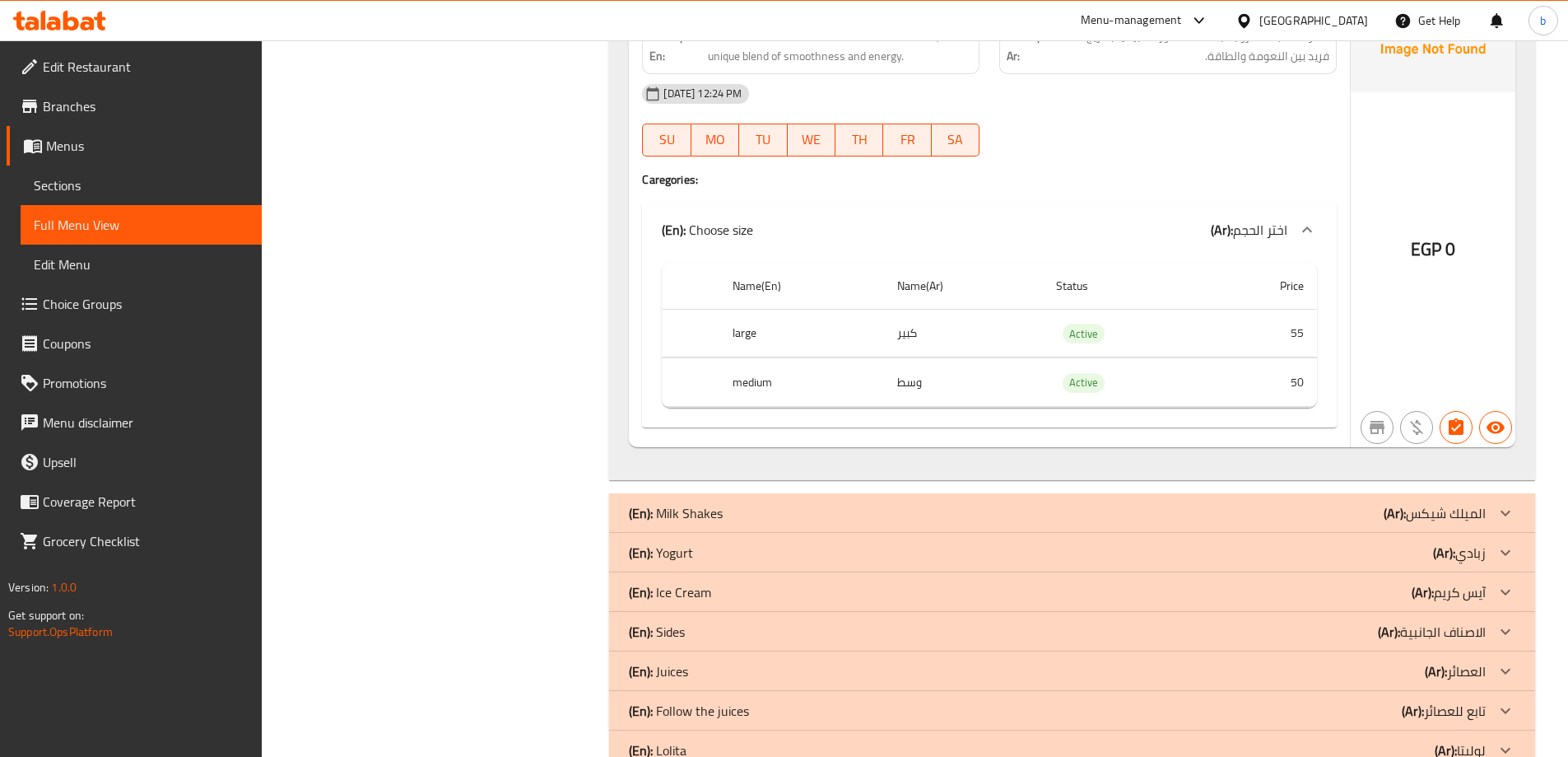
scroll to position [4628, 0]
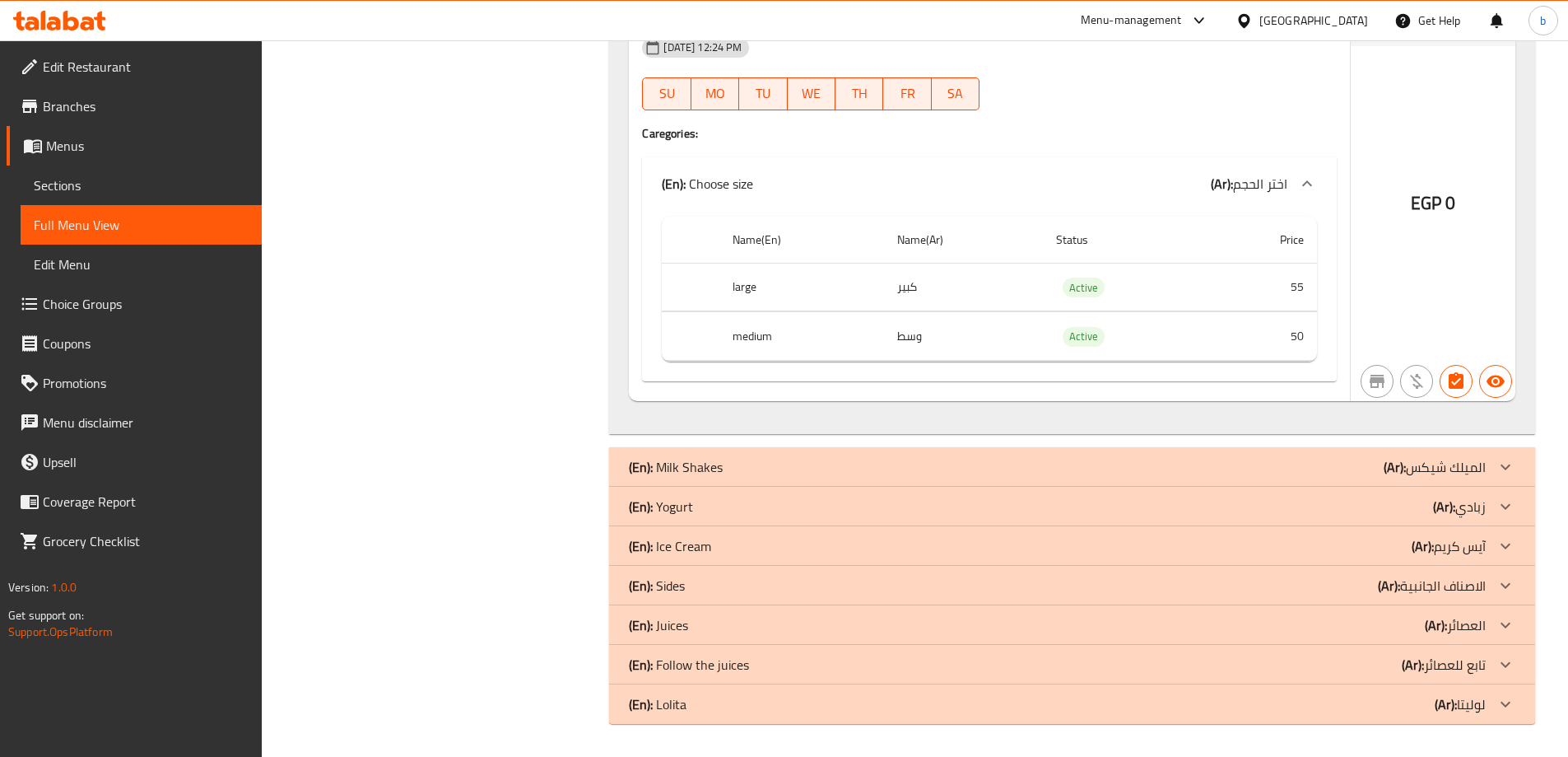
click at [1281, 506] on div "(En): Yogurt (Ar): زبادي" at bounding box center [1057, 506] width 857 height 20
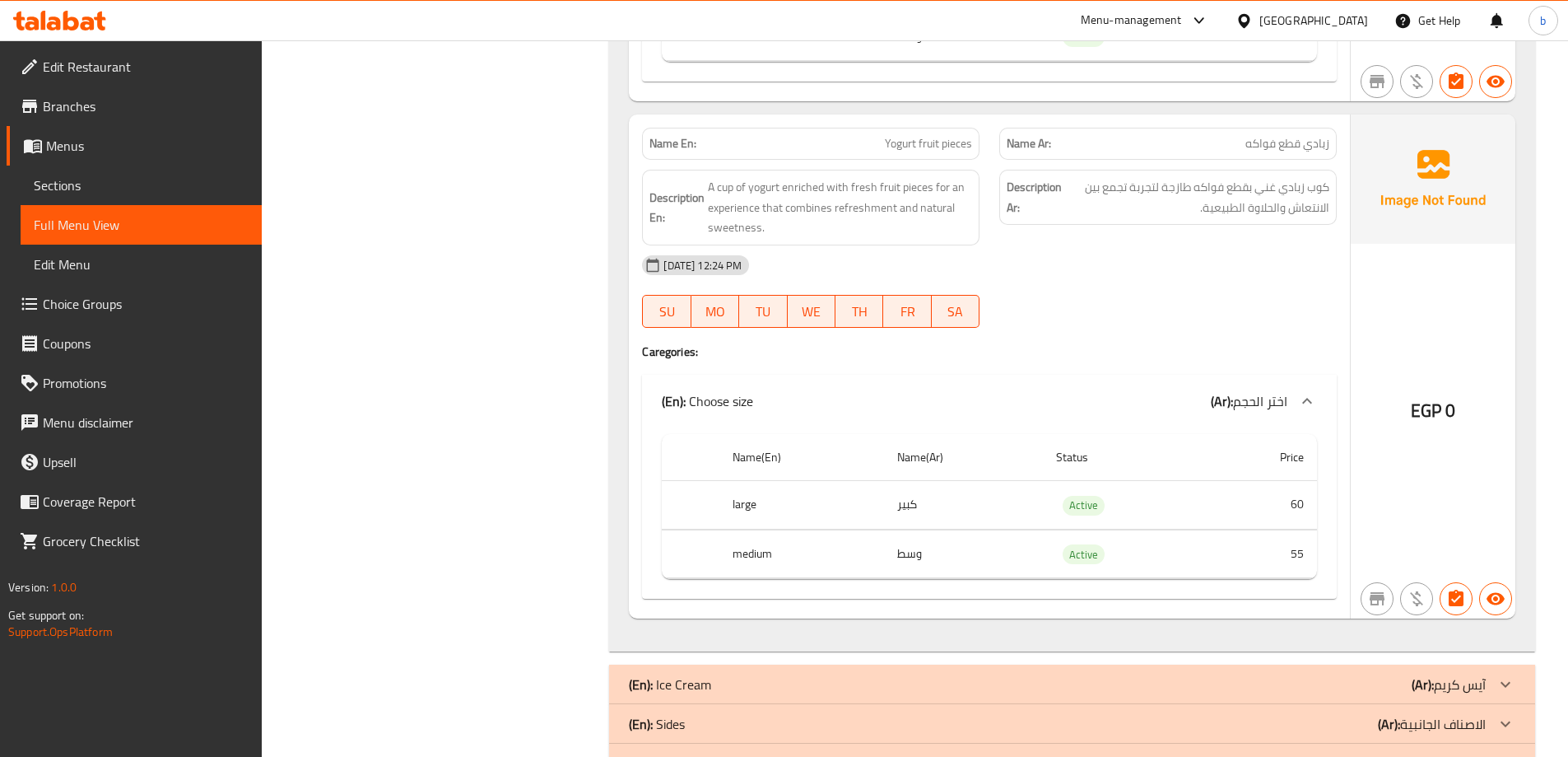
scroll to position [7486, 0]
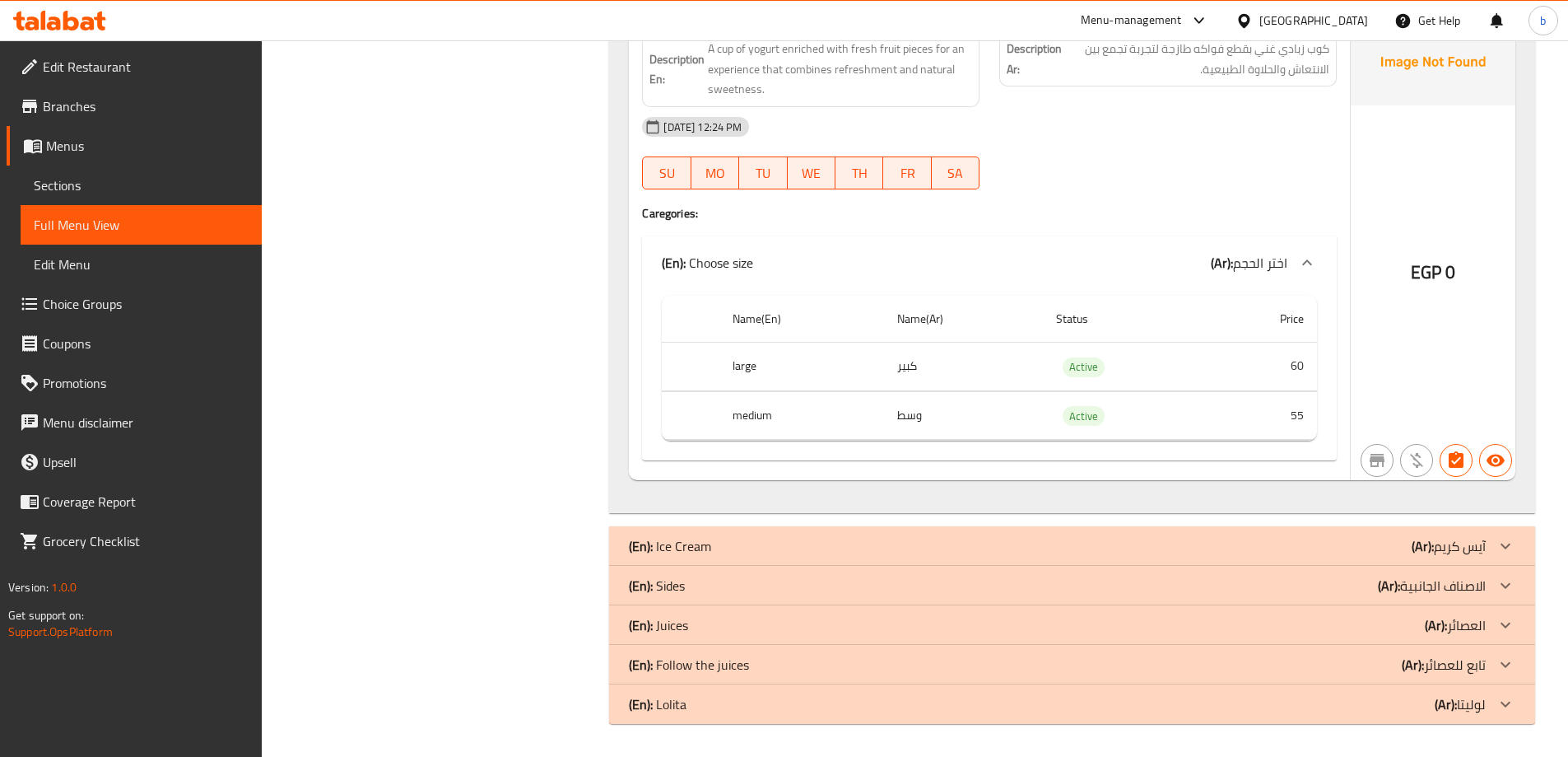
click at [1352, 577] on div "(En): Sides (Ar): [DEMOGRAPHIC_DATA]" at bounding box center [1057, 585] width 857 height 20
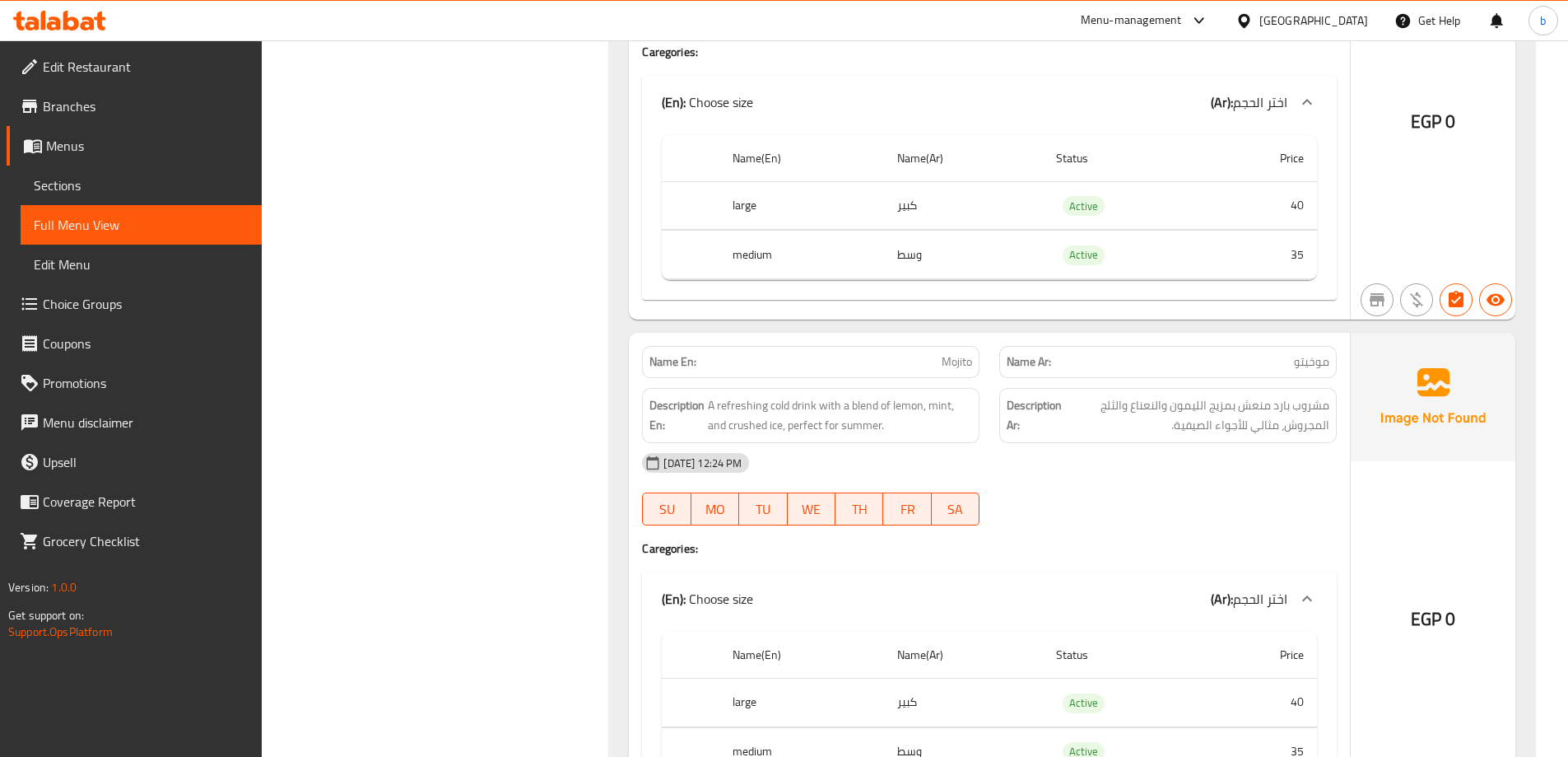
scroll to position [9538, 0]
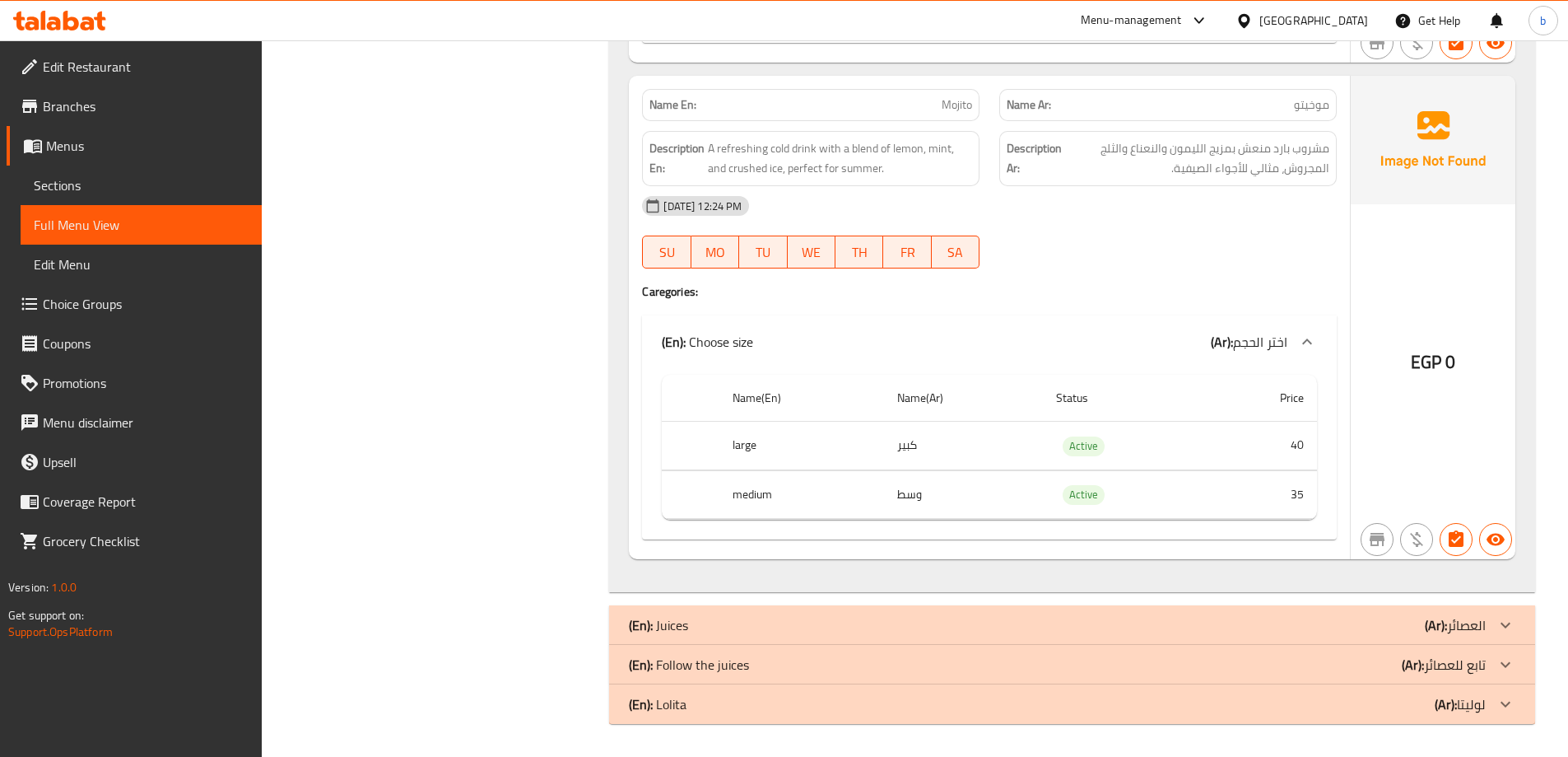
click at [1339, 630] on div "(En): Juices (Ar): العصائر" at bounding box center [1057, 625] width 857 height 20
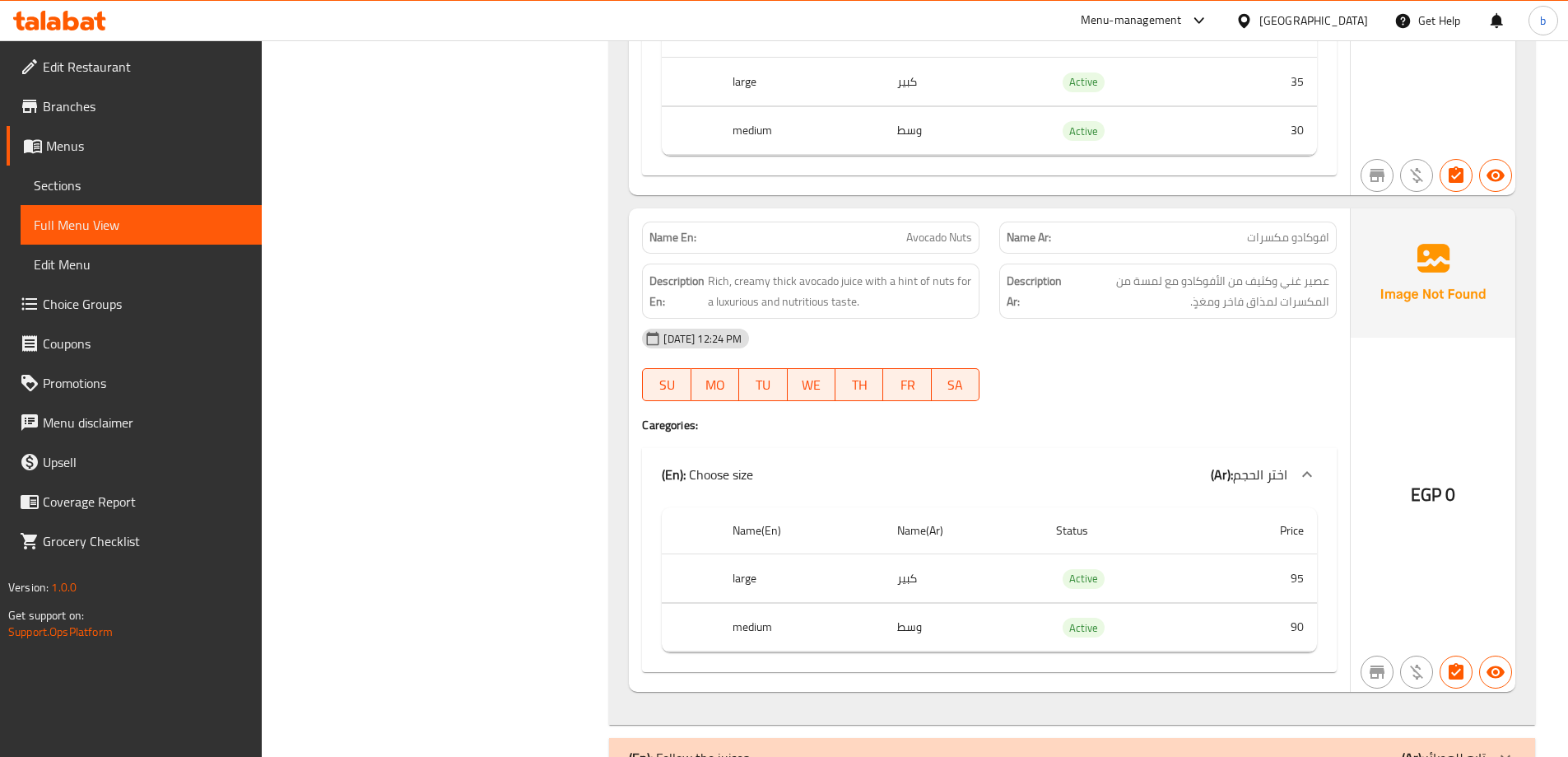
scroll to position [20066, 0]
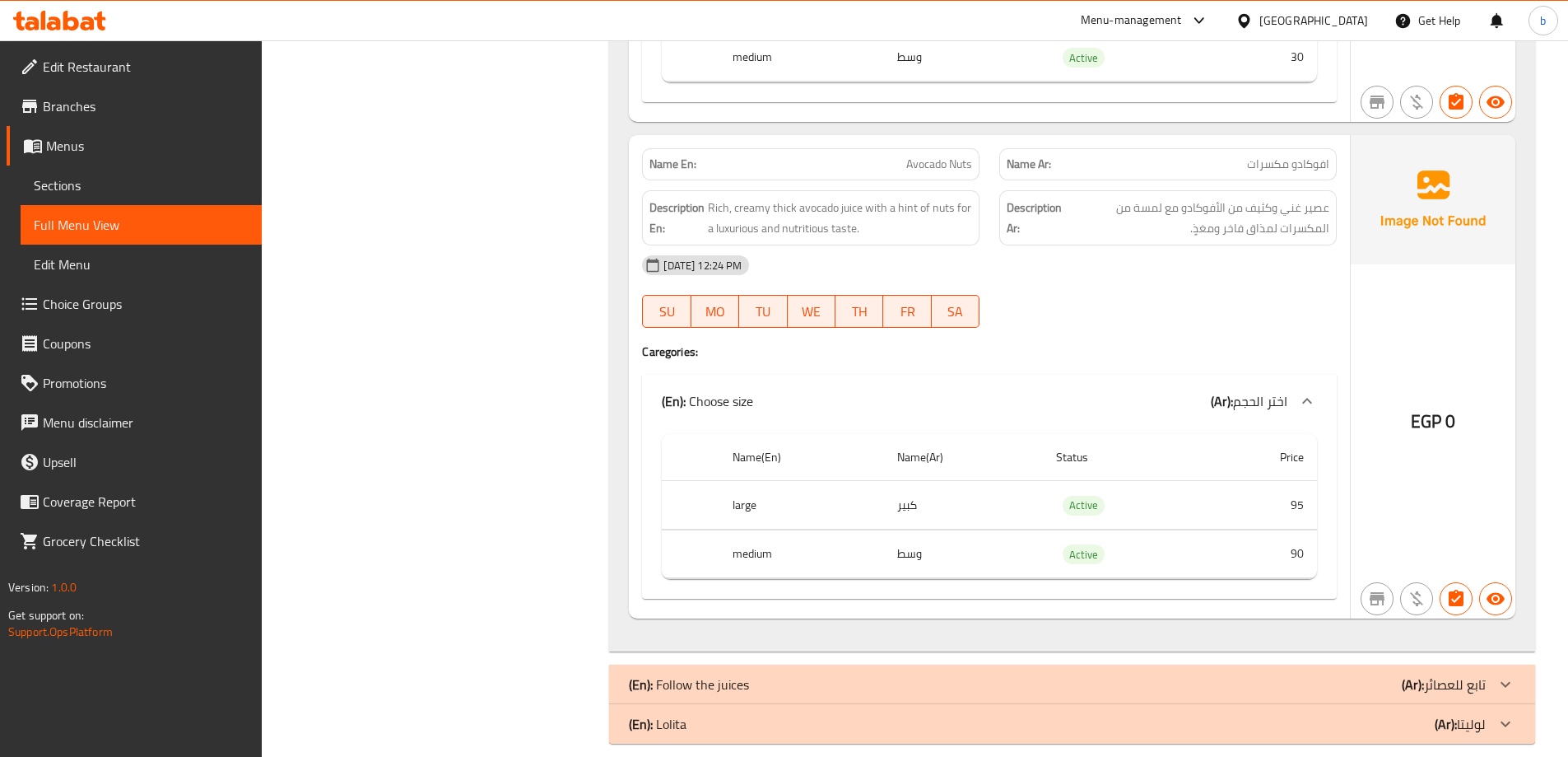
drag, startPoint x: 1310, startPoint y: 656, endPoint x: 1314, endPoint y: 612, distance: 44.2
click at [1311, 674] on div "(En): Follow the juices (Ar): تابع للعصائر" at bounding box center [1057, 684] width 857 height 20
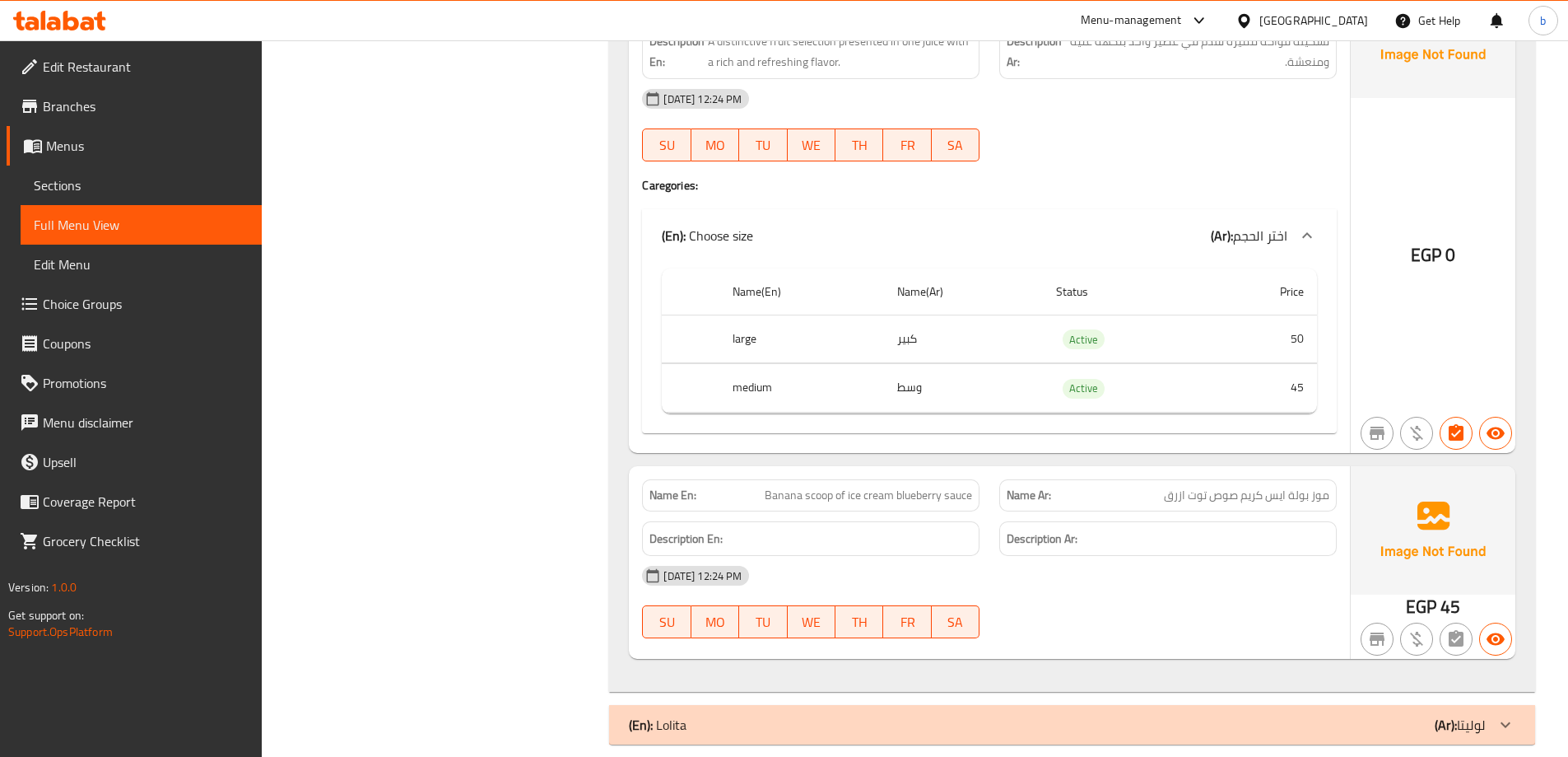
scroll to position [30284, 0]
click at [1378, 704] on div "(En): [PERSON_NAME] (Ar): [PERSON_NAME]" at bounding box center [1073, 724] width 926 height 40
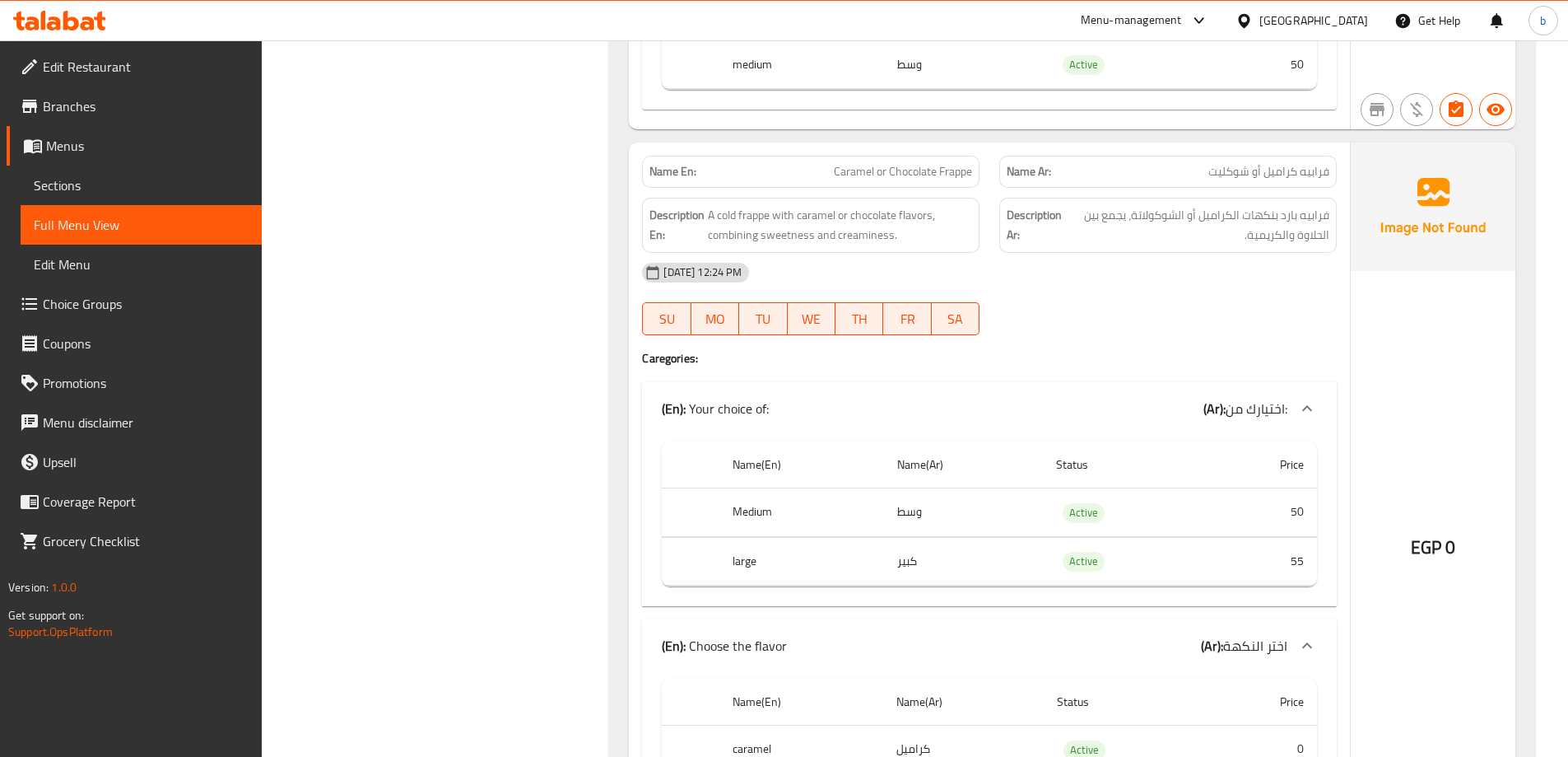
scroll to position [0, 0]
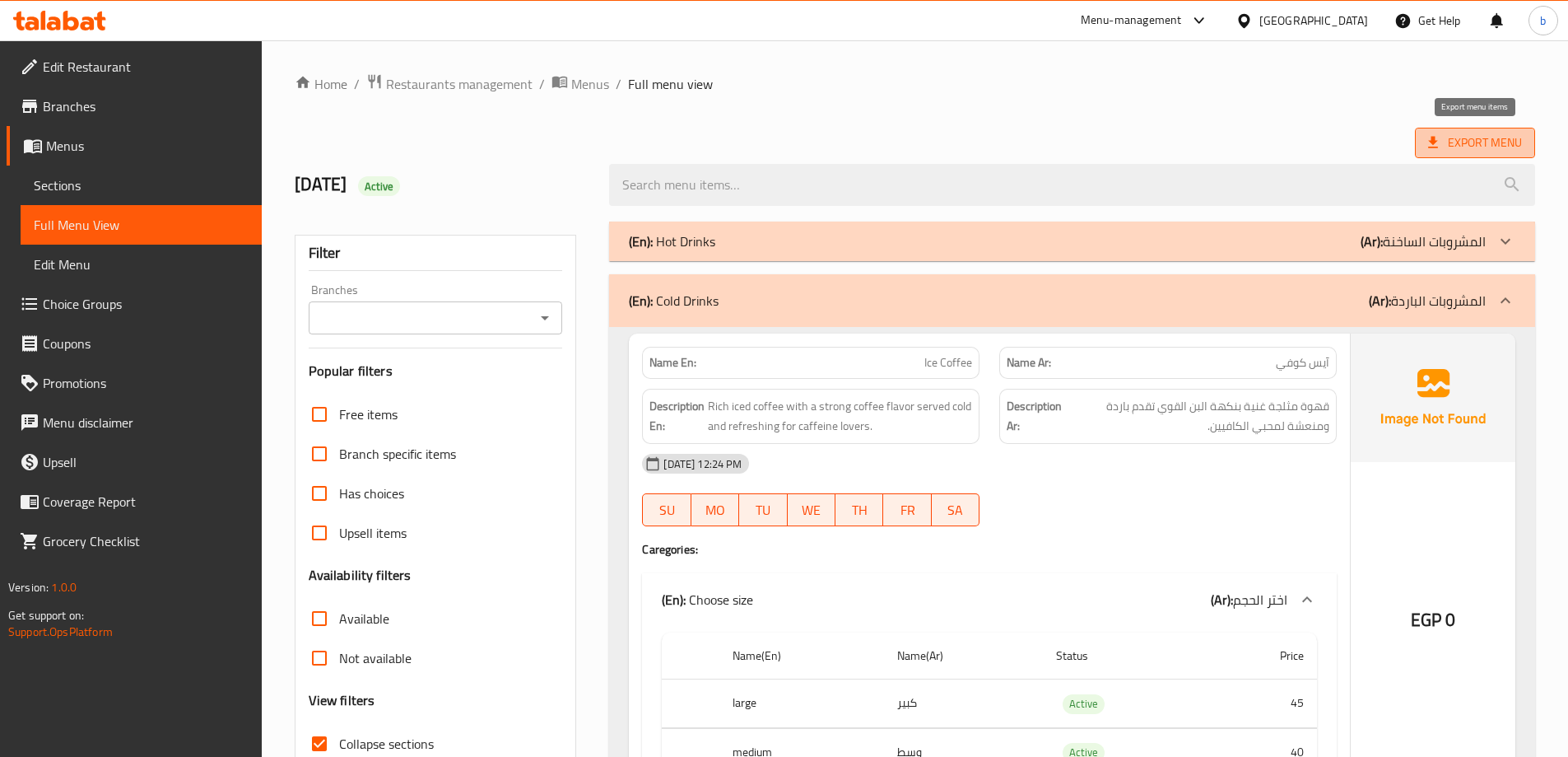
click at [1486, 145] on span "Export Menu" at bounding box center [1476, 143] width 94 height 21
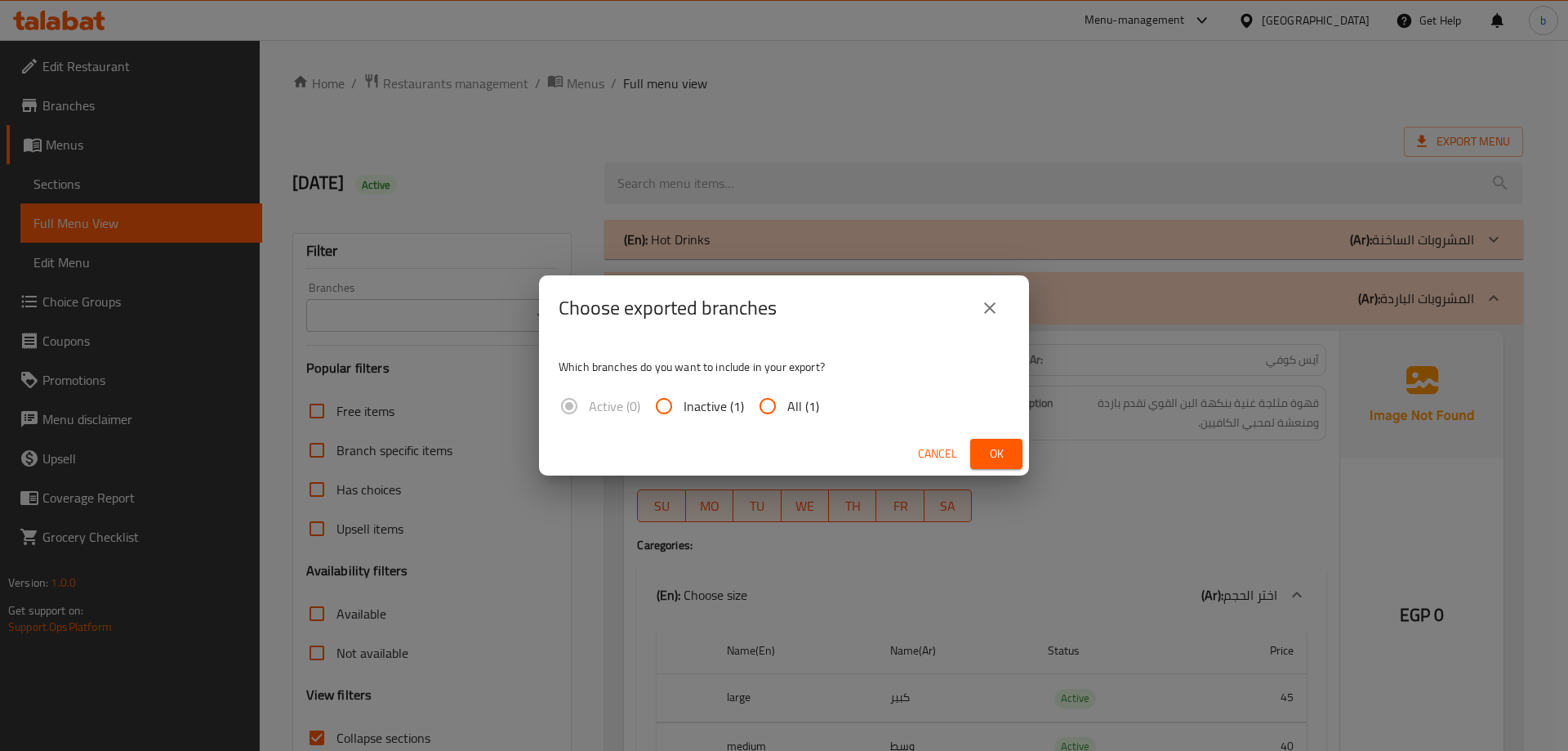
click at [769, 408] on input "All (1)" at bounding box center [768, 406] width 39 height 39
radio input "true"
click at [995, 453] on span "Ok" at bounding box center [995, 453] width 26 height 20
